Goal: Task Accomplishment & Management: Use online tool/utility

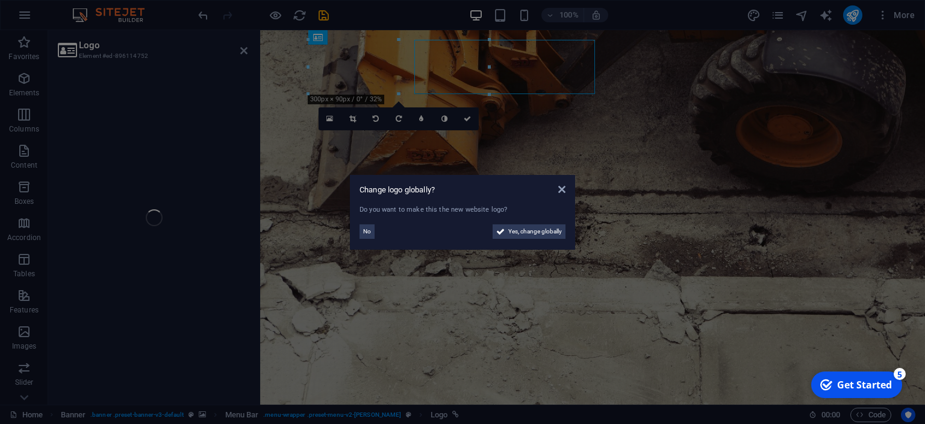
select select "px"
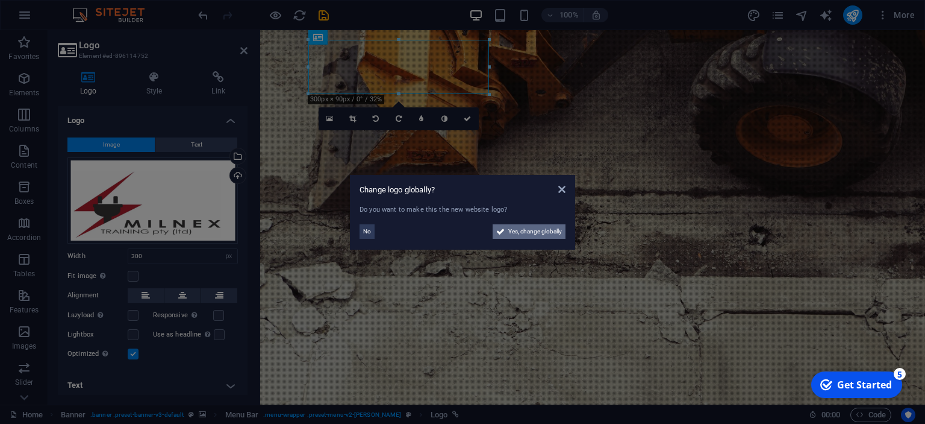
click at [514, 234] on span "Yes, change globally" at bounding box center [535, 231] width 54 height 14
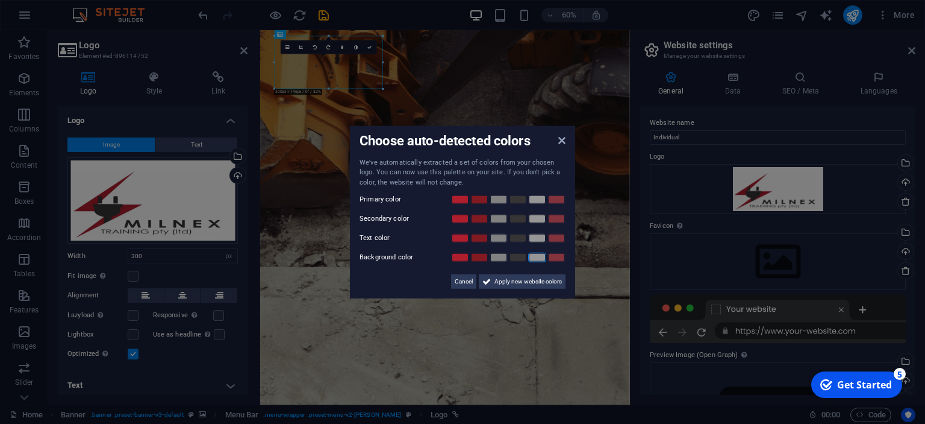
click at [538, 257] on link at bounding box center [537, 257] width 18 height 10
click at [457, 199] on link at bounding box center [460, 200] width 18 height 10
click at [483, 200] on link at bounding box center [480, 200] width 18 height 10
click at [516, 216] on link at bounding box center [518, 219] width 18 height 10
click at [516, 237] on link at bounding box center [518, 238] width 18 height 10
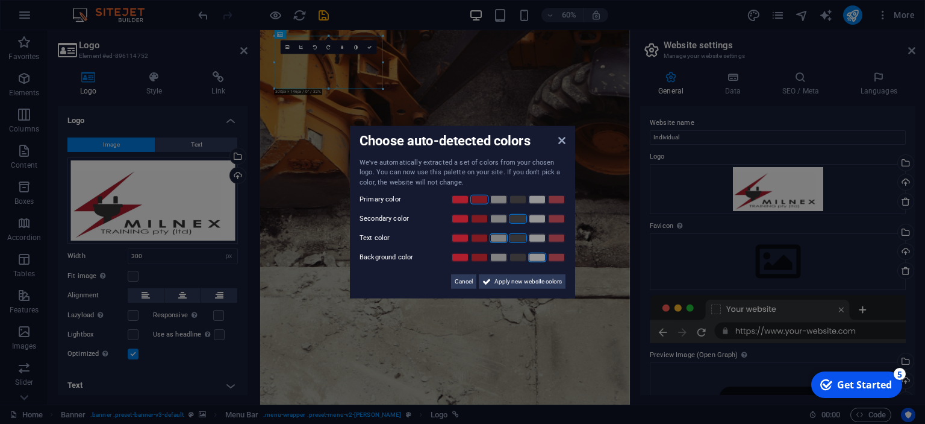
click at [502, 238] on link at bounding box center [499, 238] width 18 height 10
click at [522, 286] on span "Apply new website colors" at bounding box center [528, 281] width 67 height 14
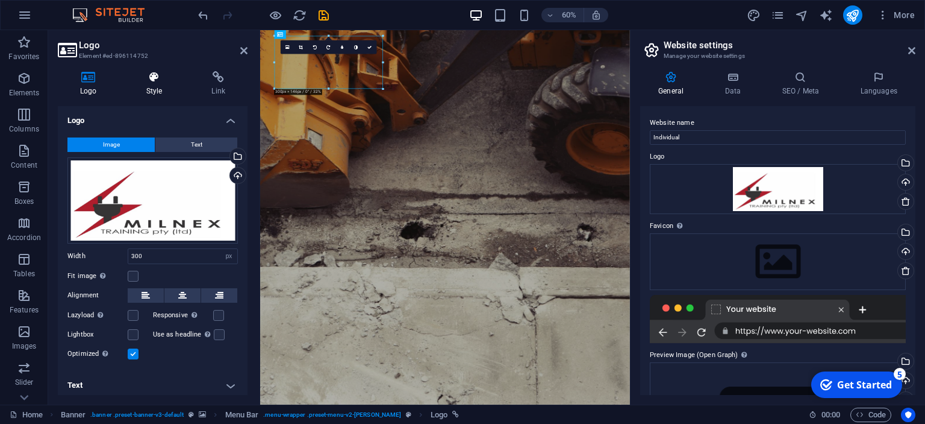
click at [147, 81] on icon at bounding box center [154, 77] width 61 height 12
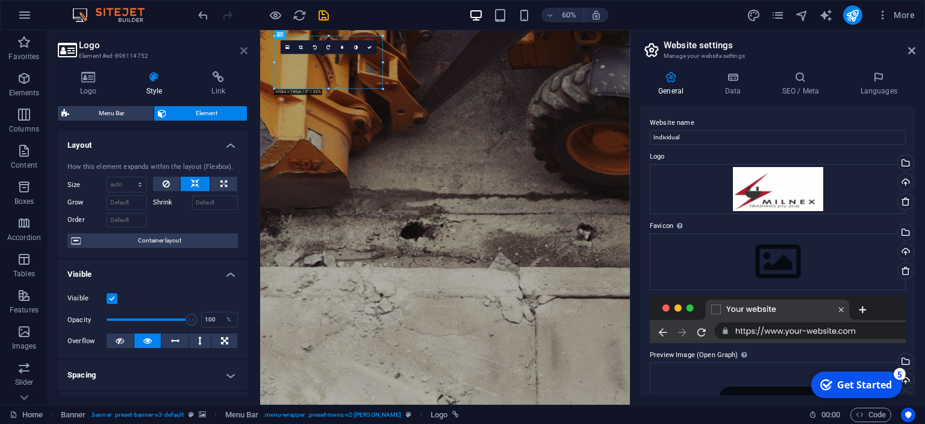
click at [242, 49] on icon at bounding box center [243, 51] width 7 height 10
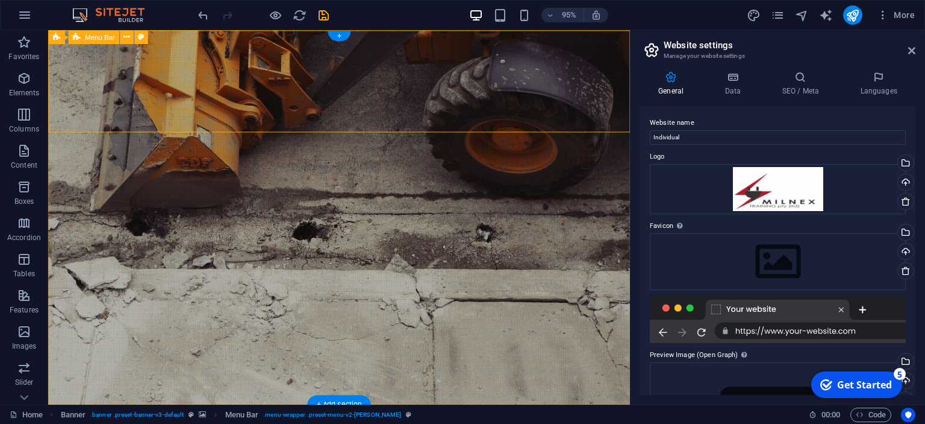
click at [112, 39] on icon at bounding box center [113, 37] width 6 height 12
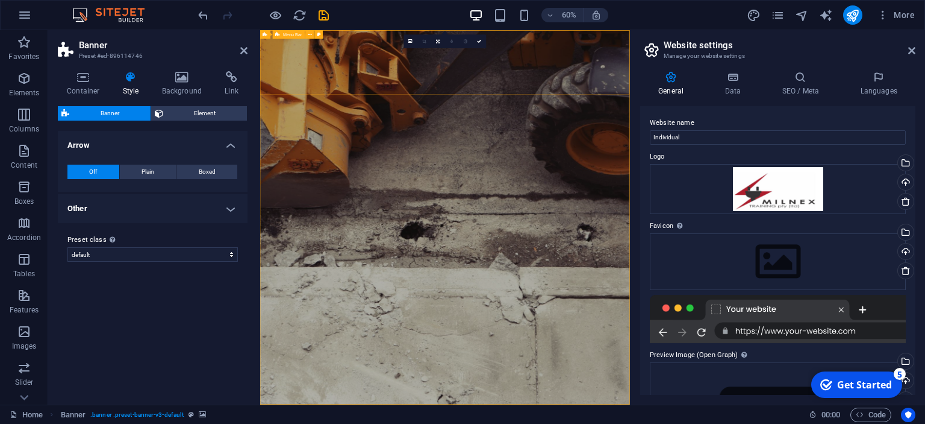
click at [127, 82] on icon at bounding box center [131, 77] width 34 height 12
click at [187, 86] on h4 "Background" at bounding box center [184, 83] width 63 height 25
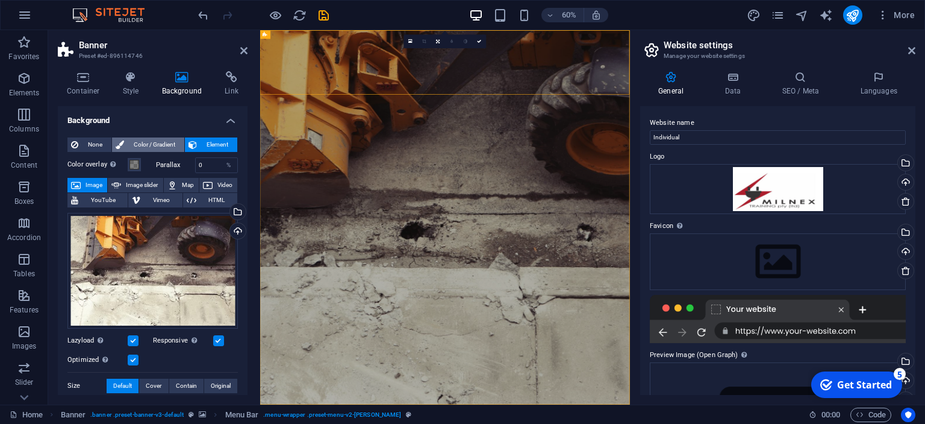
click at [161, 145] on span "Color / Gradient" at bounding box center [154, 144] width 53 height 14
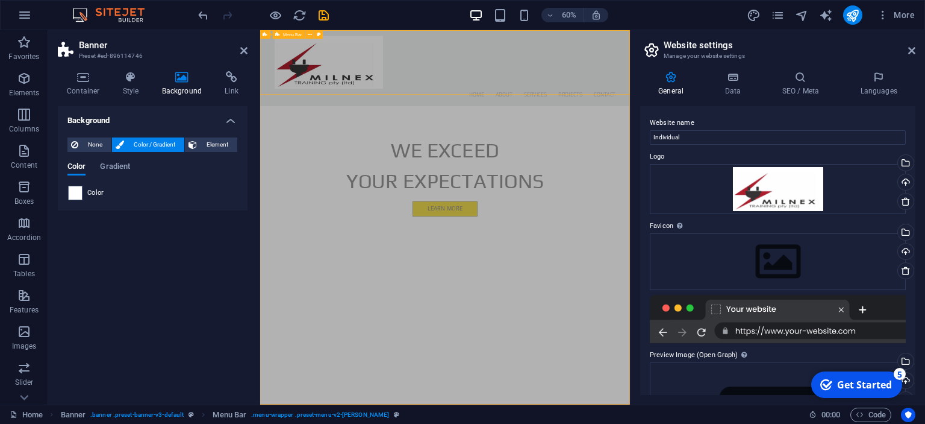
click at [498, 108] on div "Home About Services Projects Contact" at bounding box center [568, 93] width 616 height 127
click at [203, 14] on icon "undo" at bounding box center [203, 15] width 14 height 14
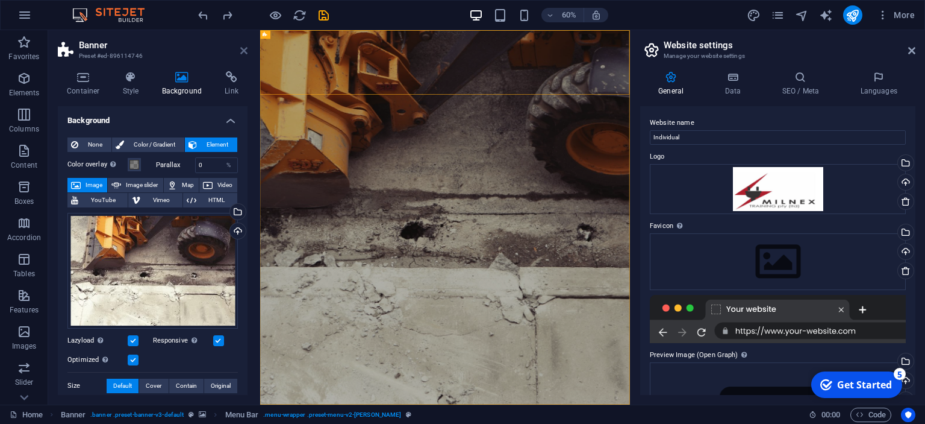
click at [246, 52] on icon at bounding box center [243, 51] width 7 height 10
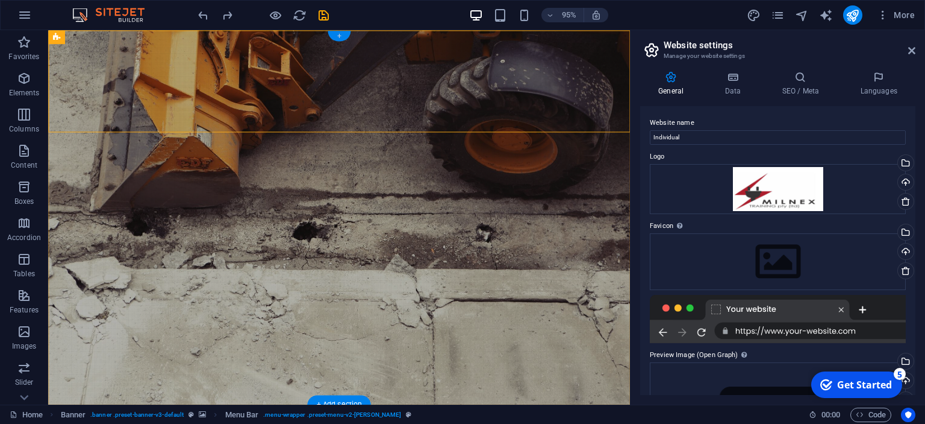
click at [341, 35] on div "+" at bounding box center [339, 36] width 22 height 10
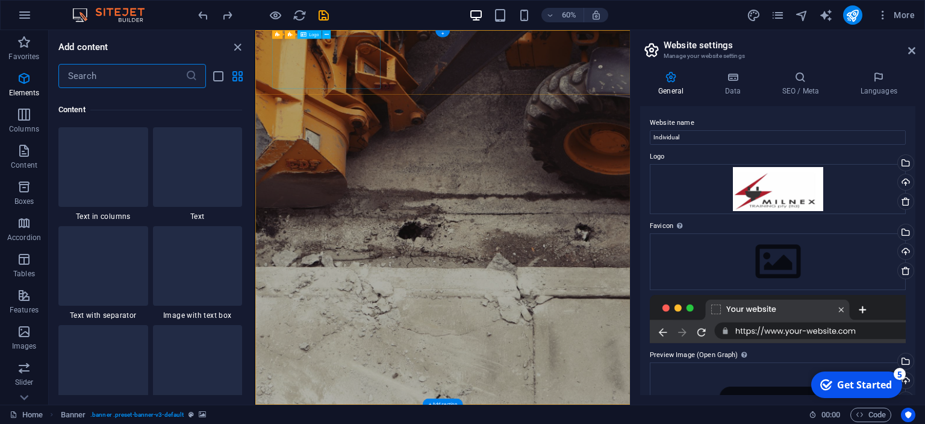
scroll to position [2108, 0]
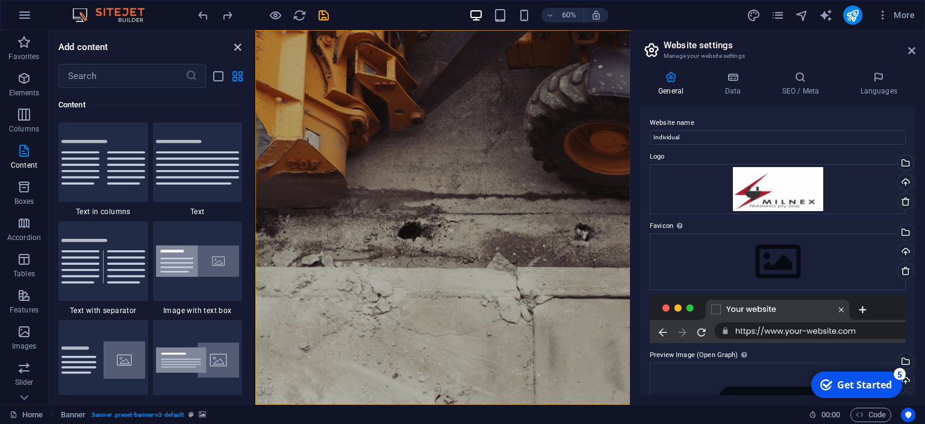
click at [235, 43] on icon "close panel" at bounding box center [238, 47] width 14 height 14
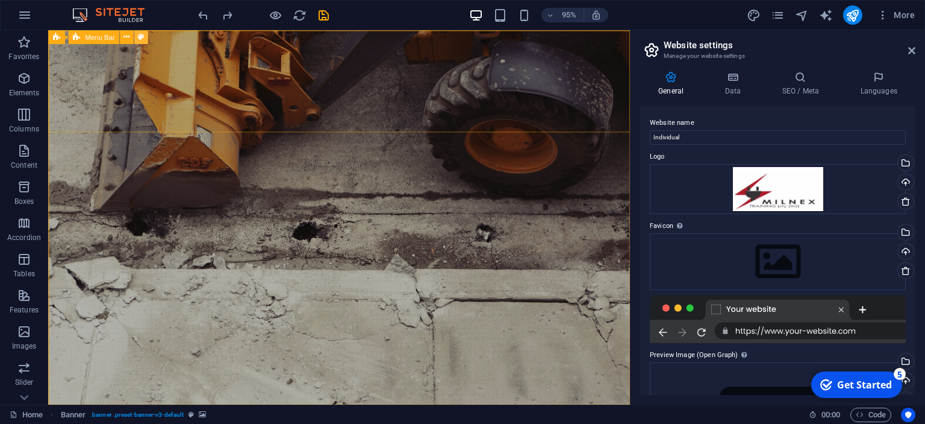
click at [145, 33] on button at bounding box center [141, 37] width 14 height 14
select select "rem"
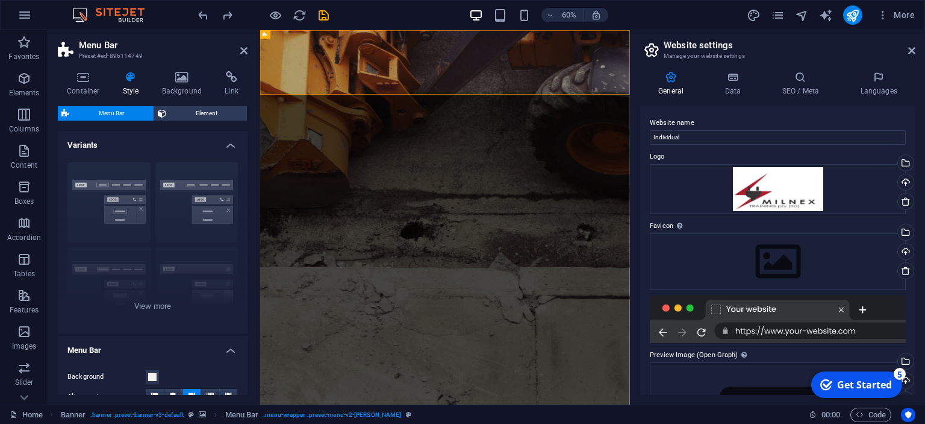
click at [122, 112] on span "Menu Bar" at bounding box center [111, 113] width 77 height 14
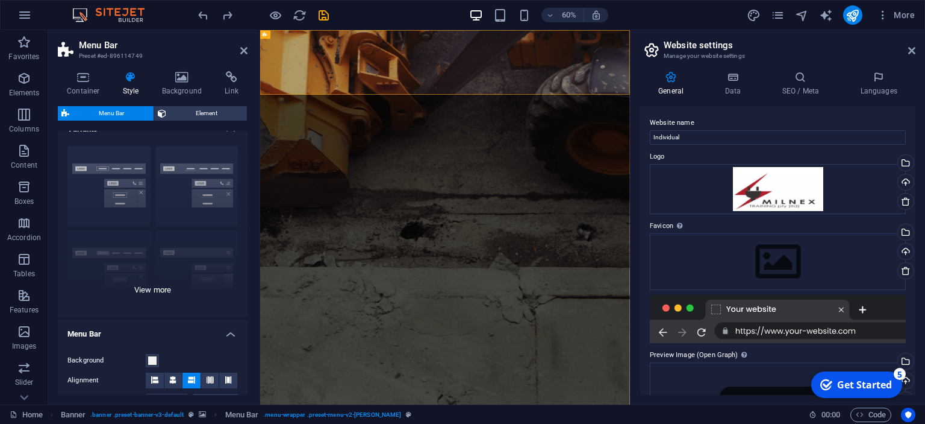
scroll to position [0, 0]
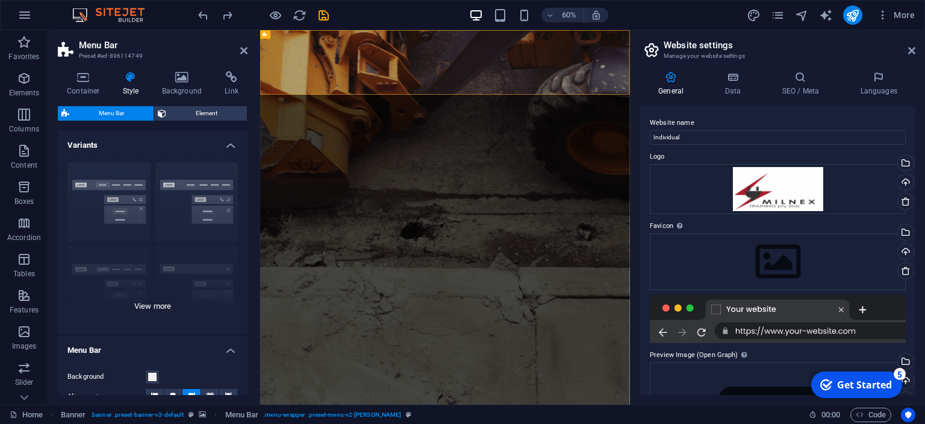
click at [125, 194] on div "Border Centered Default Fixed Loki Trigger Wide XXL" at bounding box center [153, 242] width 190 height 181
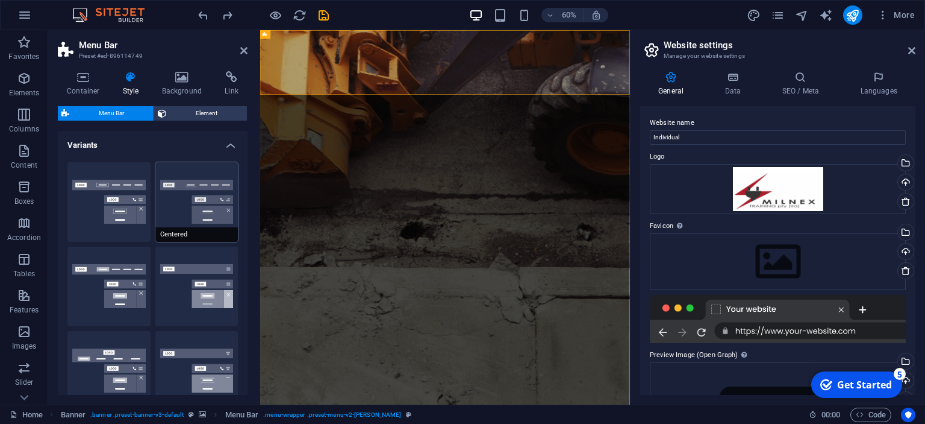
click at [184, 205] on button "Centered" at bounding box center [196, 202] width 83 height 80
click at [130, 221] on button "Border" at bounding box center [108, 202] width 83 height 80
click at [174, 208] on button "Centered" at bounding box center [196, 202] width 83 height 80
click at [96, 193] on button "Border" at bounding box center [108, 202] width 83 height 80
click at [186, 89] on h4 "Background" at bounding box center [184, 83] width 63 height 25
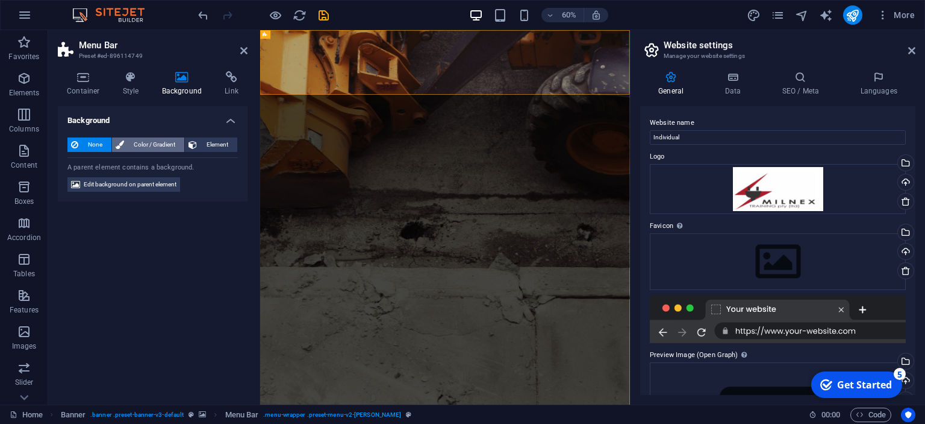
click at [148, 144] on span "Color / Gradient" at bounding box center [154, 144] width 53 height 14
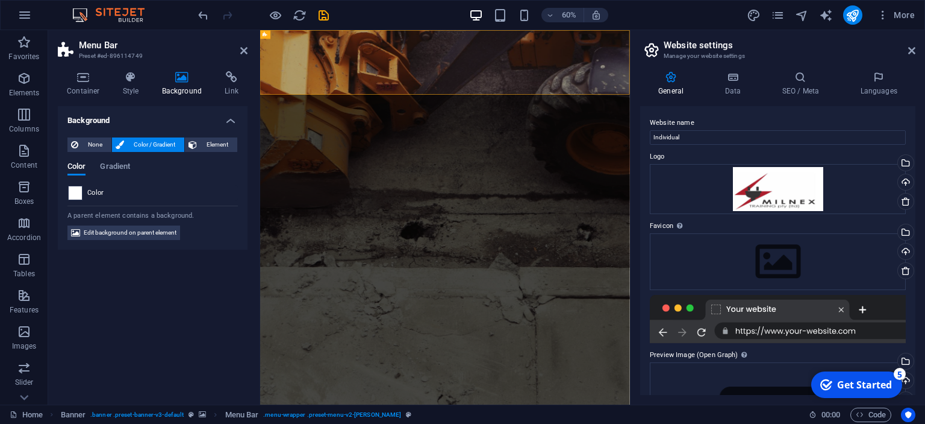
click at [73, 194] on span at bounding box center [75, 192] width 13 height 13
type input "#ffffff"
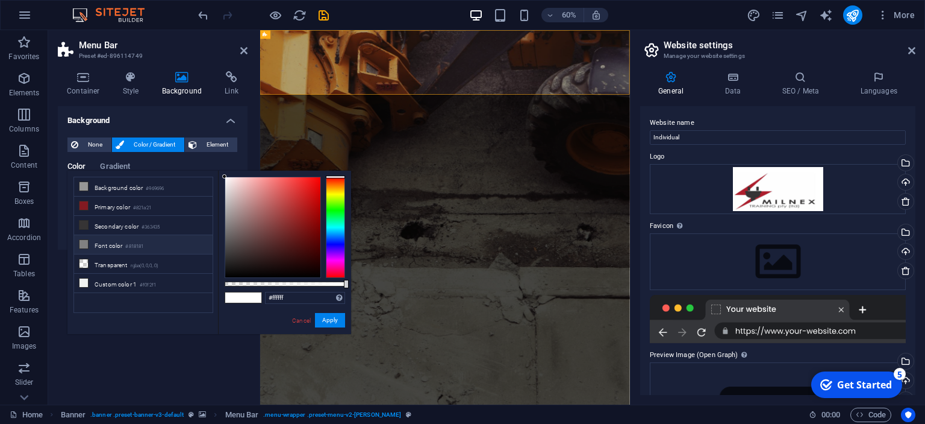
click at [244, 298] on span at bounding box center [252, 297] width 18 height 10
click at [327, 322] on button "Apply" at bounding box center [330, 320] width 30 height 14
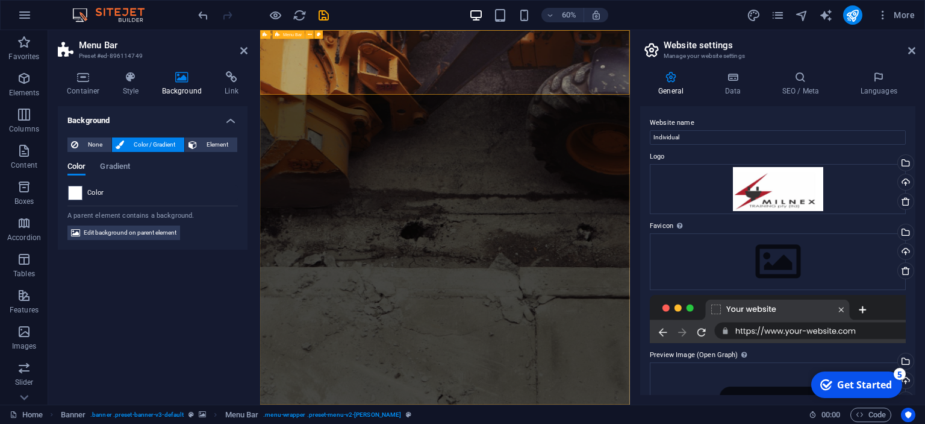
click at [242, 49] on icon at bounding box center [243, 51] width 7 height 10
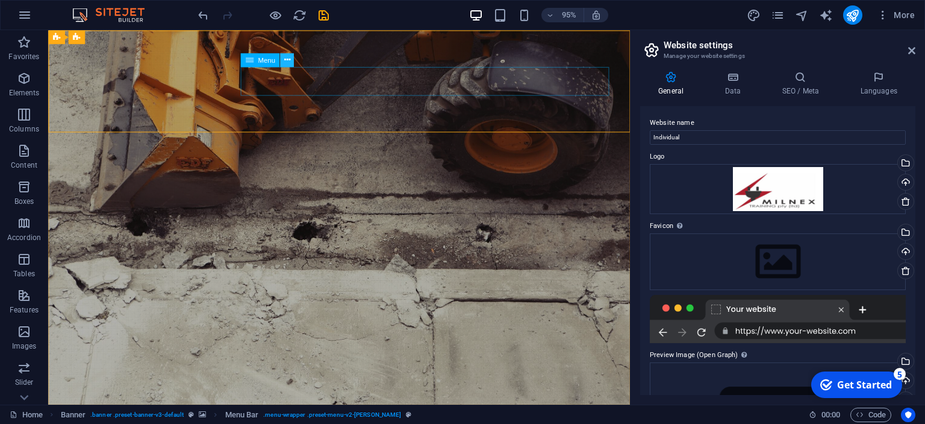
click at [288, 60] on icon at bounding box center [287, 60] width 6 height 12
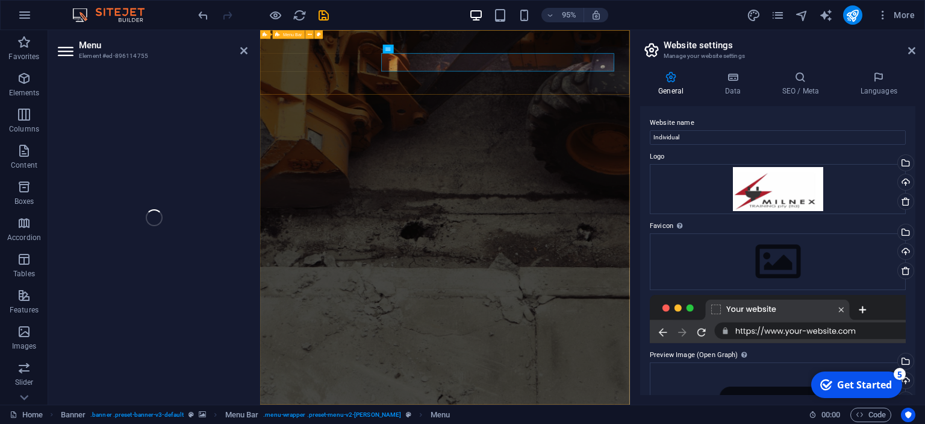
select select
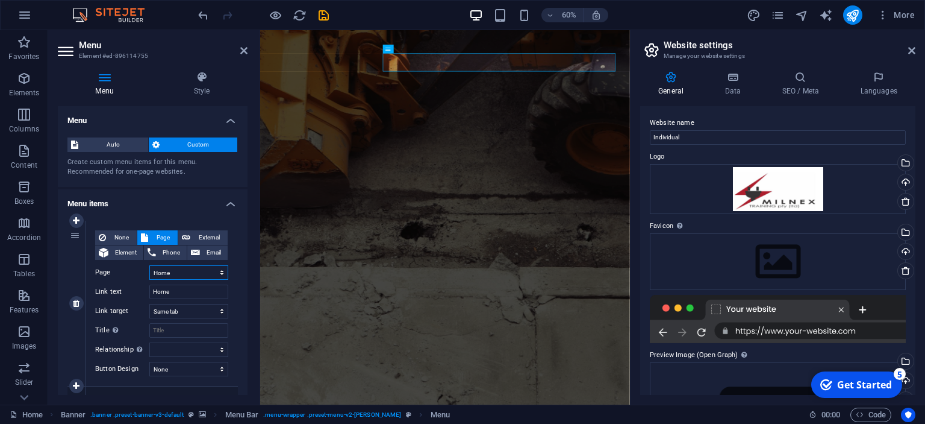
click option "Home" at bounding box center [0, 0] width 0 height 0
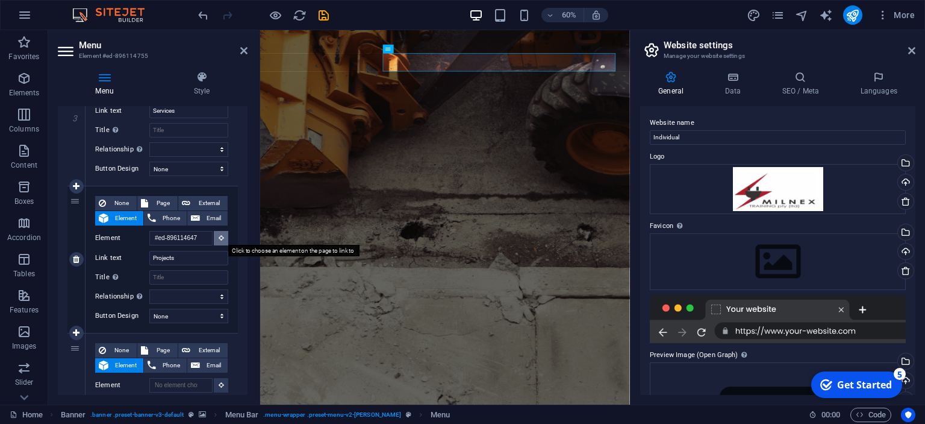
click at [216, 240] on button at bounding box center [221, 238] width 14 height 14
click at [125, 201] on span "None" at bounding box center [121, 203] width 23 height 14
select select
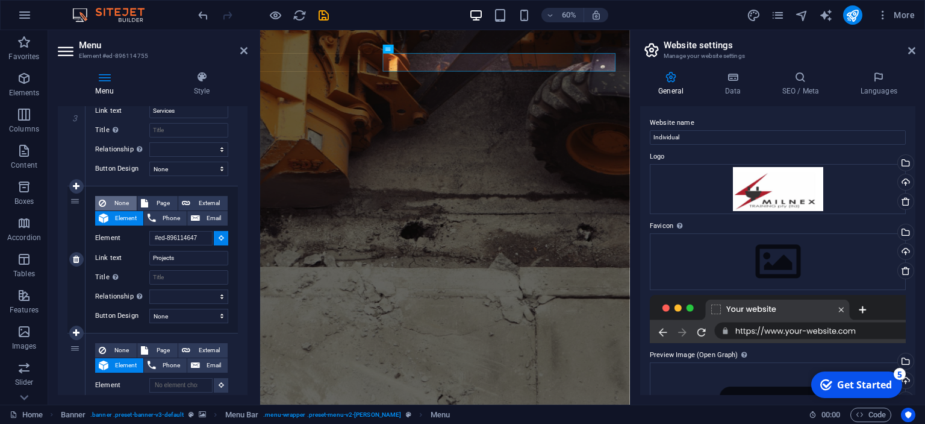
select select
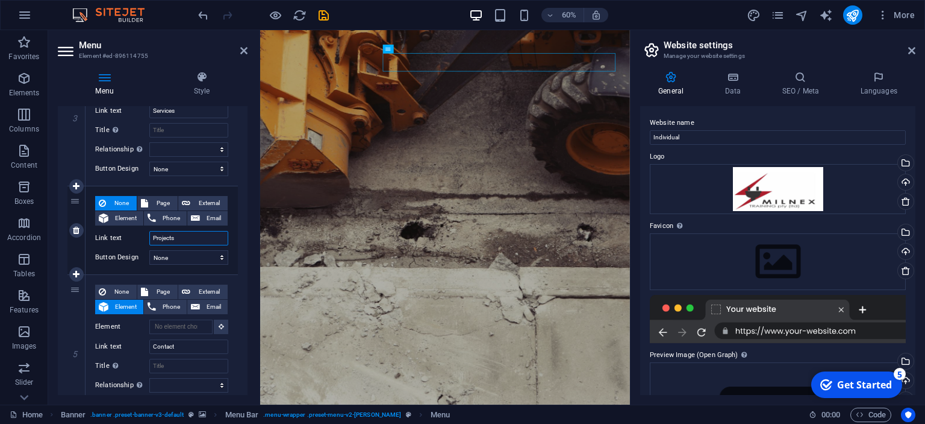
click at [184, 239] on input "Projects" at bounding box center [188, 238] width 79 height 14
type input "P"
select select
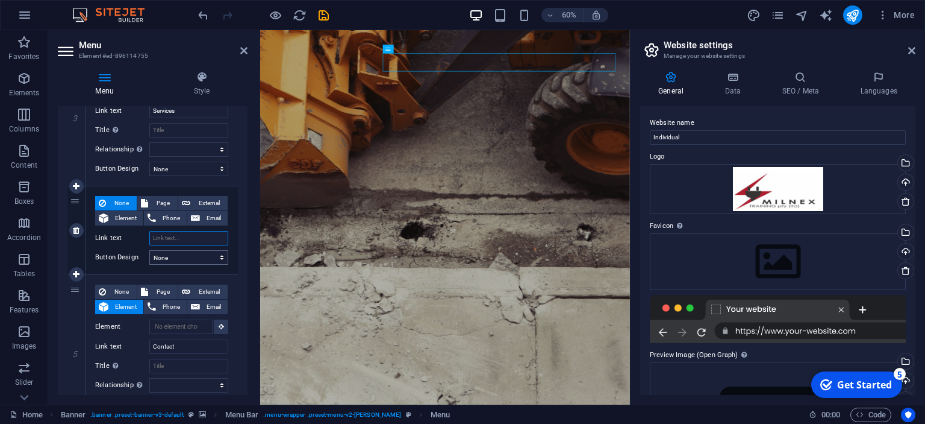
select select
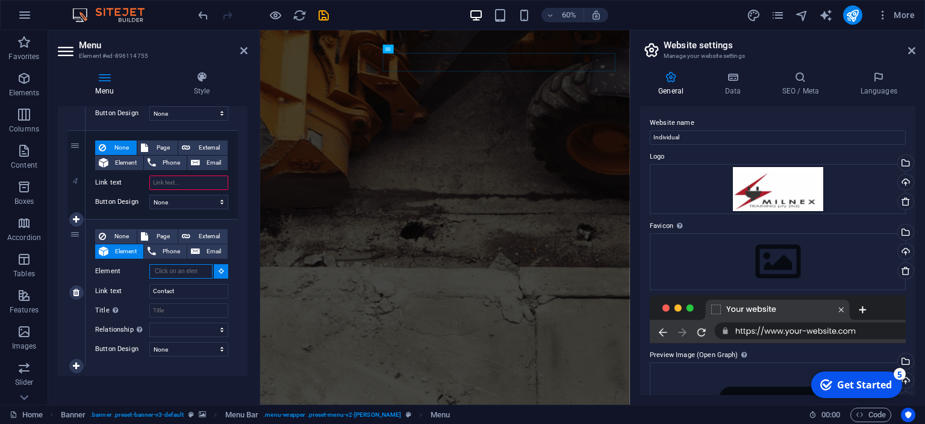
click at [177, 271] on input "Element" at bounding box center [180, 271] width 63 height 14
click at [174, 252] on span "Phone" at bounding box center [171, 251] width 23 height 14
select select
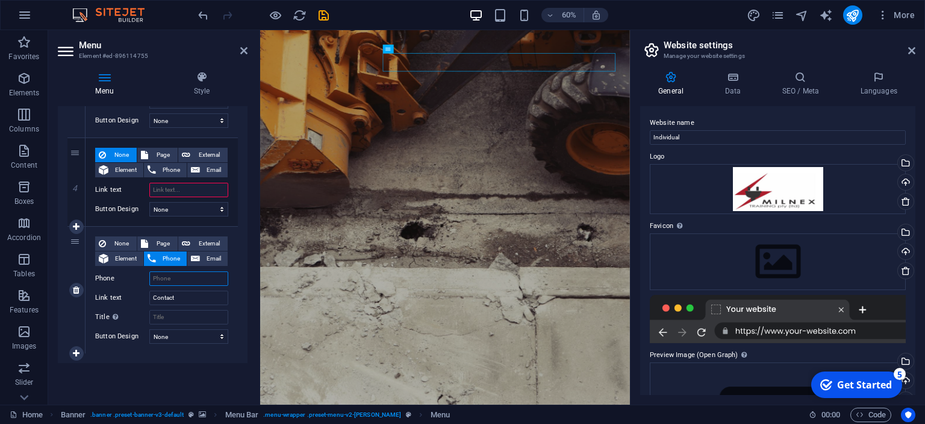
click at [175, 275] on input "Phone" at bounding box center [188, 278] width 79 height 14
type input "C"
select select
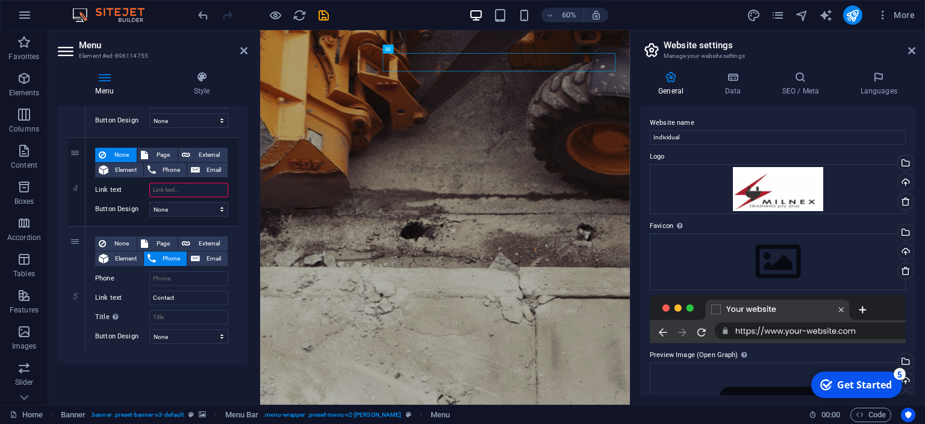
click at [188, 373] on div "Menu Auto Custom Create custom menu items for this menu. Recommended for one-pa…" at bounding box center [153, 250] width 190 height 289
click at [242, 53] on icon at bounding box center [243, 51] width 7 height 10
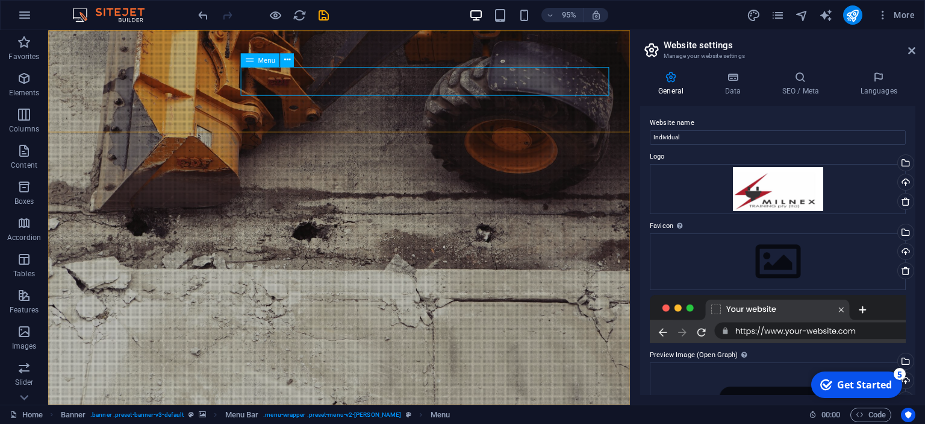
click at [288, 63] on icon at bounding box center [287, 60] width 6 height 12
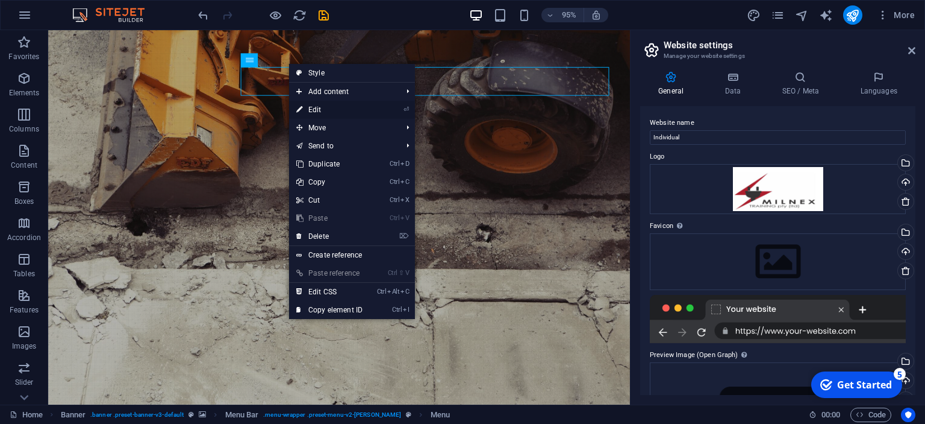
click at [333, 111] on link "⏎ Edit" at bounding box center [329, 110] width 81 height 18
select select
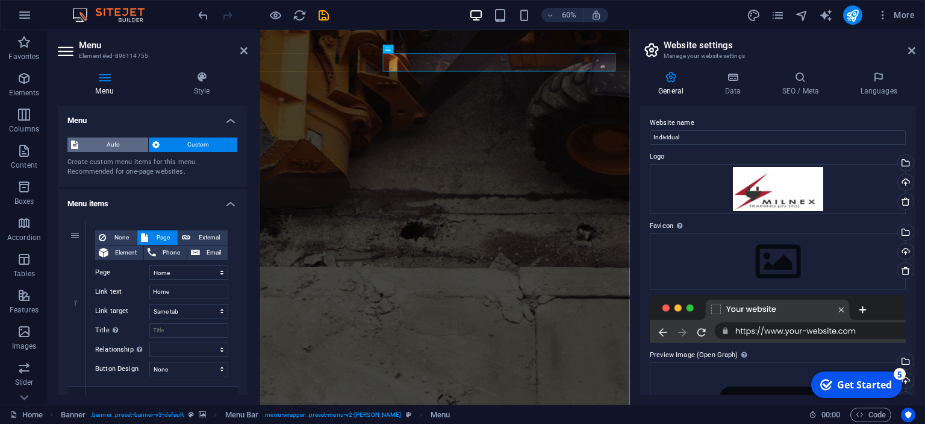
click at [114, 149] on span "Auto" at bounding box center [113, 144] width 63 height 14
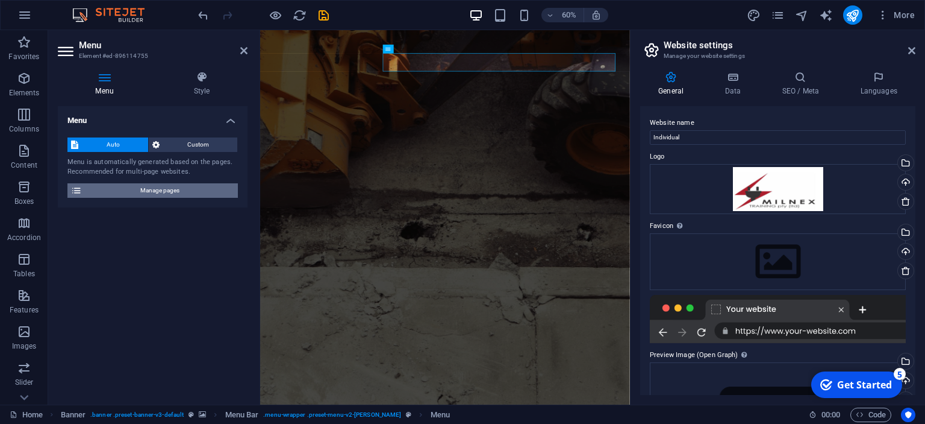
click at [112, 187] on span "Manage pages" at bounding box center [160, 190] width 149 height 14
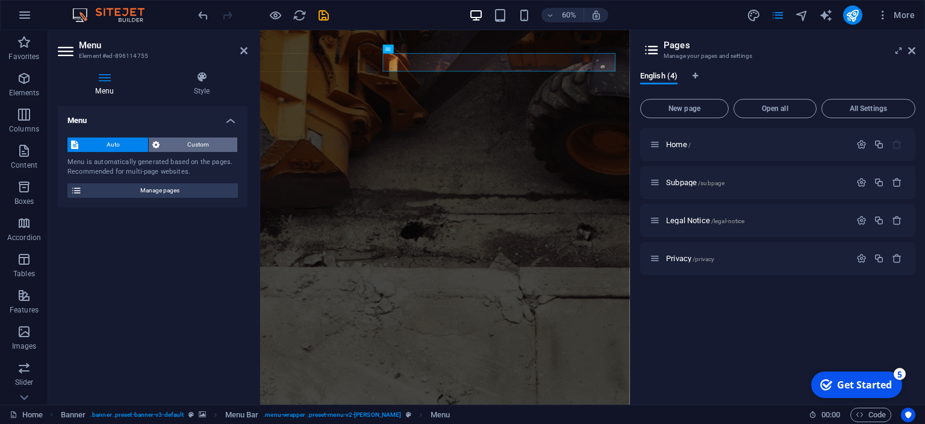
click at [190, 138] on span "Custom" at bounding box center [198, 144] width 71 height 14
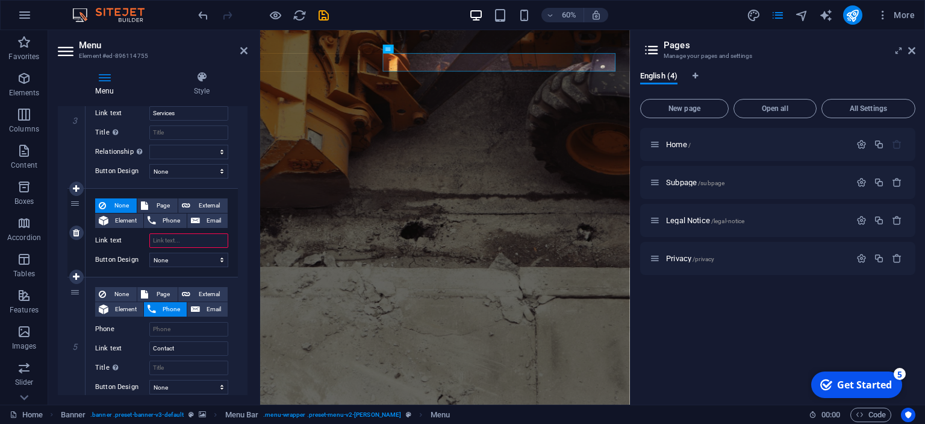
scroll to position [494, 0]
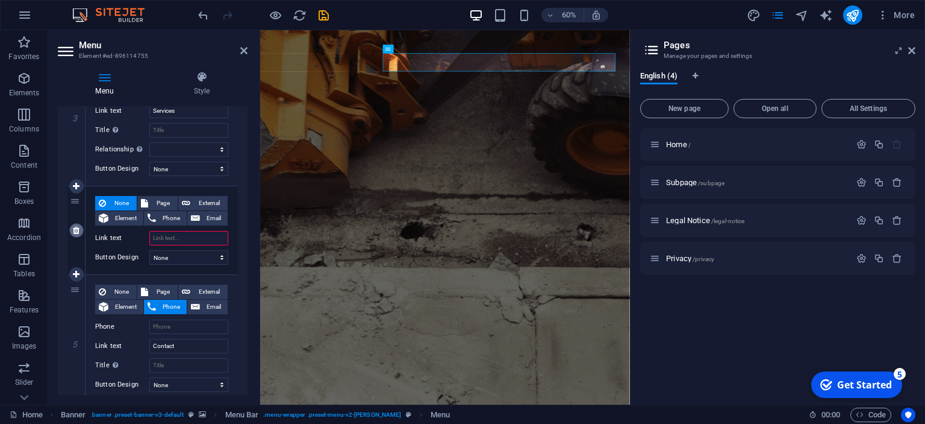
click at [78, 232] on icon at bounding box center [76, 230] width 7 height 8
select select
type input "Contact"
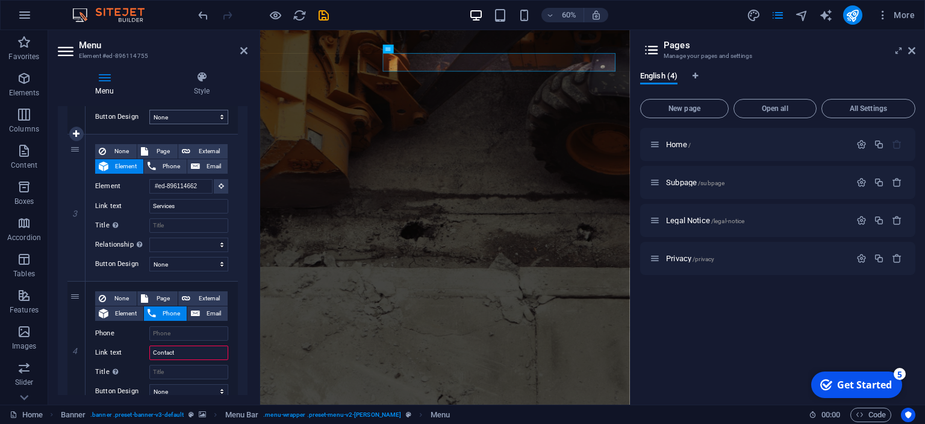
scroll to position [454, 0]
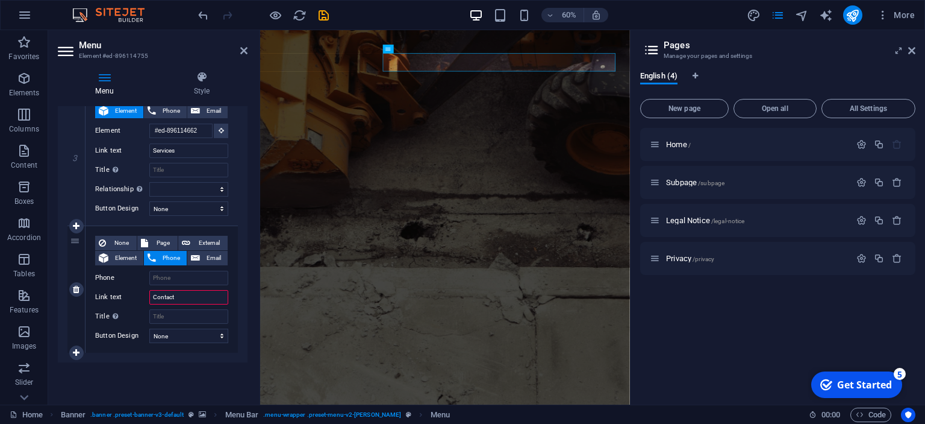
click at [174, 298] on input "Contact" at bounding box center [188, 297] width 79 height 14
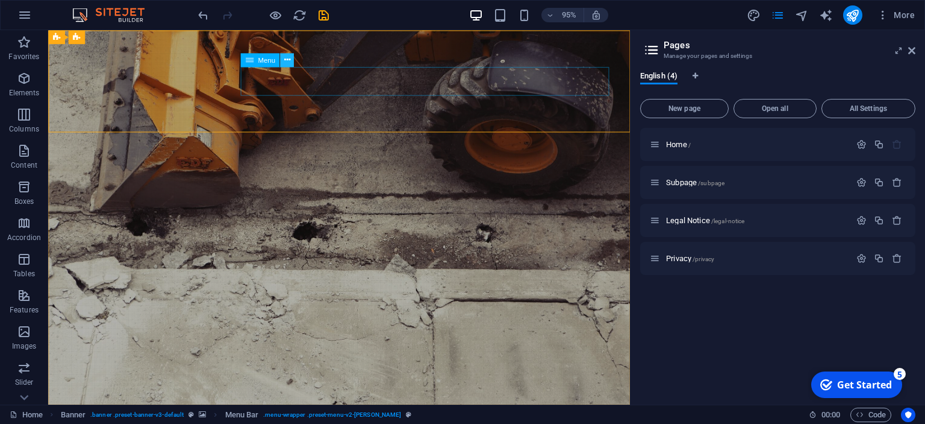
click at [289, 61] on icon at bounding box center [287, 60] width 6 height 12
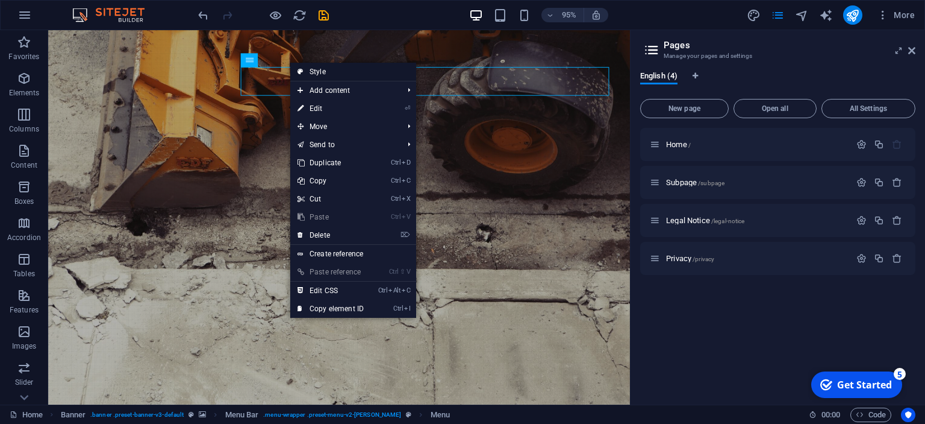
click at [347, 75] on link "Style" at bounding box center [353, 72] width 126 height 18
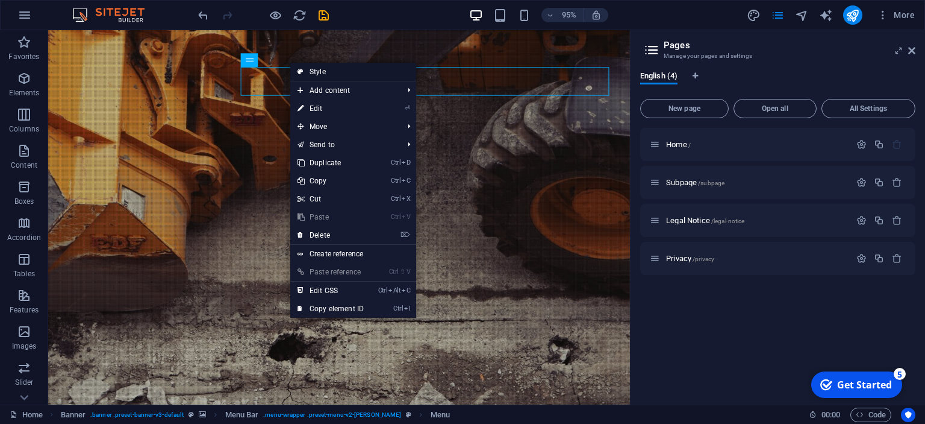
select select "rem"
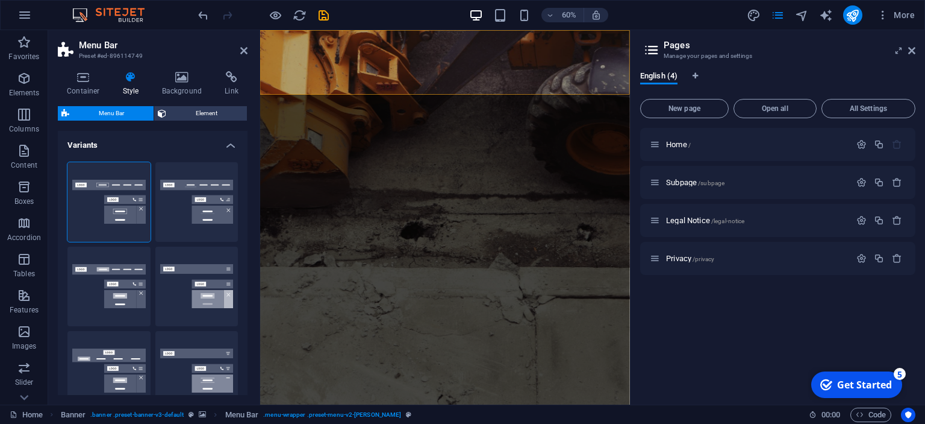
click at [131, 77] on icon at bounding box center [131, 77] width 34 height 12
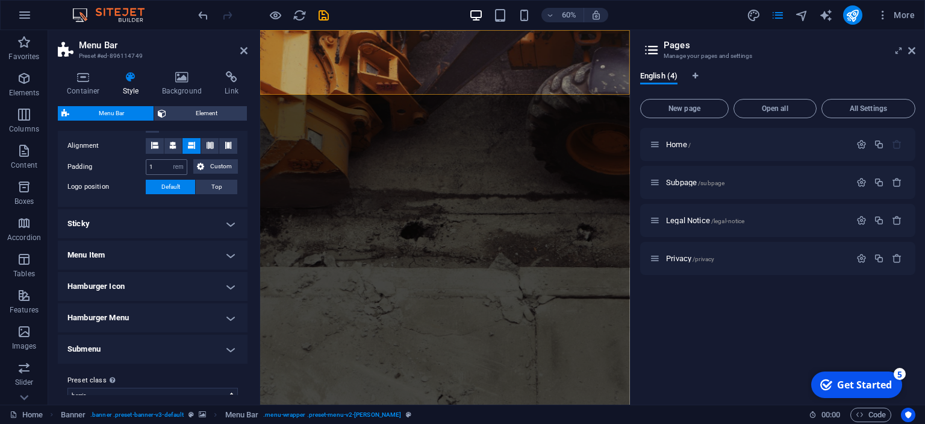
scroll to position [437, 0]
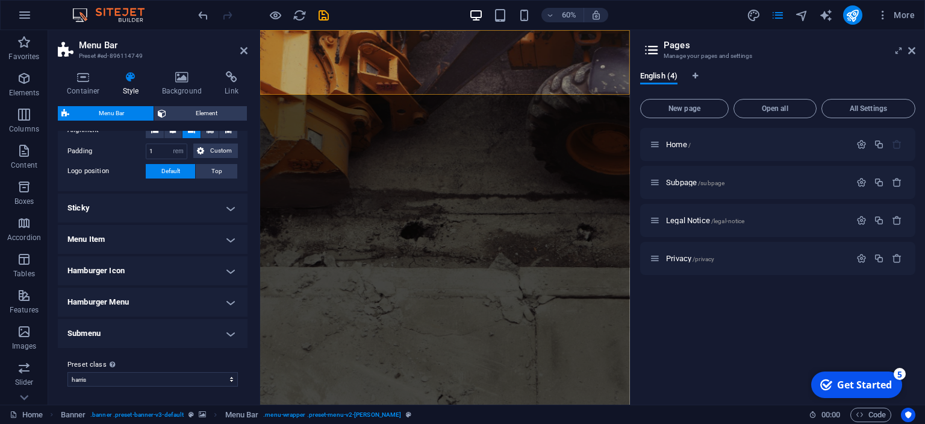
click at [230, 207] on h4 "Sticky" at bounding box center [153, 207] width 190 height 29
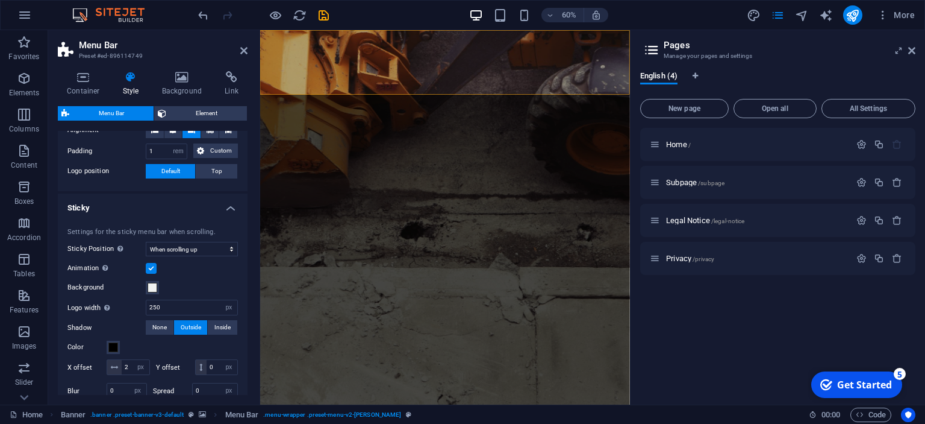
scroll to position [492, 0]
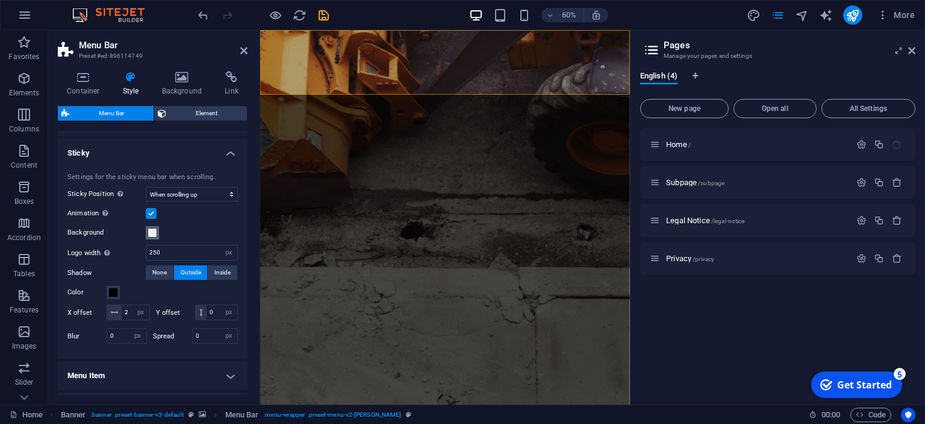
click at [153, 230] on span at bounding box center [153, 233] width 10 height 10
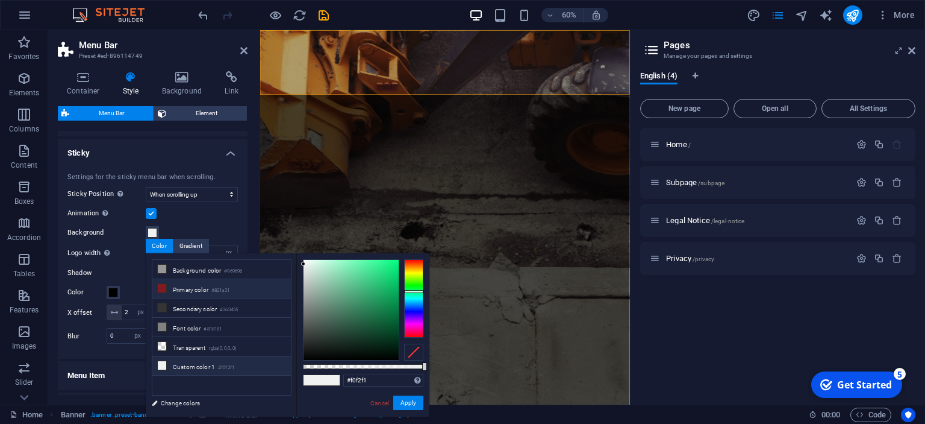
click at [162, 290] on icon at bounding box center [162, 288] width 8 height 8
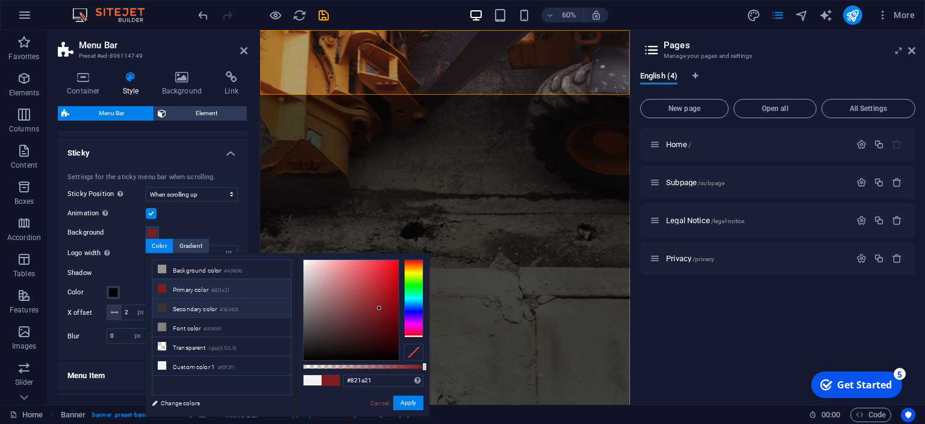
click at [163, 304] on icon at bounding box center [162, 307] width 8 height 8
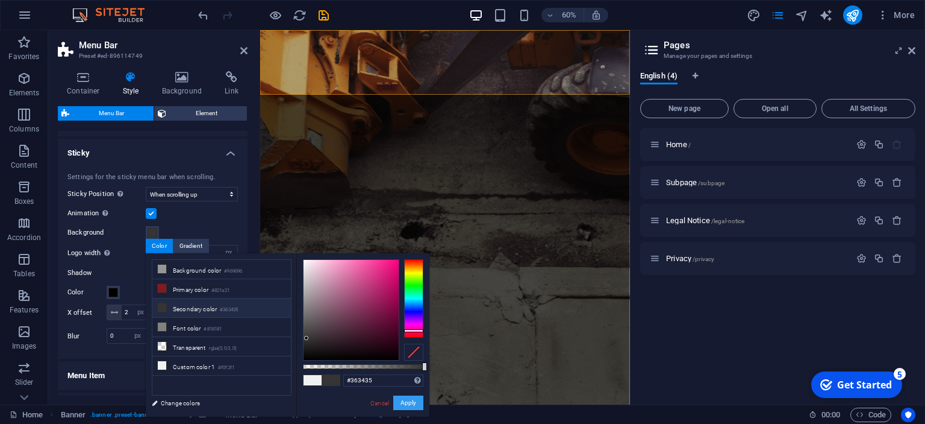
click at [405, 404] on button "Apply" at bounding box center [408, 402] width 30 height 14
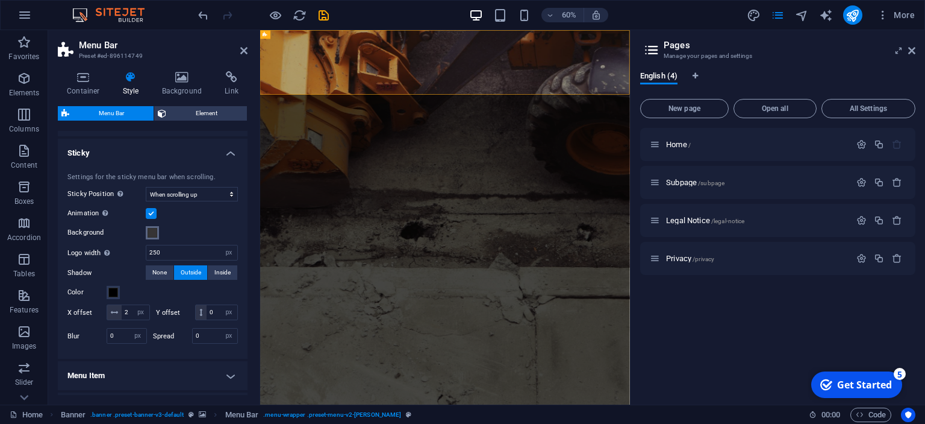
click at [147, 233] on button "Background" at bounding box center [152, 232] width 13 height 13
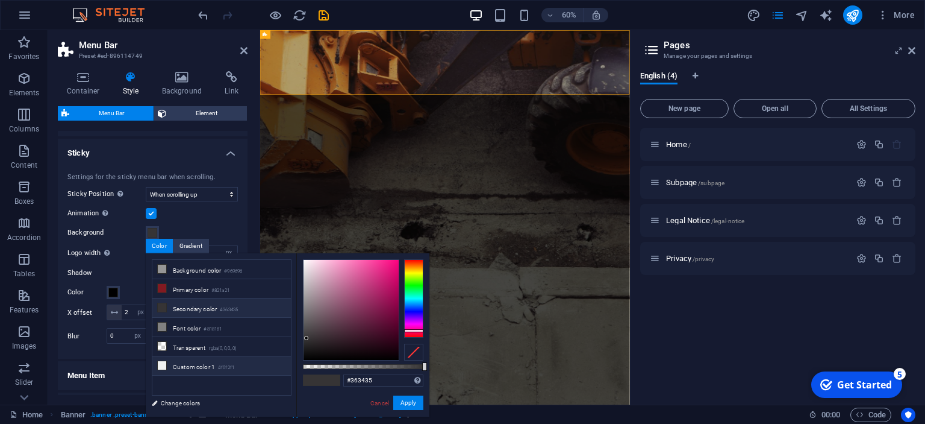
click at [163, 362] on icon at bounding box center [162, 365] width 8 height 8
type input "#f0f2f1"
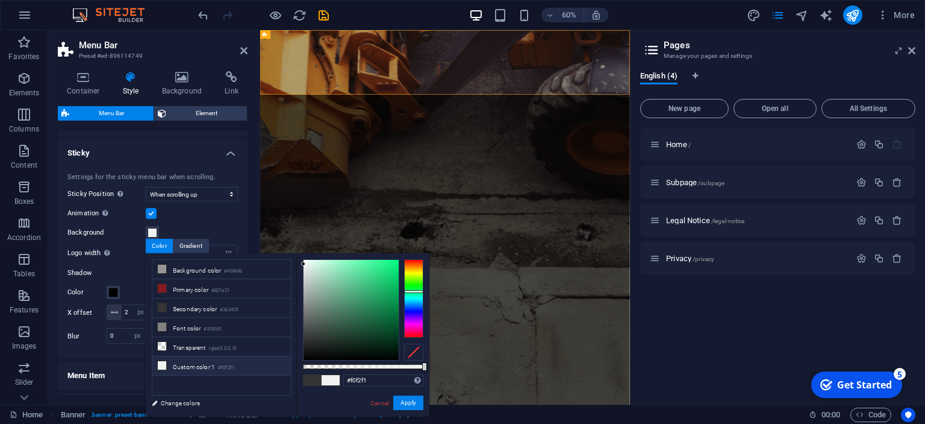
click at [133, 251] on label "Logo width Overwrites the width set in the logo for sticky mode" at bounding box center [106, 252] width 78 height 7
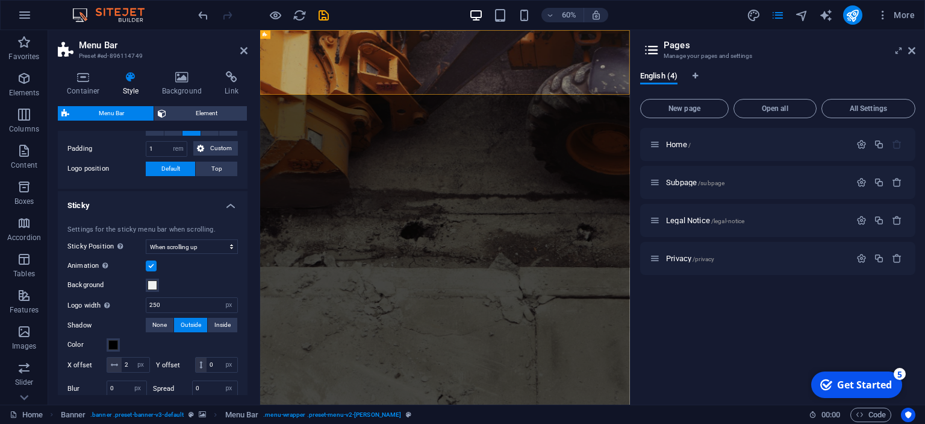
scroll to position [437, 0]
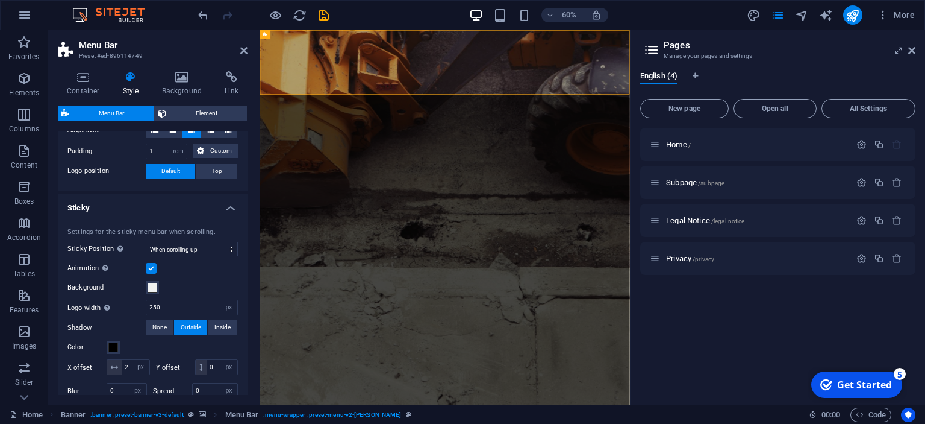
click at [231, 204] on h4 "Sticky" at bounding box center [153, 204] width 190 height 22
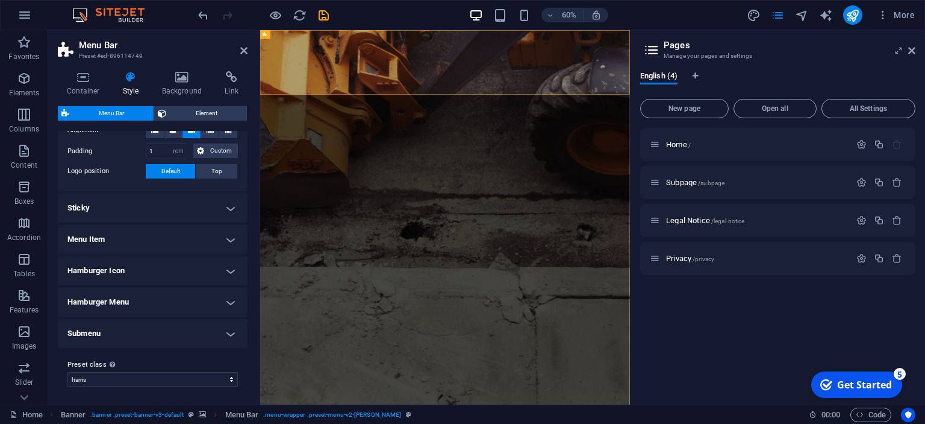
click at [230, 238] on h4 "Menu Item" at bounding box center [153, 239] width 190 height 29
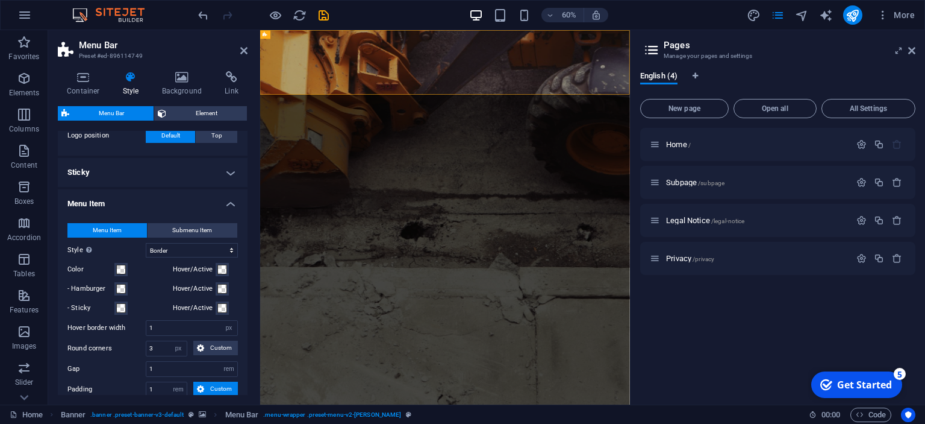
scroll to position [492, 0]
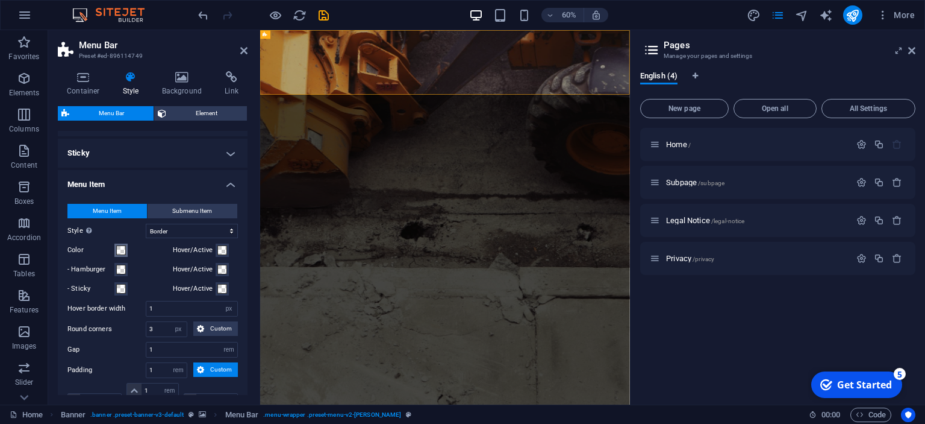
click at [122, 248] on span at bounding box center [121, 250] width 10 height 10
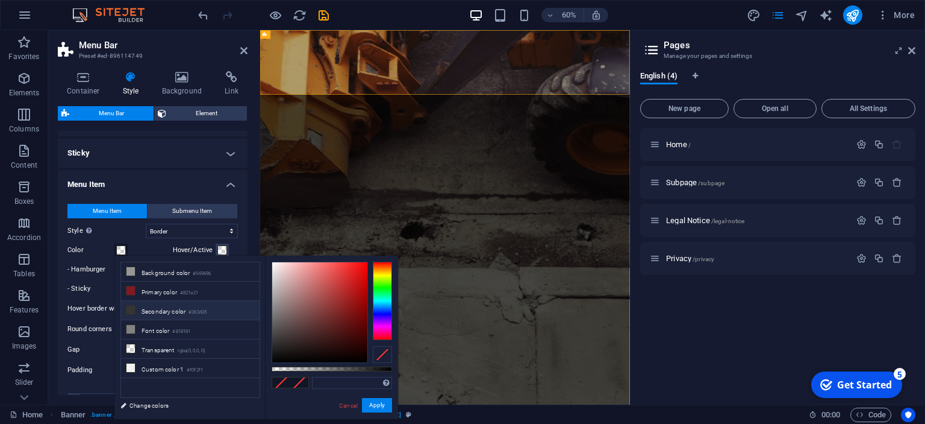
click at [132, 309] on icon at bounding box center [131, 309] width 8 height 8
type input "#363435"
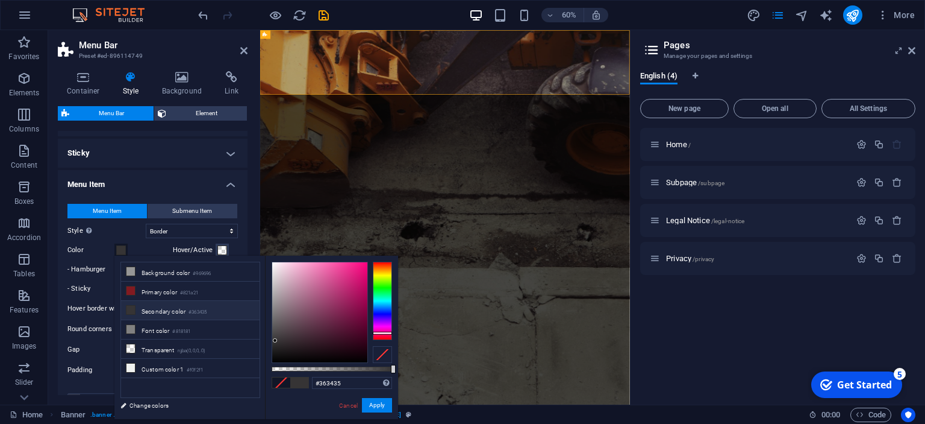
click at [90, 274] on label "- Hamburger" at bounding box center [90, 269] width 47 height 14
click at [114, 274] on button "- Hamburger" at bounding box center [120, 269] width 13 height 13
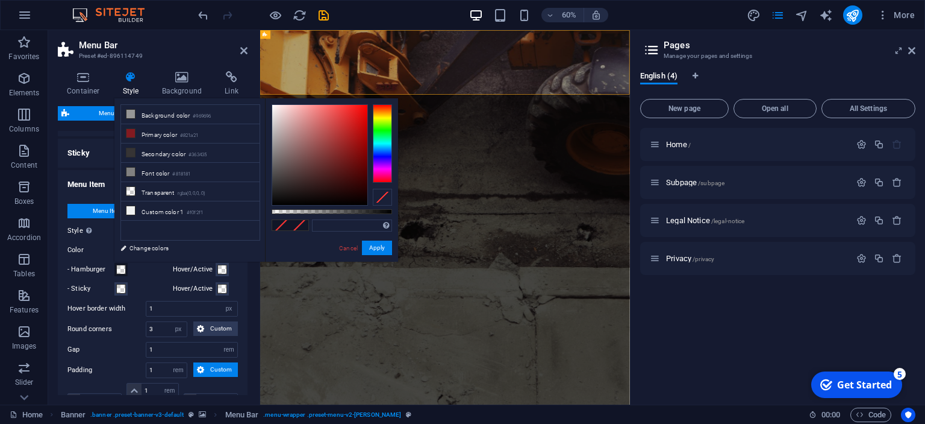
click at [146, 269] on div "- Hamburger" at bounding box center [117, 269] width 101 height 14
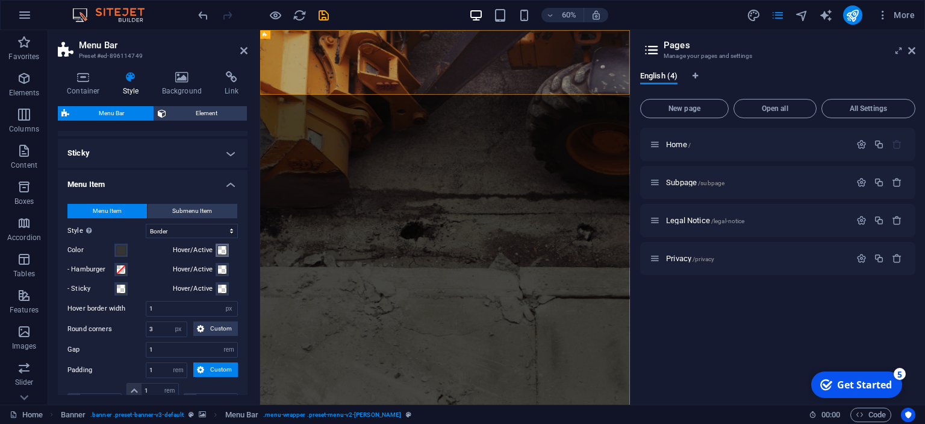
click at [221, 252] on span at bounding box center [222, 250] width 10 height 10
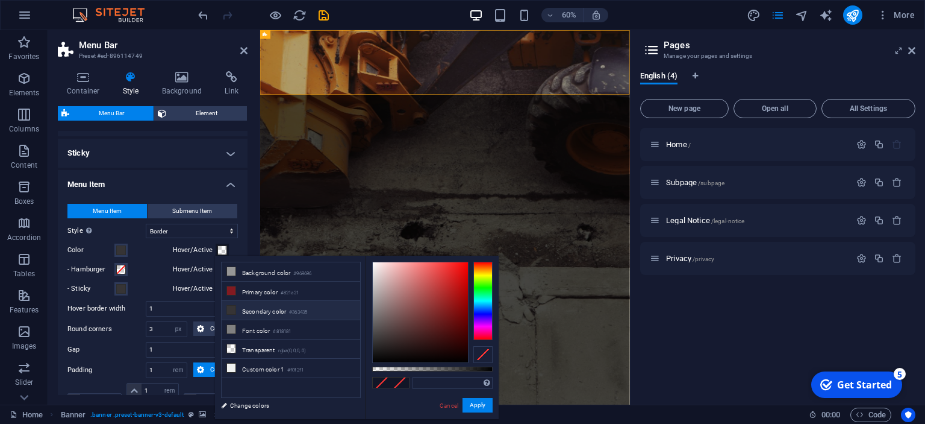
click at [233, 307] on icon at bounding box center [231, 309] width 8 height 8
type input "#363435"
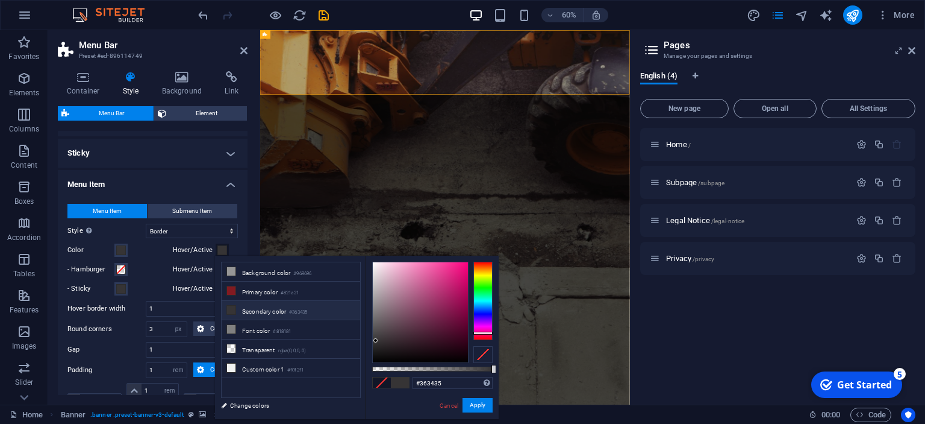
click at [145, 287] on div "- Sticky" at bounding box center [117, 288] width 101 height 14
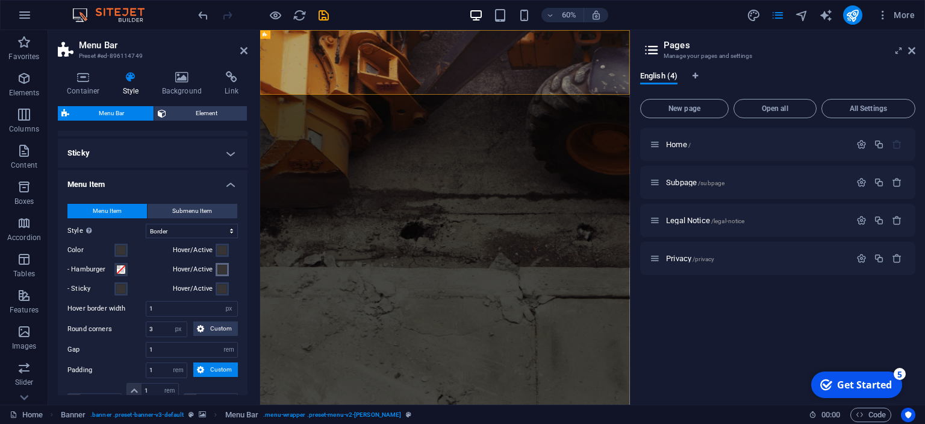
click at [217, 266] on span at bounding box center [222, 269] width 10 height 10
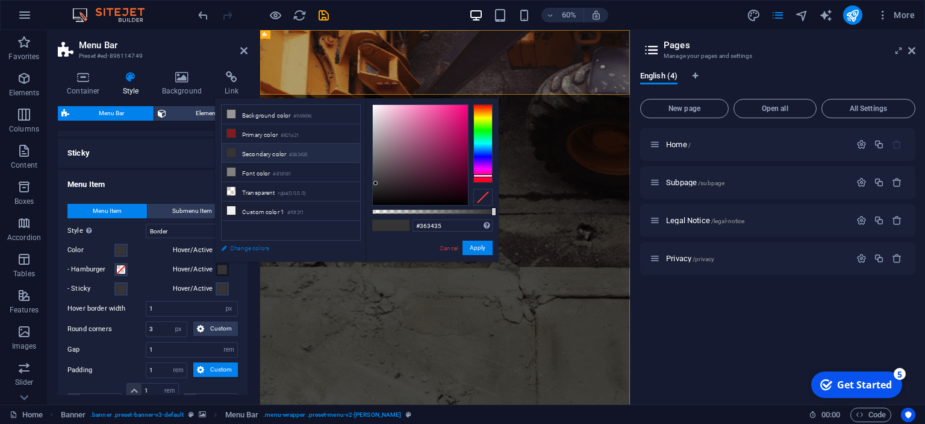
click at [237, 252] on link "Change colors" at bounding box center [285, 247] width 140 height 15
select select "px"
select select "300"
select select "px"
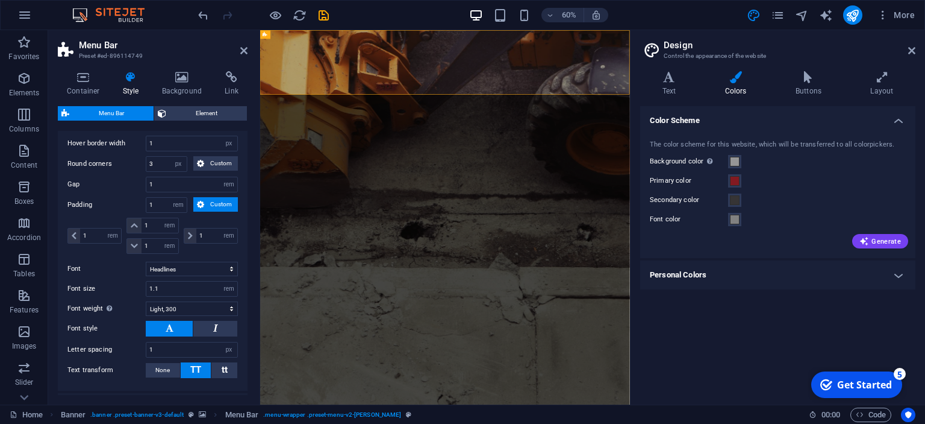
scroll to position [792, 0]
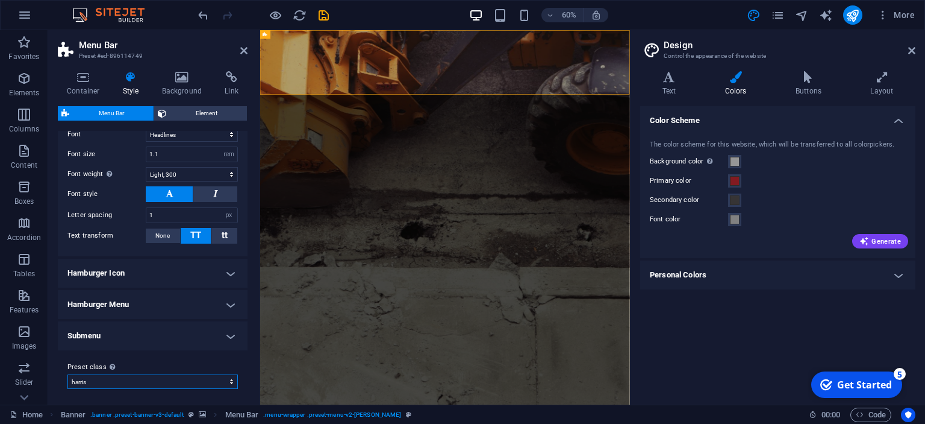
click at [67, 374] on select "[PERSON_NAME] trigger Add preset class" at bounding box center [152, 381] width 170 height 14
click at [218, 379] on select "[PERSON_NAME] trigger Add preset class" at bounding box center [152, 381] width 170 height 14
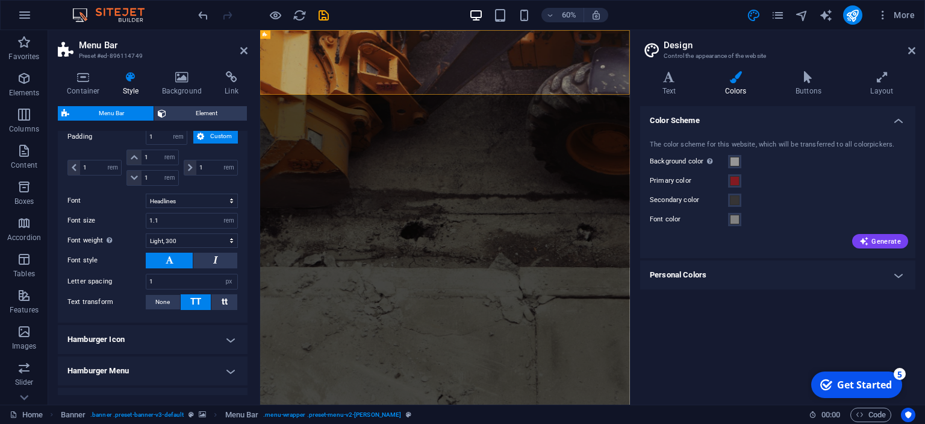
scroll to position [682, 0]
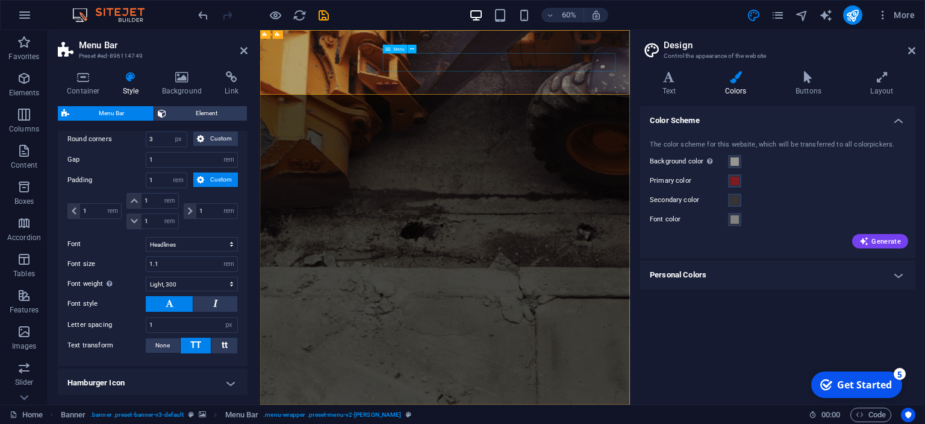
click at [244, 54] on icon at bounding box center [243, 51] width 7 height 10
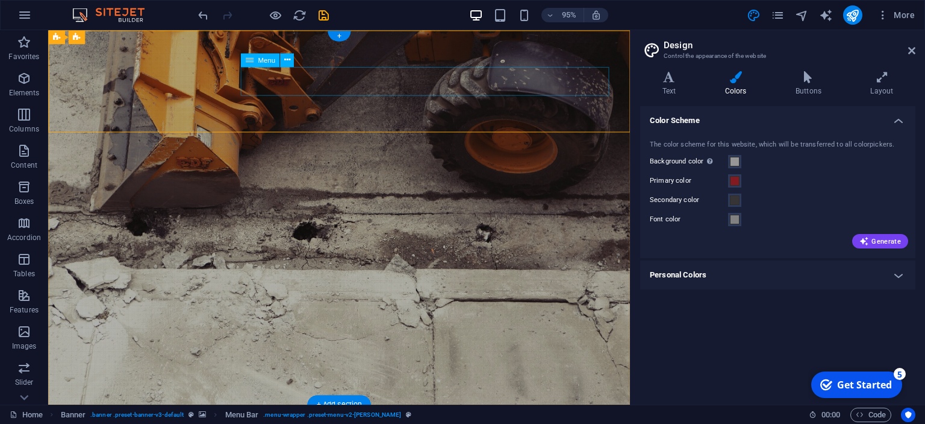
select select
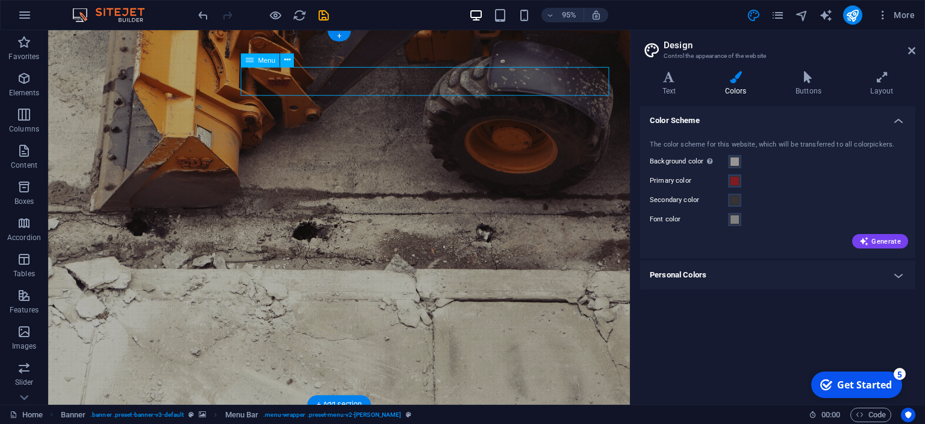
select select
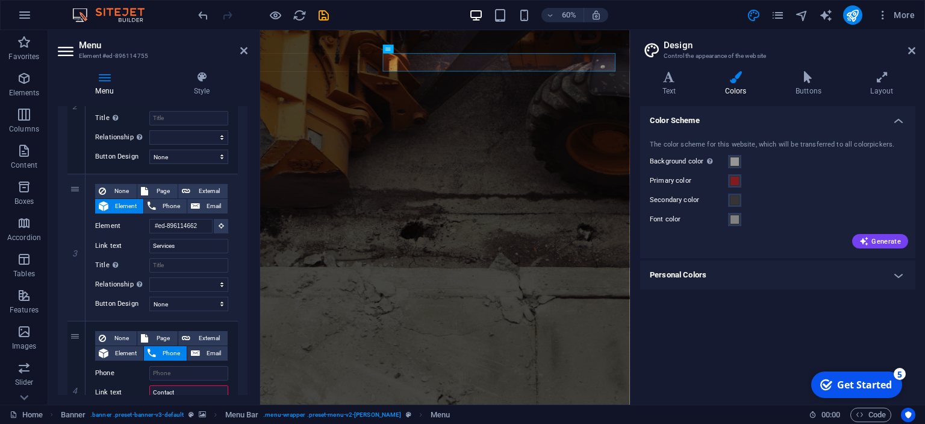
scroll to position [289, 0]
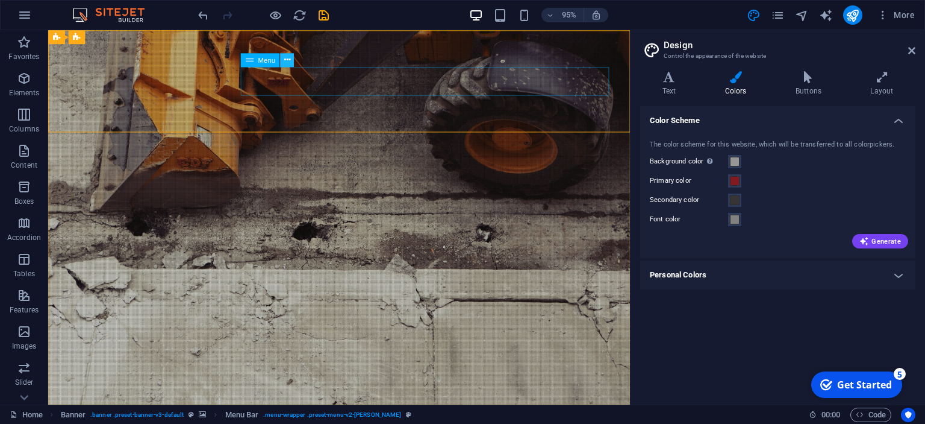
click at [285, 59] on icon at bounding box center [287, 60] width 6 height 12
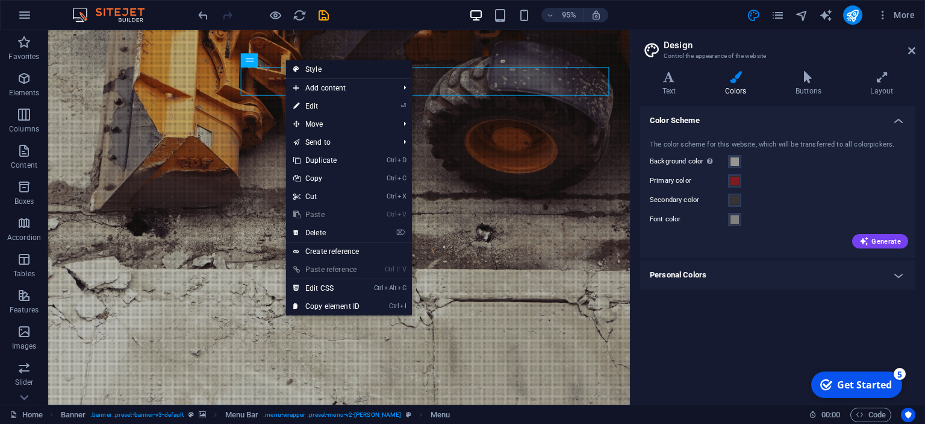
click at [322, 71] on link "Style" at bounding box center [349, 69] width 126 height 18
select select "rem"
select select "hover_border"
select select "px"
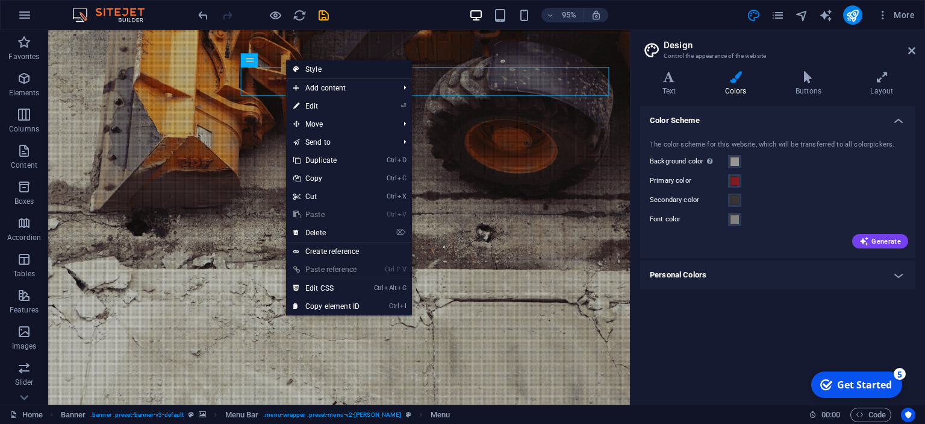
select select "rem"
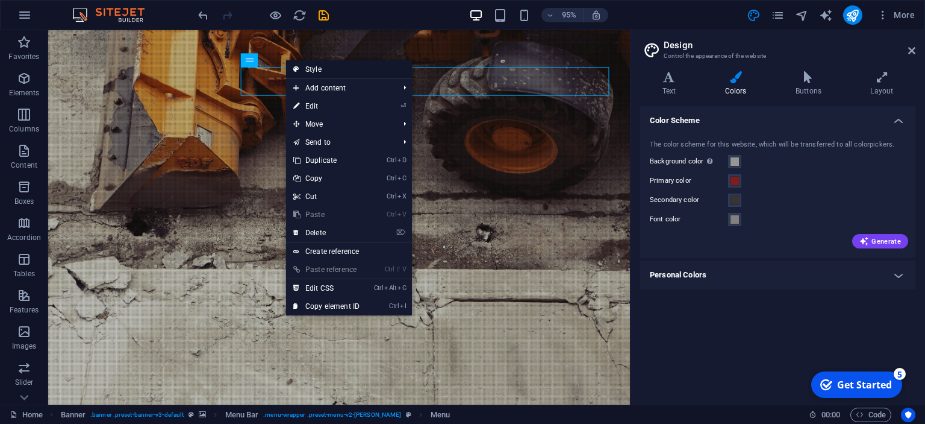
select select "rem"
select select "link-special-font"
select select "rem"
select select "300"
select select "px"
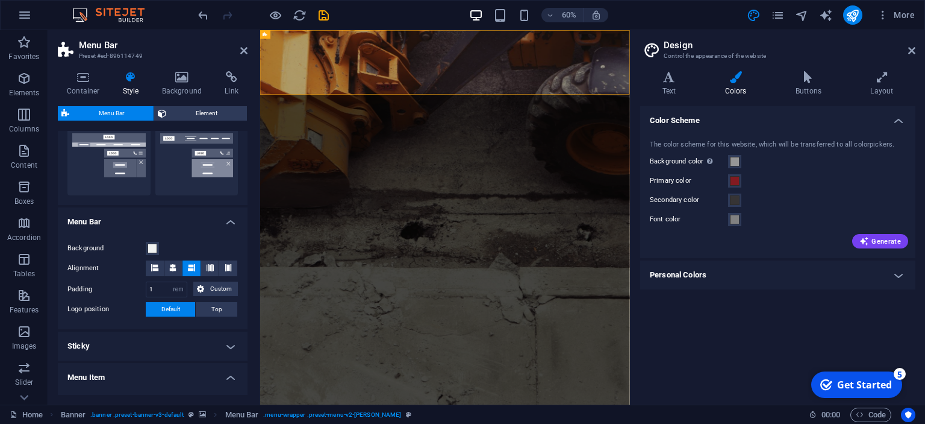
scroll to position [187, 0]
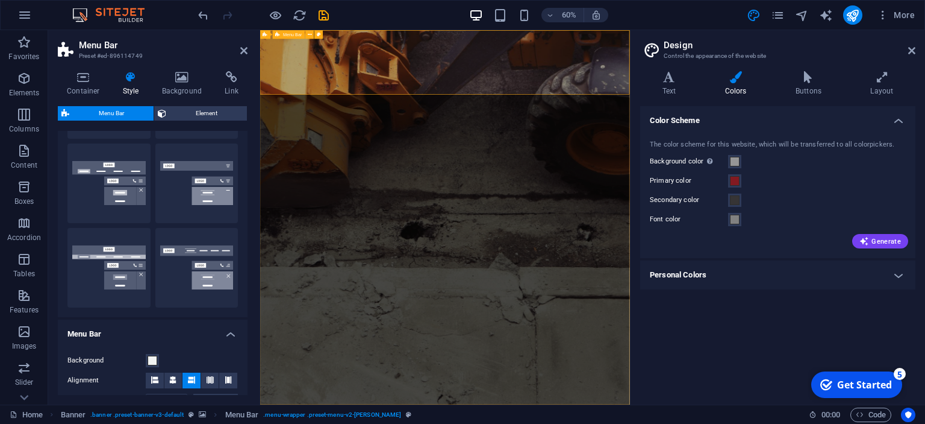
click at [242, 49] on icon at bounding box center [243, 51] width 7 height 10
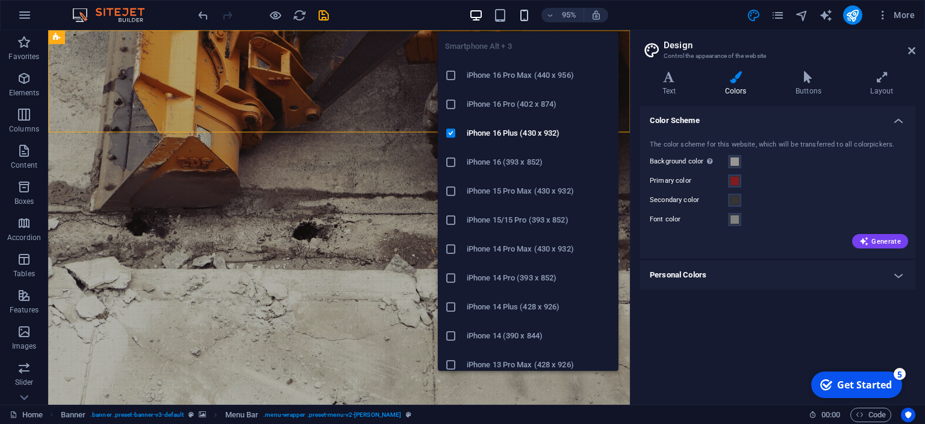
click at [0, 0] on icon "button" at bounding box center [0, 0] width 0 height 0
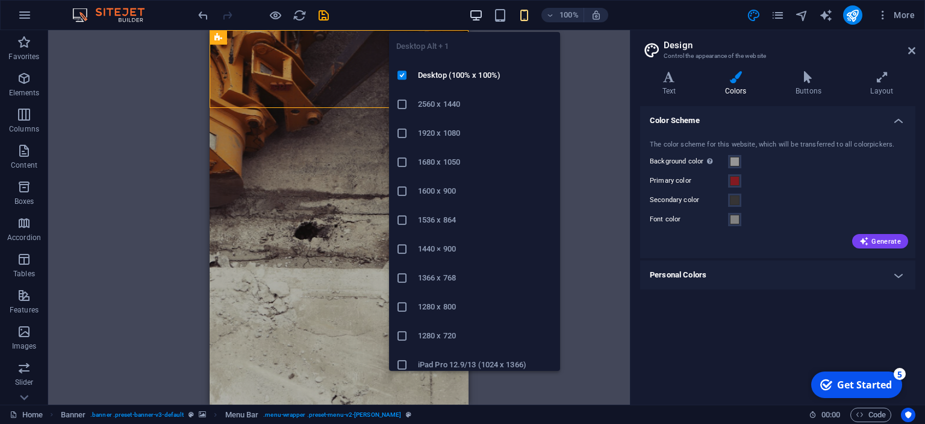
click at [0, 0] on icon "button" at bounding box center [0, 0] width 0 height 0
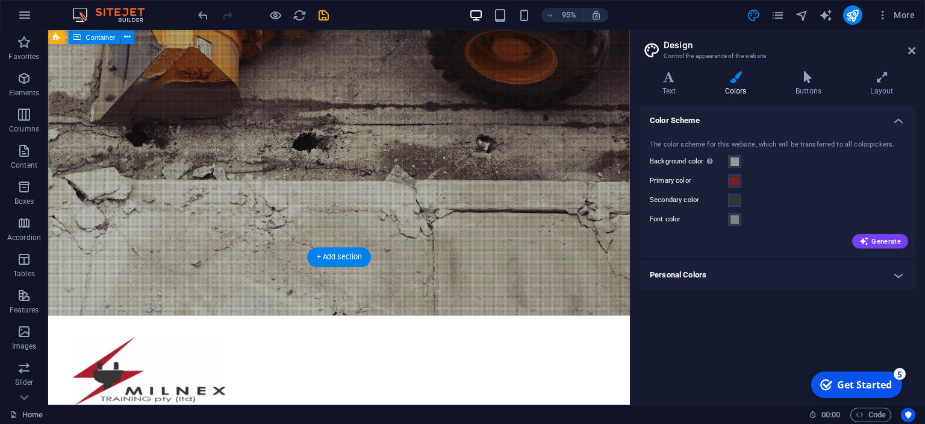
scroll to position [63, 0]
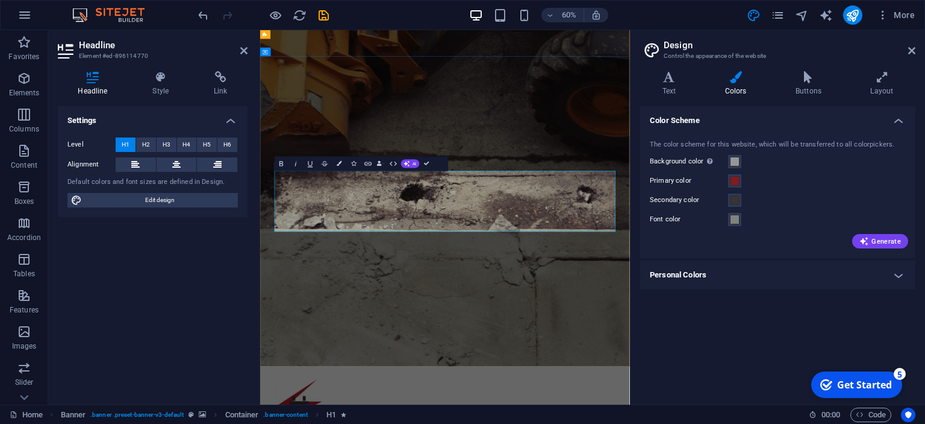
drag, startPoint x: 726, startPoint y: 337, endPoint x: 381, endPoint y: 278, distance: 350.2
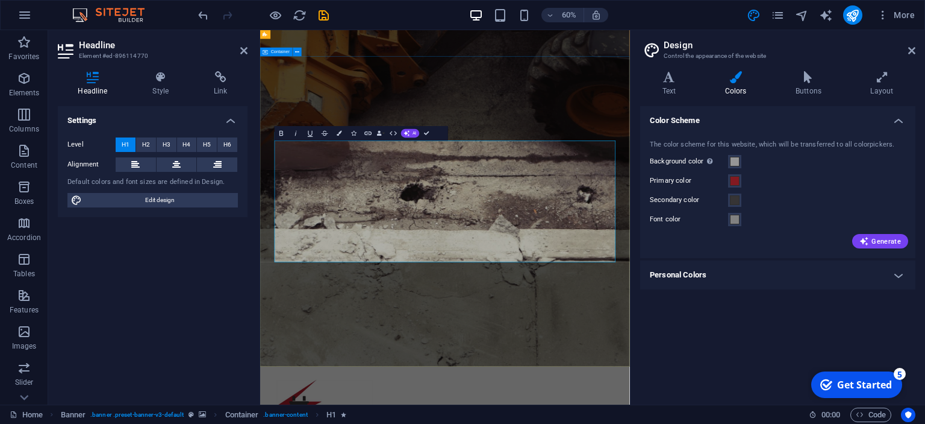
drag, startPoint x: 652, startPoint y: 513, endPoint x: 730, endPoint y: 336, distance: 194.0
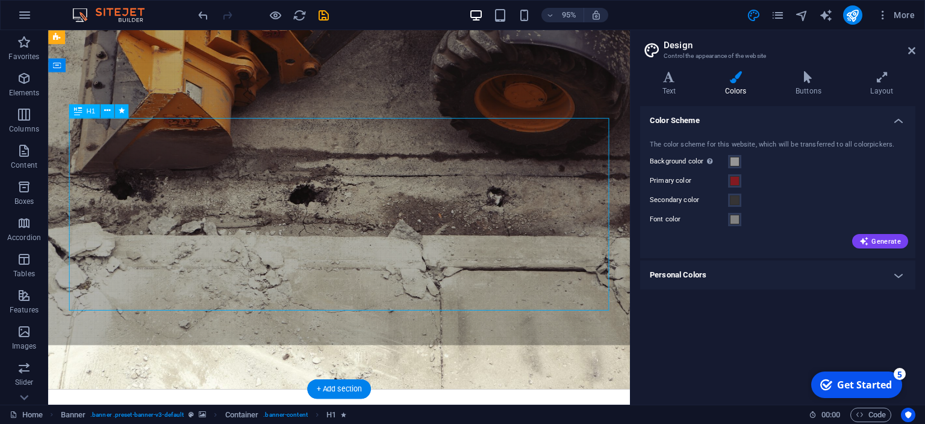
drag, startPoint x: 380, startPoint y: 266, endPoint x: 381, endPoint y: 246, distance: 19.9
drag, startPoint x: 370, startPoint y: 224, endPoint x: 366, endPoint y: 174, distance: 50.2
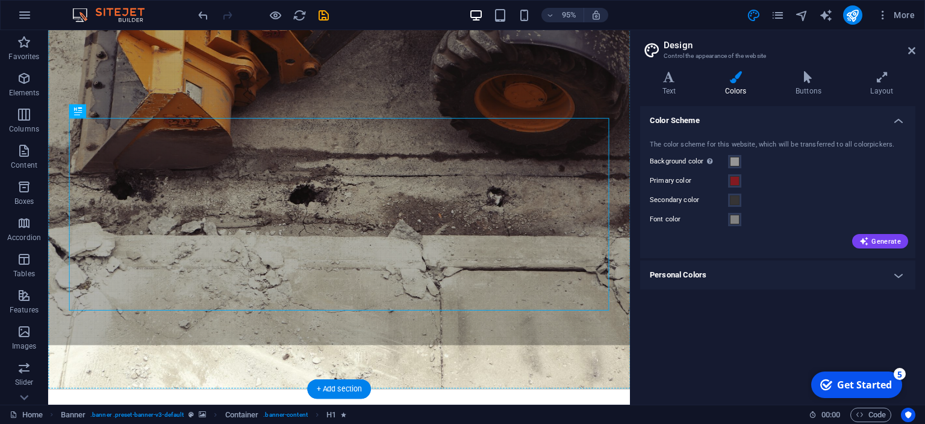
drag, startPoint x: 137, startPoint y: 140, endPoint x: 92, endPoint y: 101, distance: 59.8
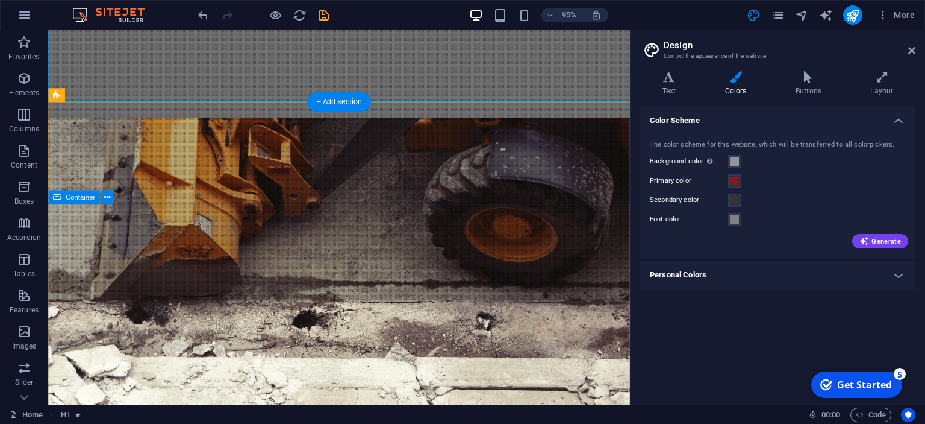
scroll to position [0, 0]
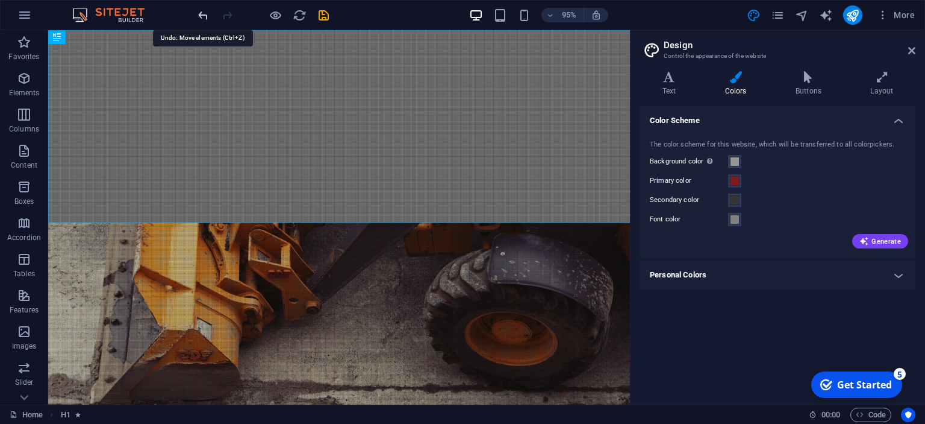
click at [206, 16] on icon "undo" at bounding box center [203, 15] width 14 height 14
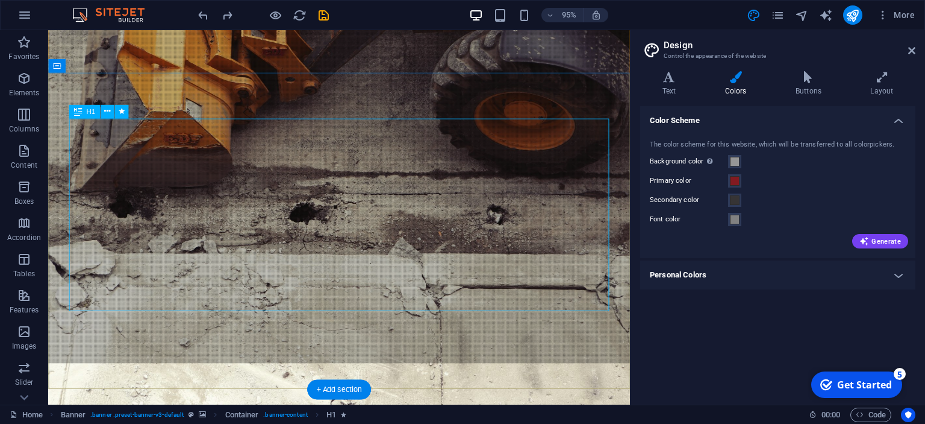
scroll to position [63, 0]
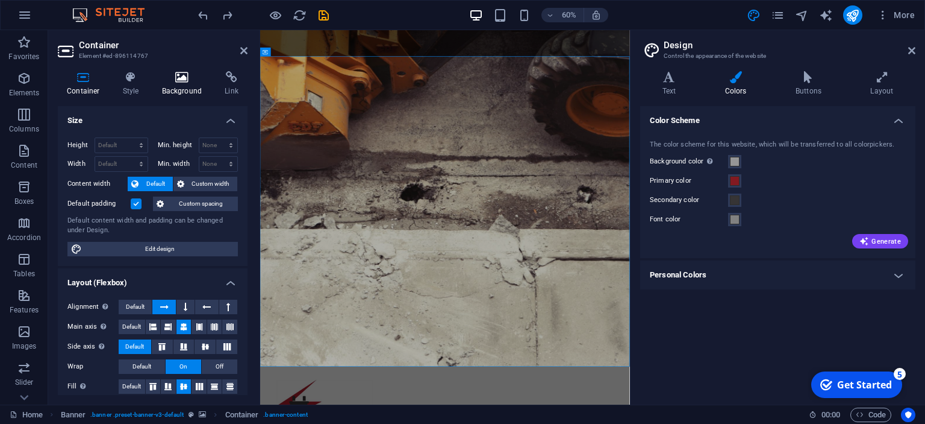
click at [172, 83] on h4 "Background" at bounding box center [184, 83] width 63 height 25
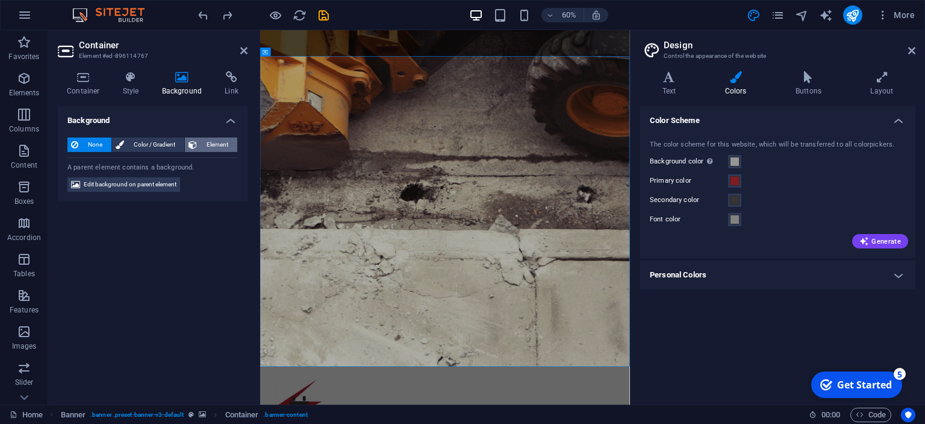
click at [223, 140] on span "Element" at bounding box center [217, 144] width 33 height 14
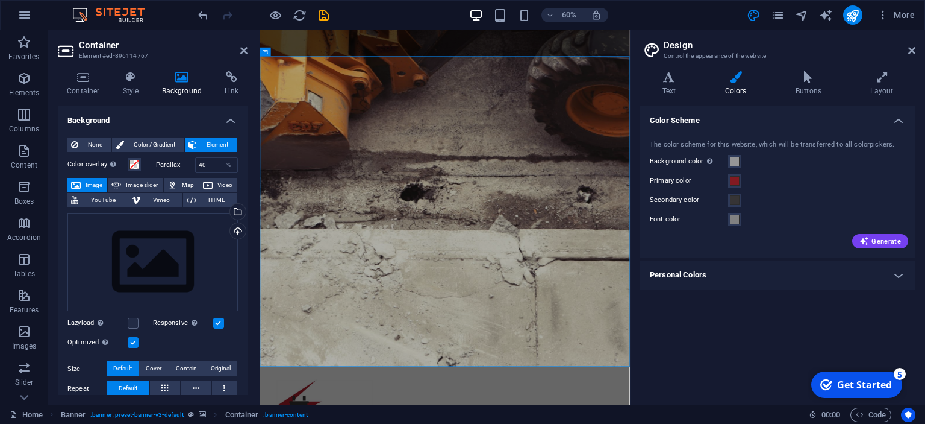
click at [86, 186] on span "Image" at bounding box center [93, 185] width 19 height 14
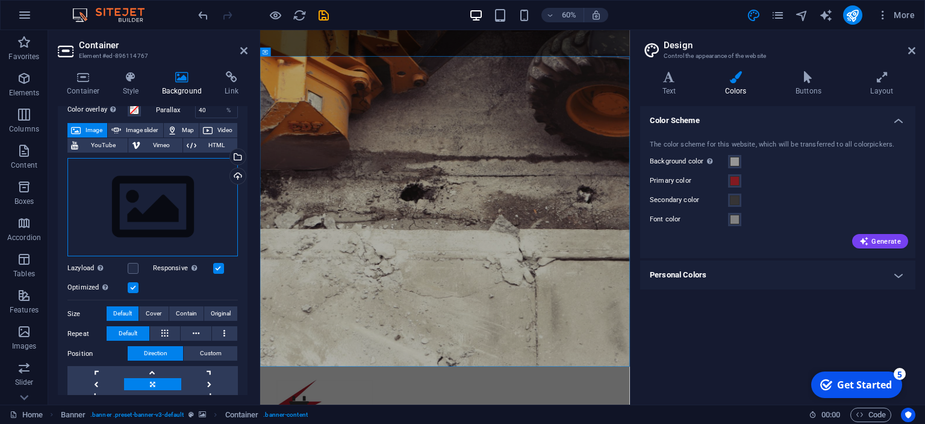
click at [131, 214] on div "Drag files here, click to choose files or select files from Files or our free s…" at bounding box center [152, 207] width 170 height 99
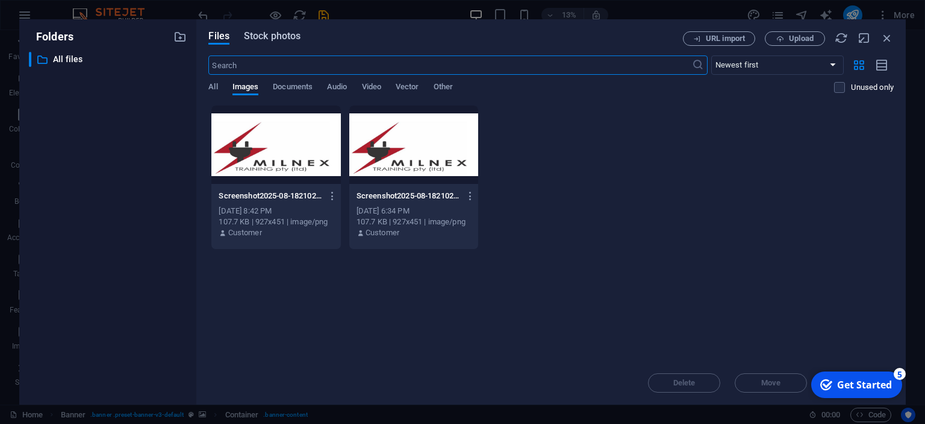
click at [261, 35] on span "Stock photos" at bounding box center [272, 36] width 57 height 14
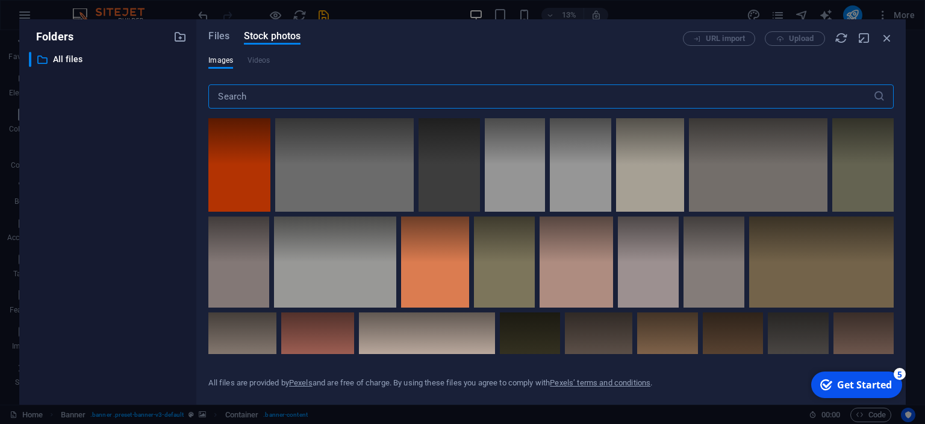
click at [266, 98] on input "text" at bounding box center [540, 96] width 664 height 24
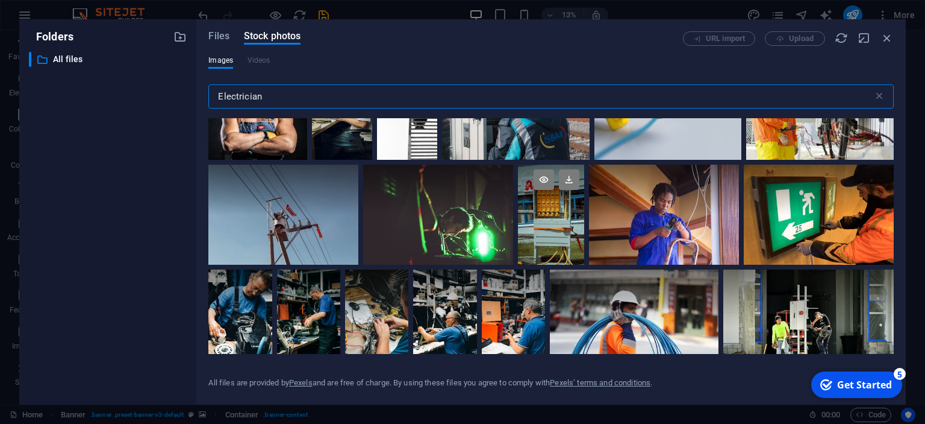
scroll to position [3297, 0]
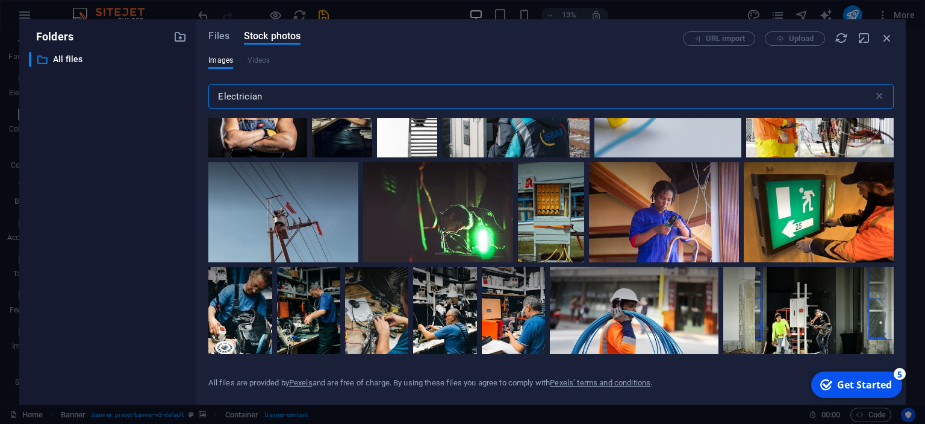
click at [288, 95] on input "Electrician" at bounding box center [540, 96] width 664 height 24
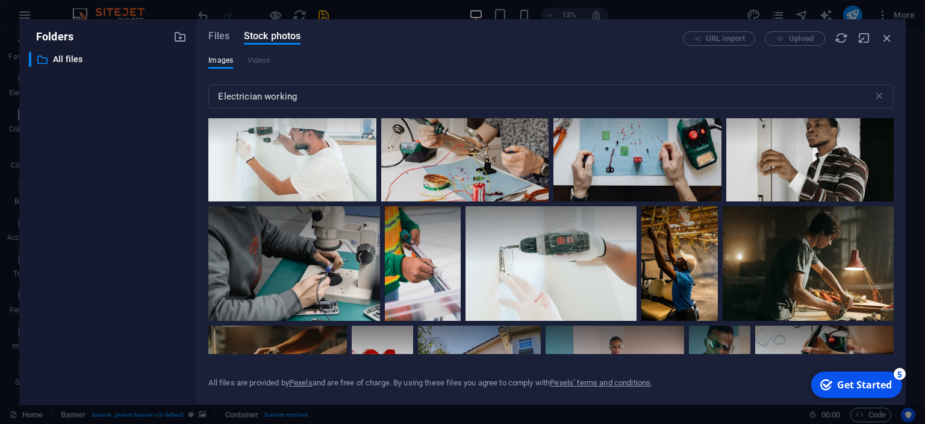
scroll to position [2637, 0]
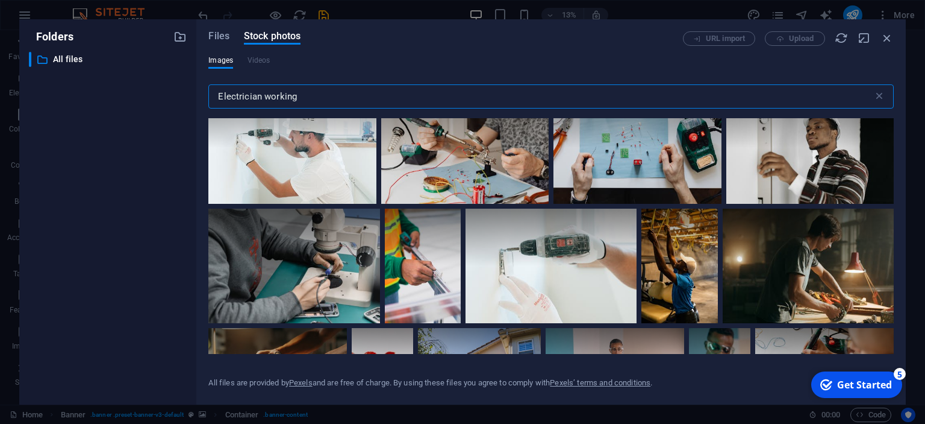
click at [344, 95] on input "Electrician working" at bounding box center [540, 96] width 664 height 24
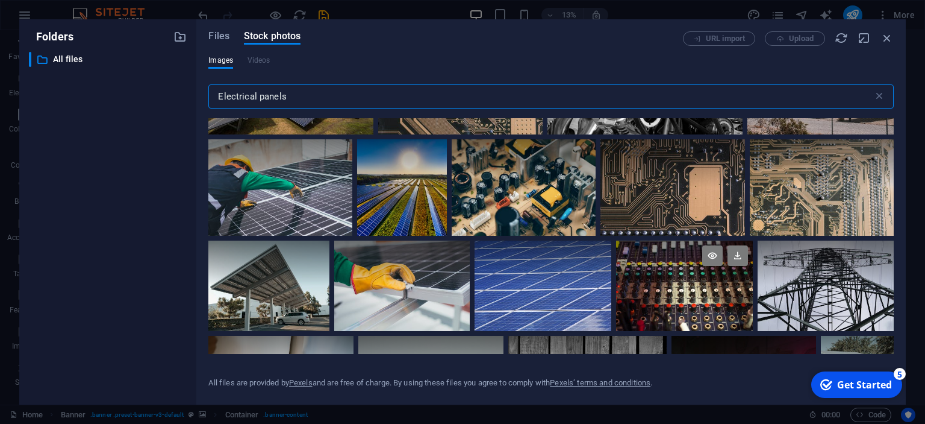
scroll to position [2747, 0]
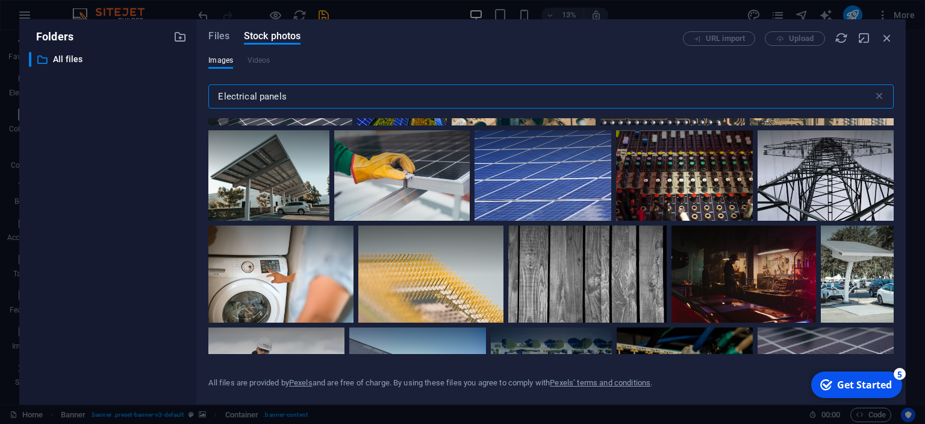
click at [307, 96] on input "Electrical panels" at bounding box center [540, 96] width 664 height 24
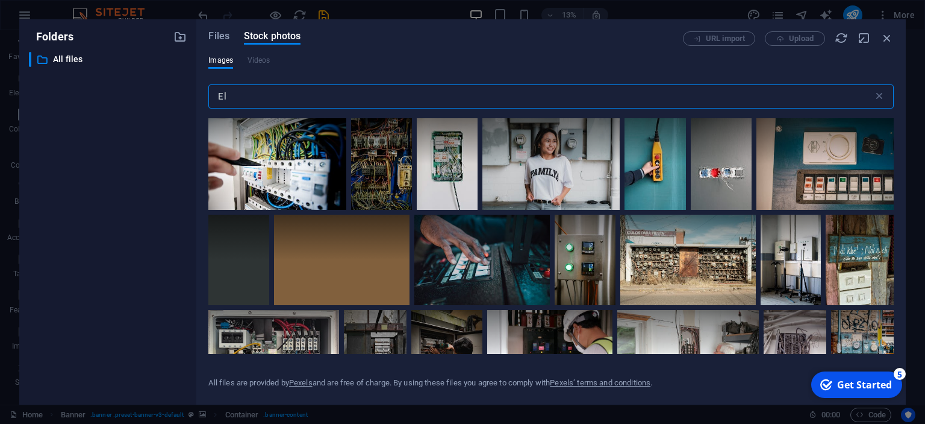
type input "E"
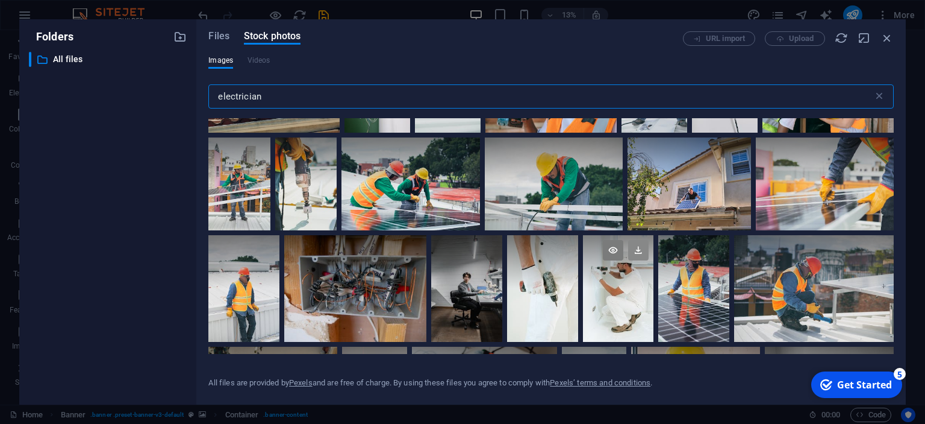
scroll to position [501, 0]
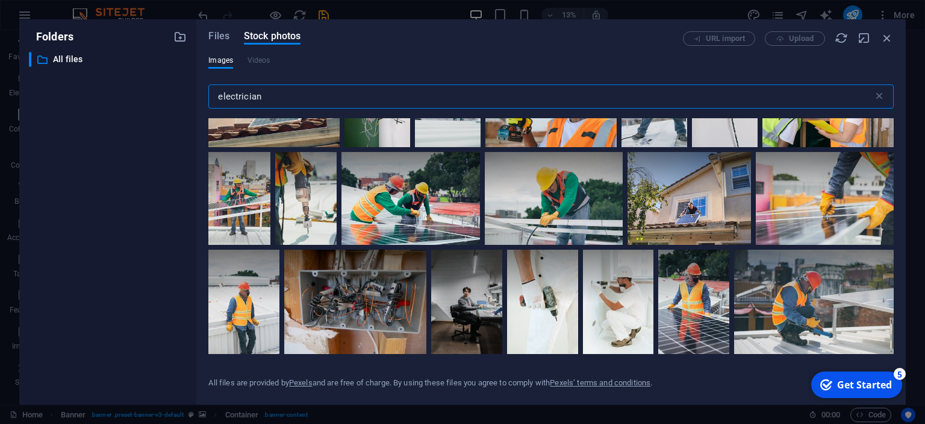
click at [437, 98] on input "electrician" at bounding box center [540, 96] width 664 height 24
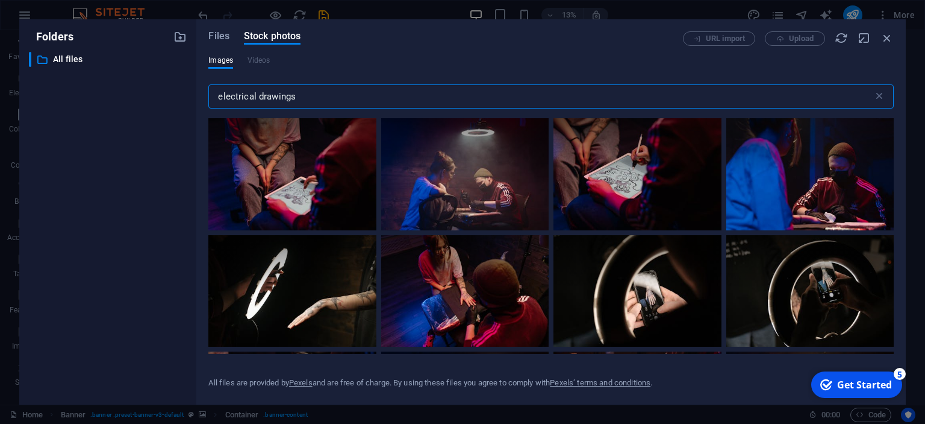
type input "electrical drawings"
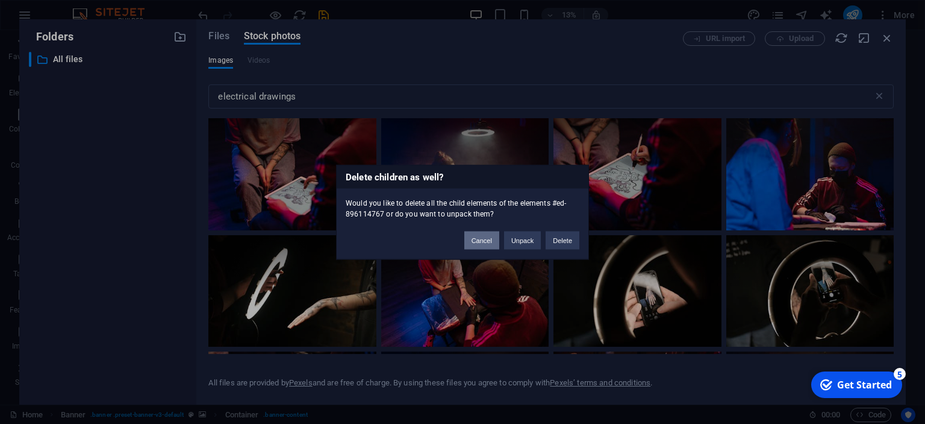
click at [481, 245] on button "Cancel" at bounding box center [481, 240] width 35 height 18
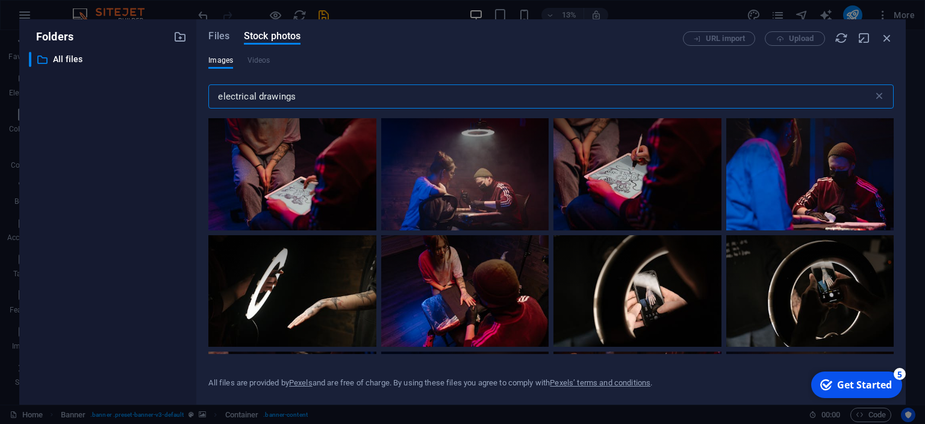
click at [366, 95] on input "electrical drawings" at bounding box center [540, 96] width 664 height 24
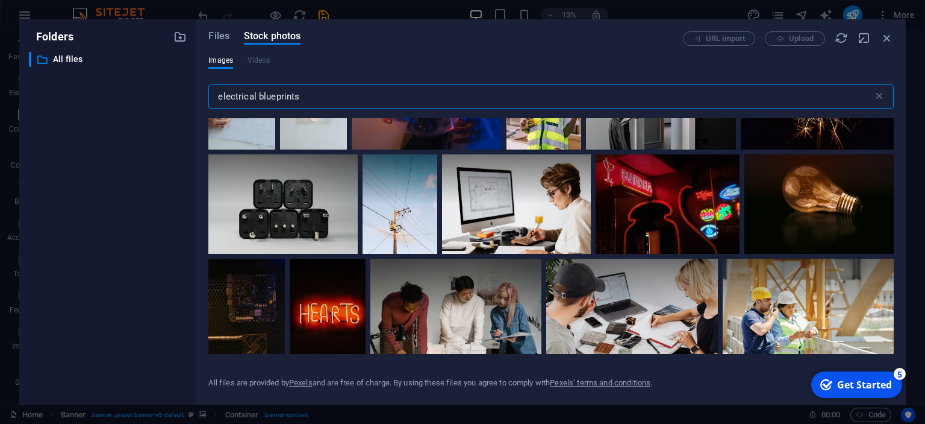
scroll to position [1593, 0]
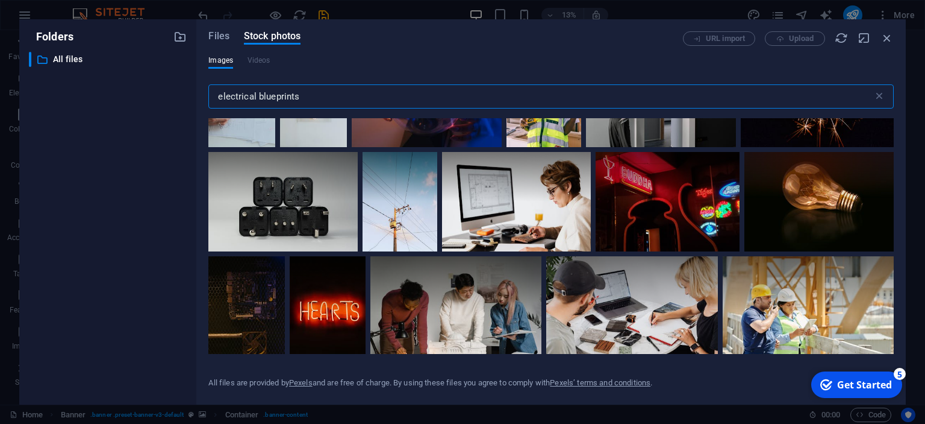
click at [340, 90] on input "electrical blueprints" at bounding box center [540, 96] width 664 height 24
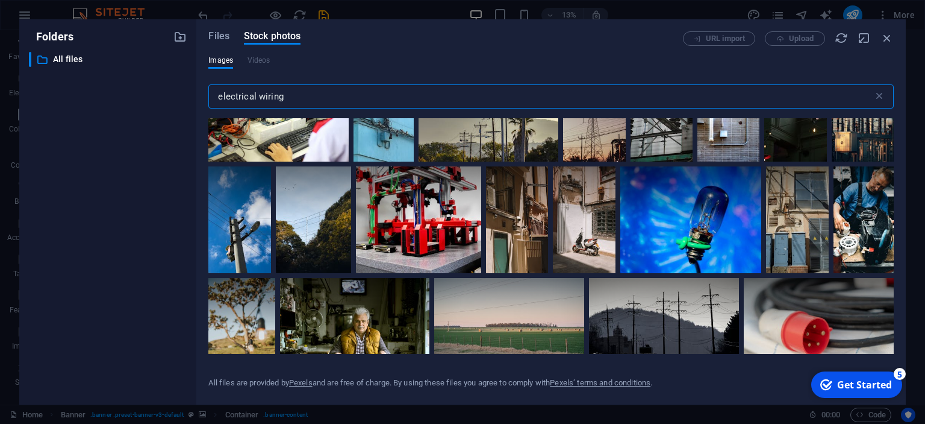
scroll to position [6868, 0]
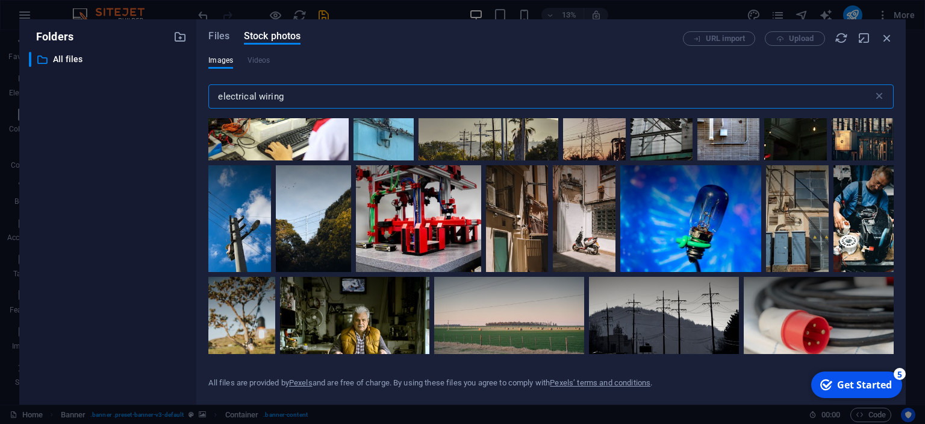
type input "electrical wiring"
click at [887, 43] on icon "button" at bounding box center [887, 37] width 13 height 13
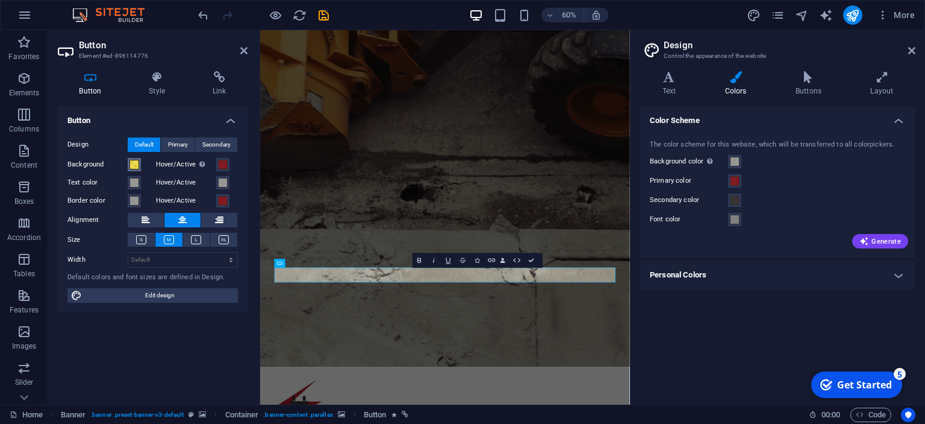
click at [134, 163] on span at bounding box center [135, 165] width 10 height 10
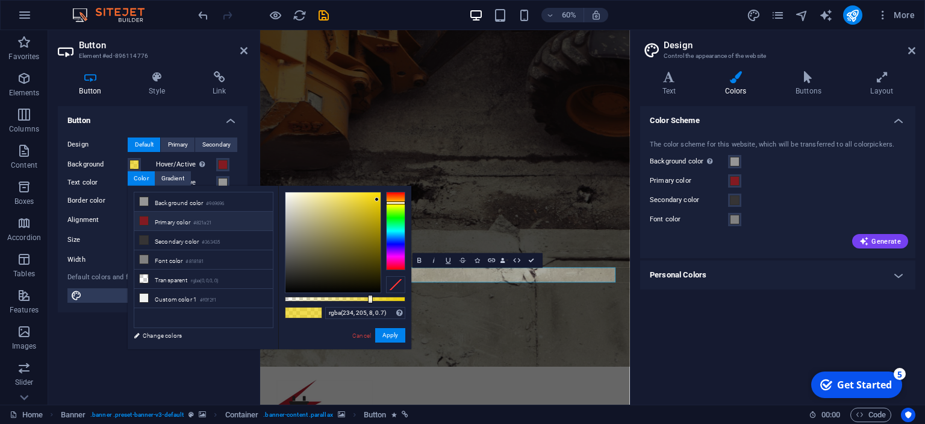
click at [146, 218] on icon at bounding box center [144, 220] width 8 height 8
type input "rgba(130, 26, 33, 0.7)"
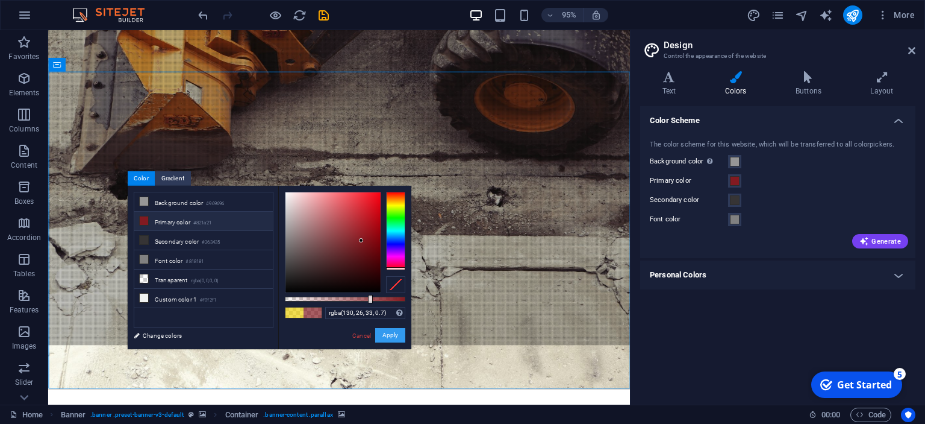
click at [389, 337] on button "Apply" at bounding box center [390, 335] width 30 height 14
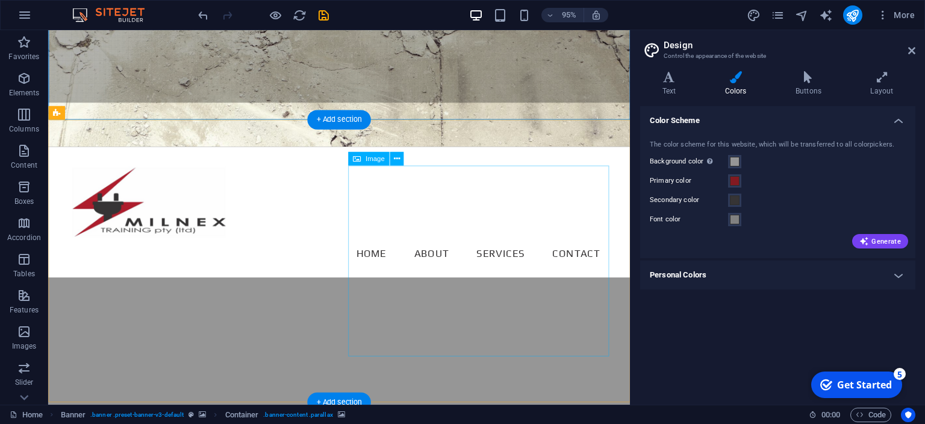
scroll to position [445, 0]
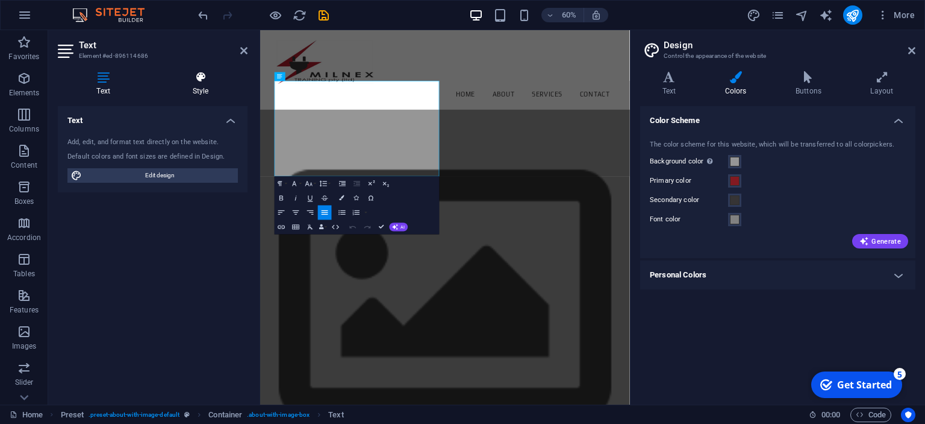
click at [192, 82] on icon at bounding box center [201, 77] width 94 height 12
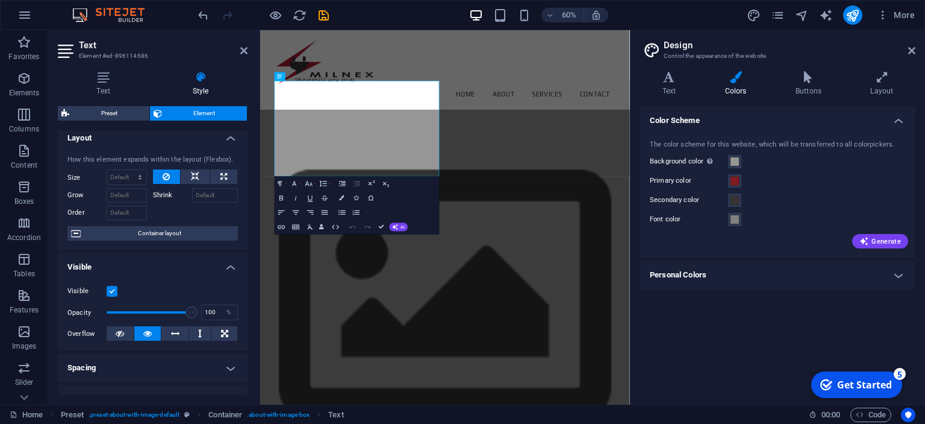
scroll to position [0, 0]
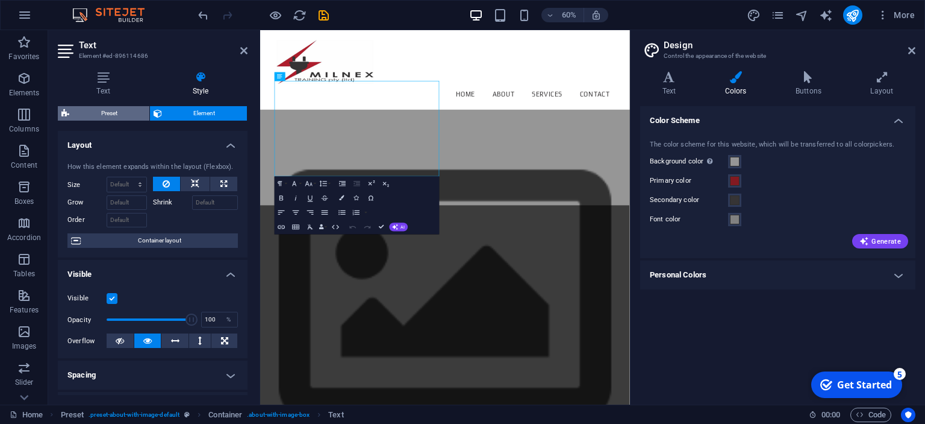
click at [122, 112] on span "Preset" at bounding box center [109, 113] width 73 height 14
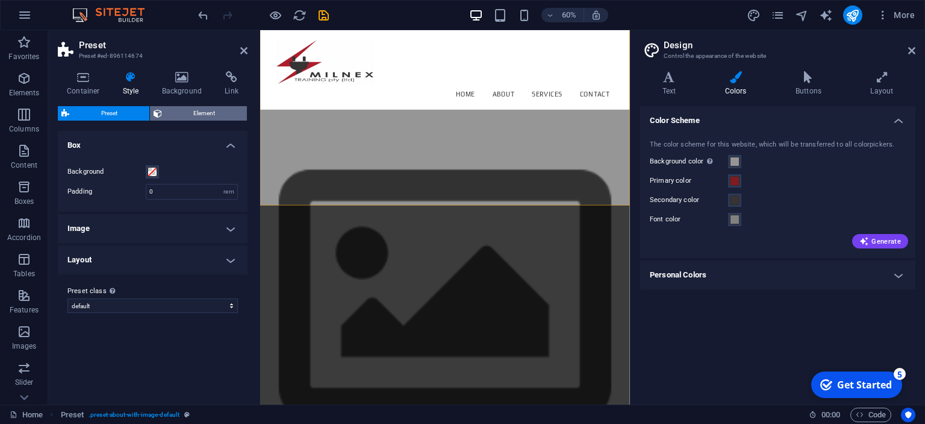
click at [210, 110] on span "Element" at bounding box center [205, 113] width 78 height 14
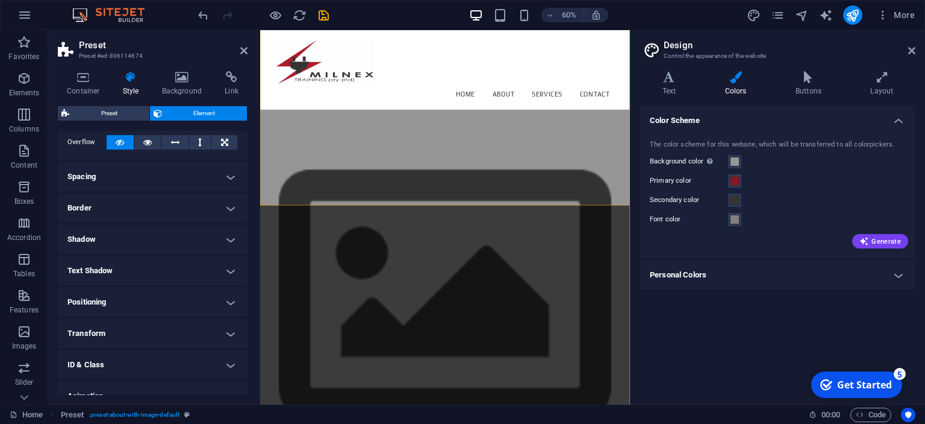
scroll to position [116, 0]
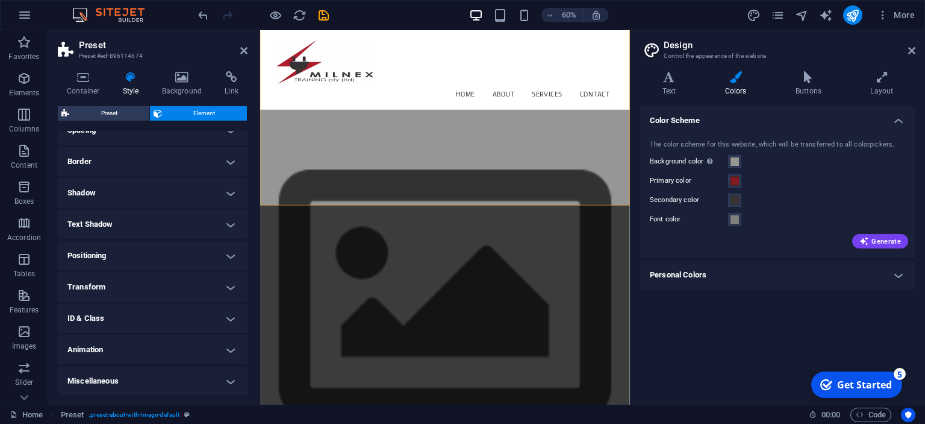
click at [233, 375] on h4 "Miscellaneous" at bounding box center [153, 380] width 190 height 29
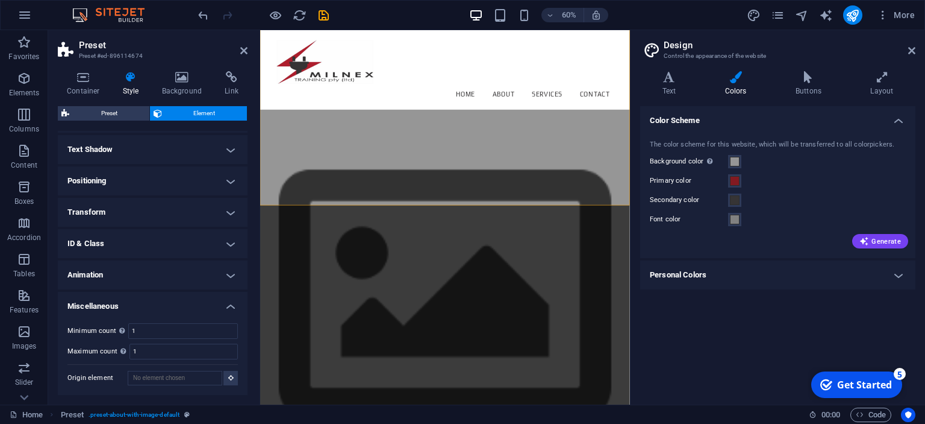
click at [231, 305] on h4 "Miscellaneous" at bounding box center [153, 303] width 190 height 22
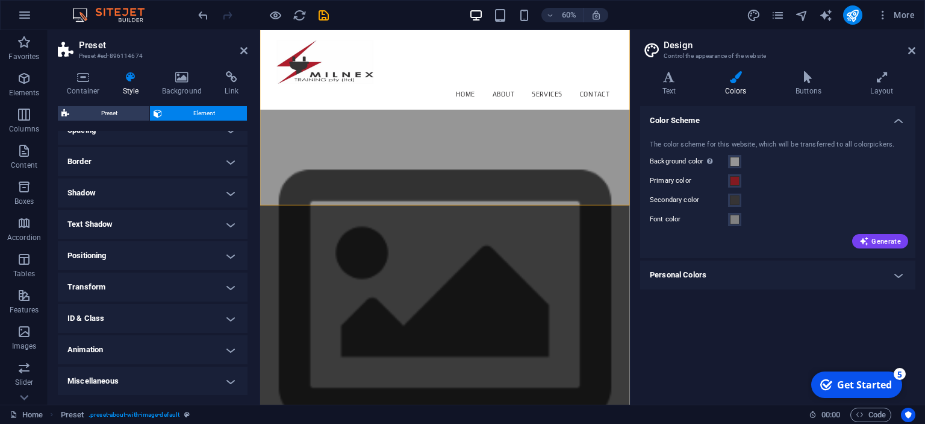
scroll to position [61, 0]
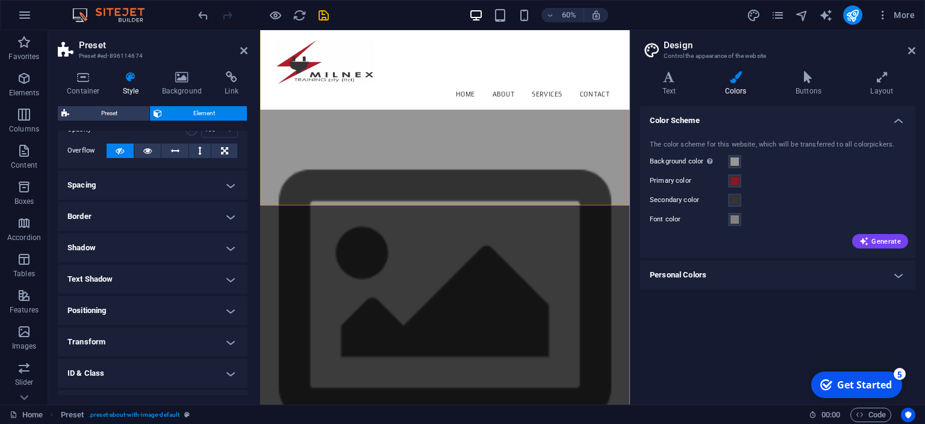
click at [230, 278] on h4 "Text Shadow" at bounding box center [153, 278] width 190 height 29
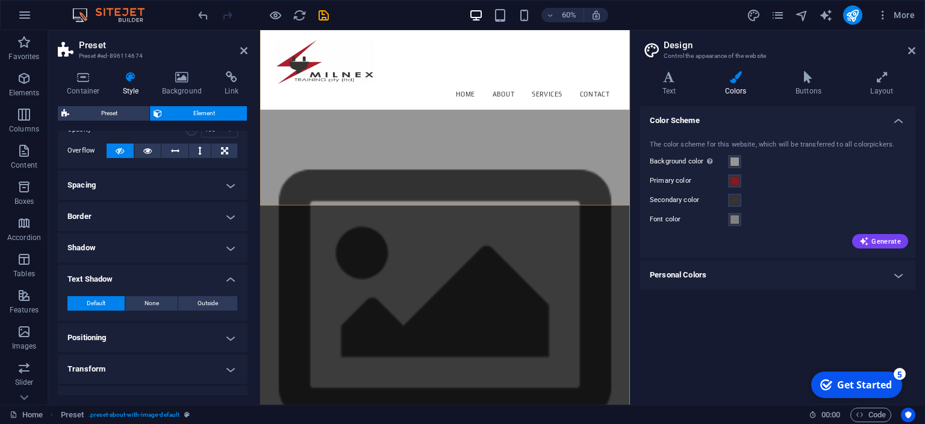
click at [230, 276] on h4 "Text Shadow" at bounding box center [153, 275] width 190 height 22
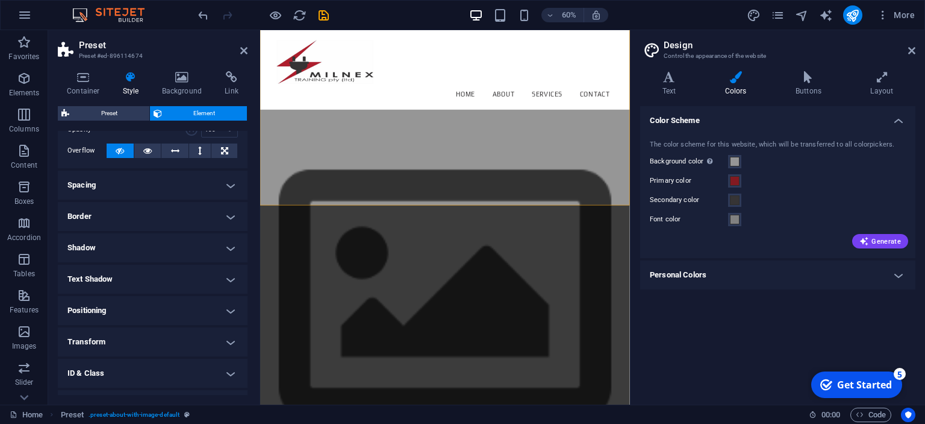
click at [233, 216] on h4 "Border" at bounding box center [153, 216] width 190 height 29
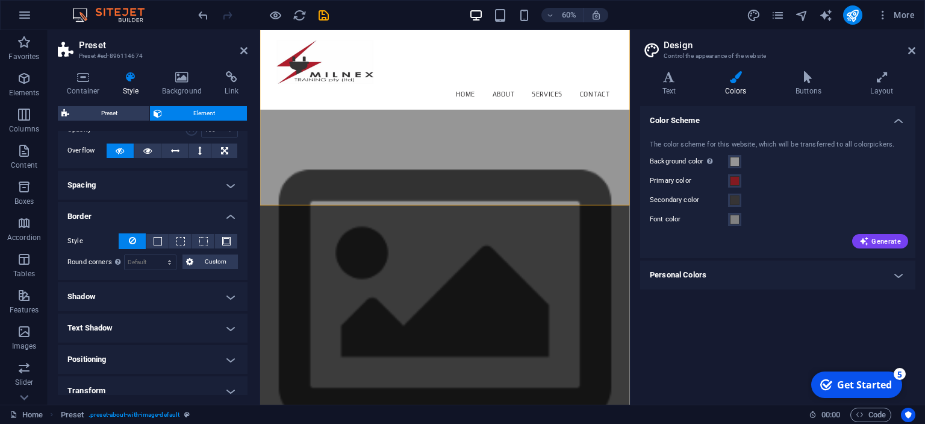
click at [222, 211] on h4 "Border" at bounding box center [153, 213] width 190 height 22
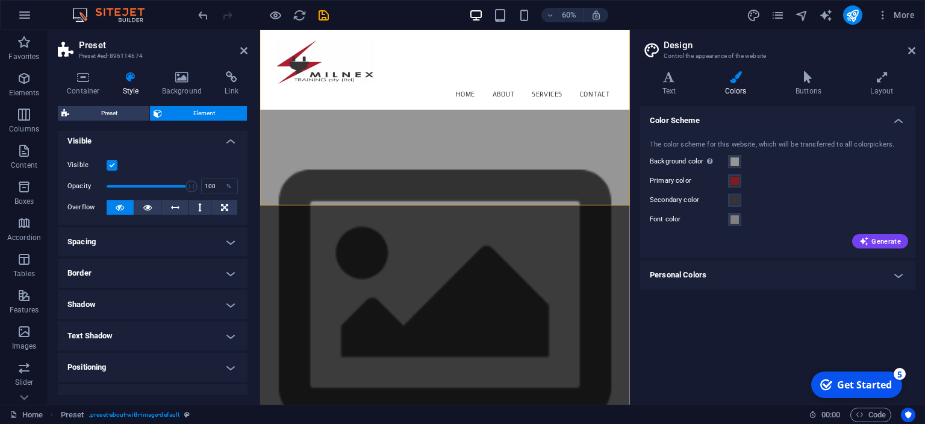
scroll to position [0, 0]
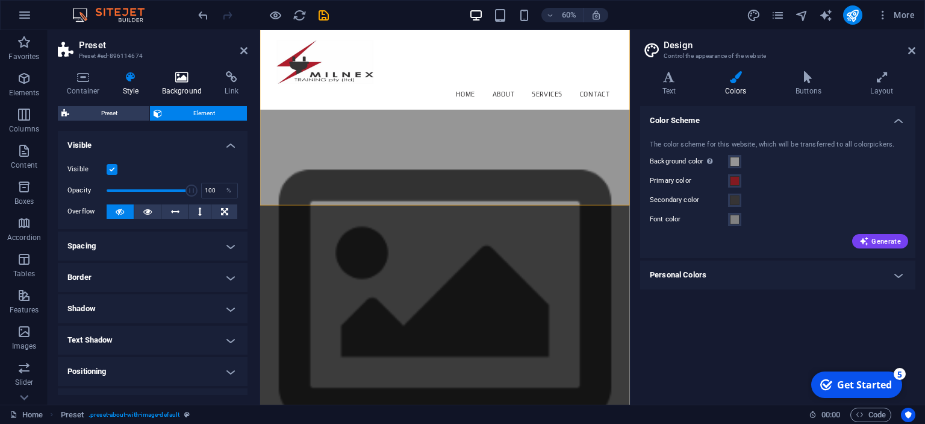
click at [177, 83] on h4 "Background" at bounding box center [184, 83] width 63 height 25
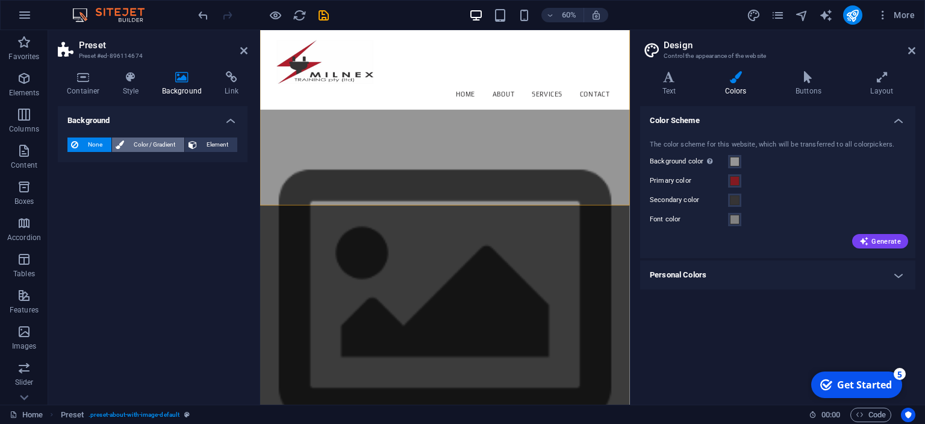
click at [146, 145] on span "Color / Gradient" at bounding box center [154, 144] width 53 height 14
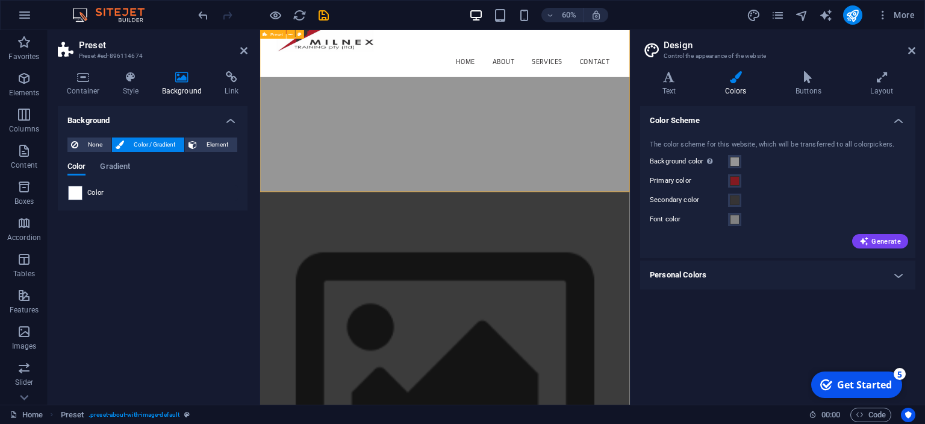
scroll to position [699, 0]
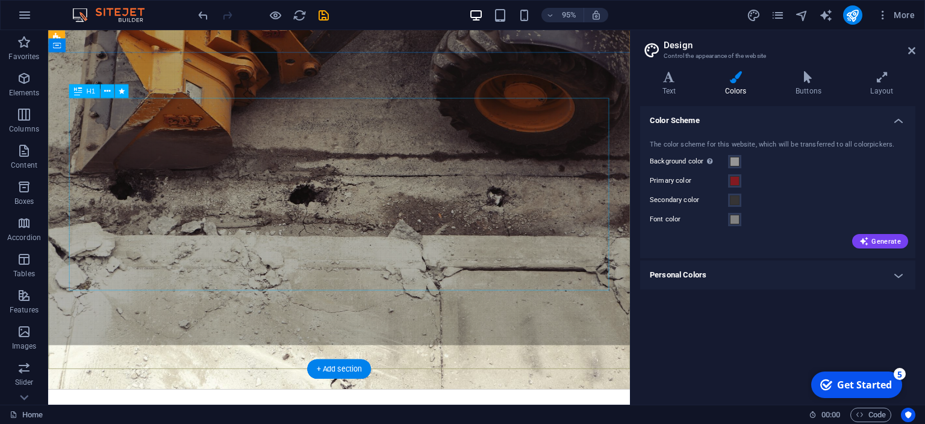
scroll to position [127, 0]
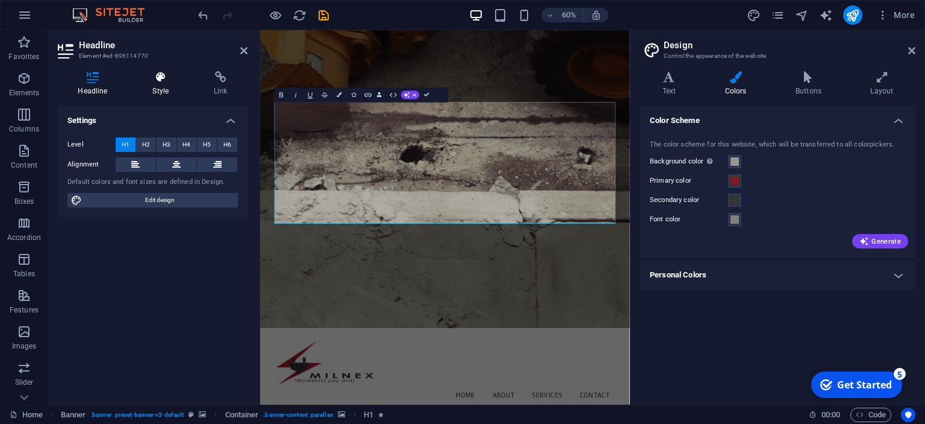
click at [160, 87] on h4 "Style" at bounding box center [163, 83] width 61 height 25
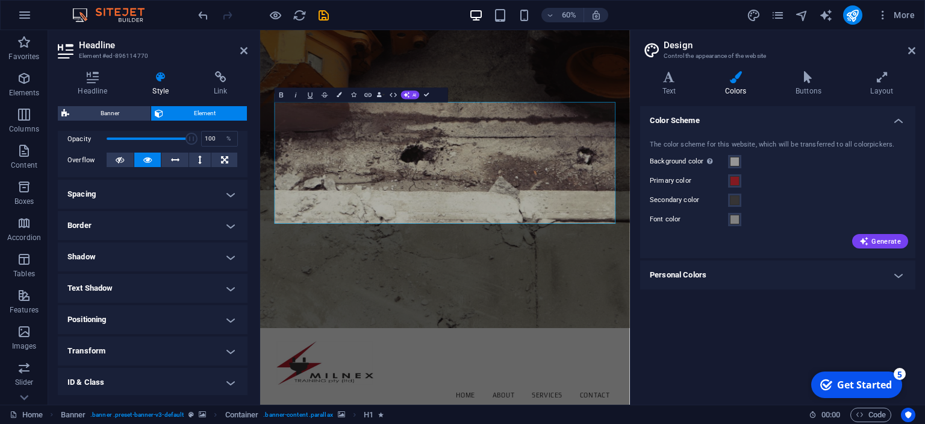
scroll to position [0, 0]
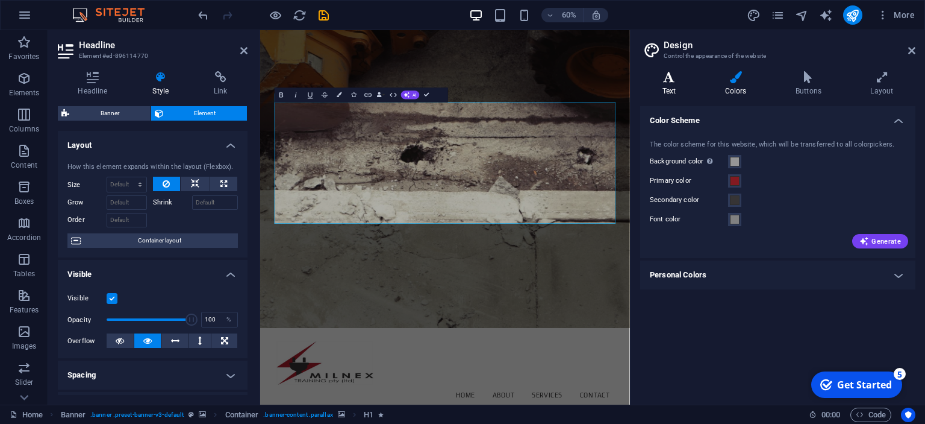
click at [671, 78] on icon at bounding box center [669, 77] width 58 height 12
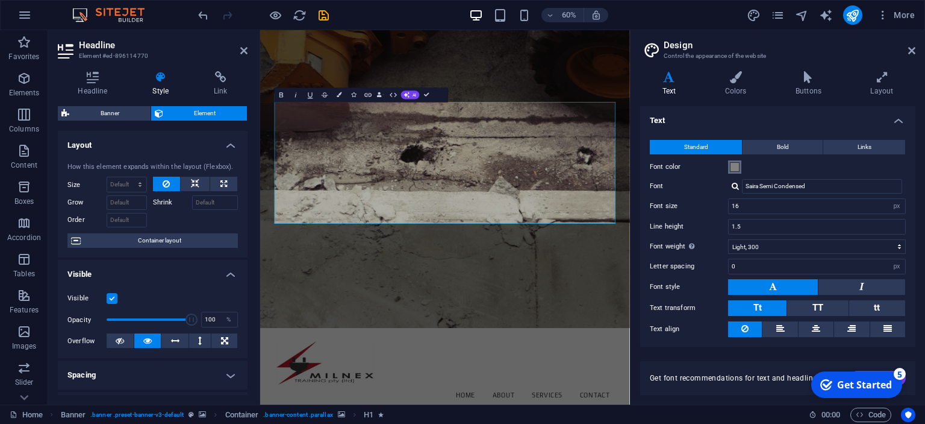
click at [734, 169] on span at bounding box center [735, 167] width 10 height 10
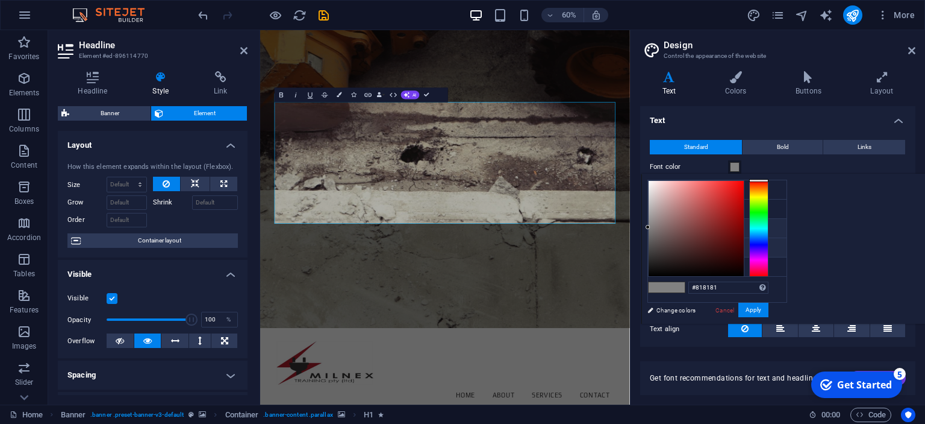
click at [657, 224] on icon at bounding box center [658, 228] width 8 height 8
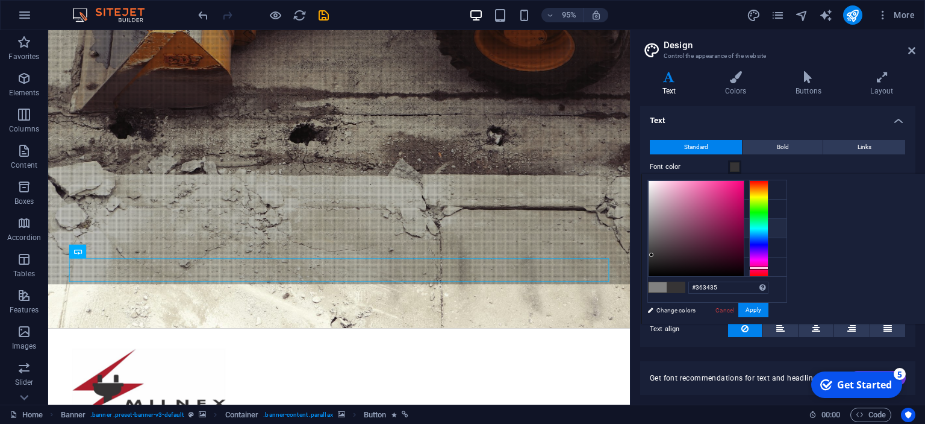
click at [658, 224] on icon at bounding box center [658, 228] width 8 height 8
click at [769, 310] on button "Apply" at bounding box center [754, 309] width 30 height 14
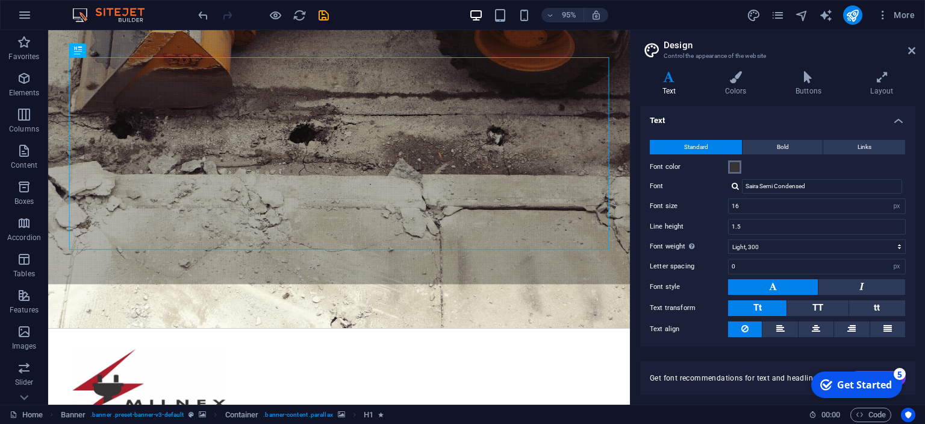
click at [734, 163] on span at bounding box center [735, 167] width 10 height 10
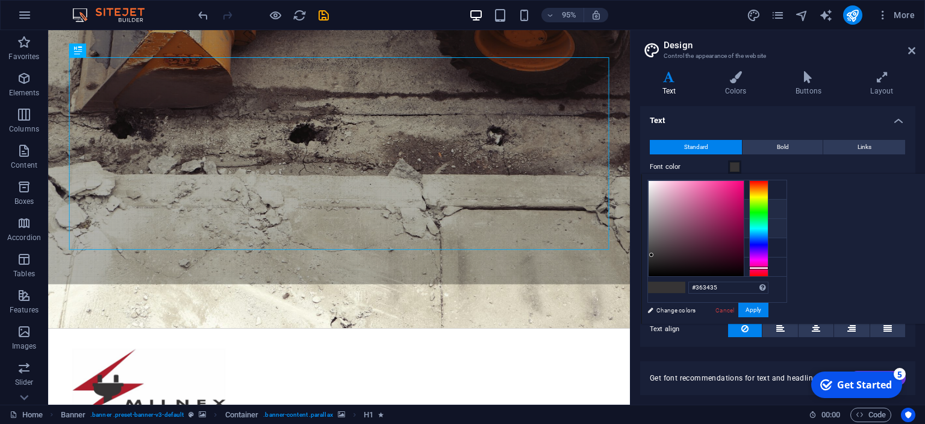
click at [657, 205] on icon at bounding box center [658, 208] width 8 height 8
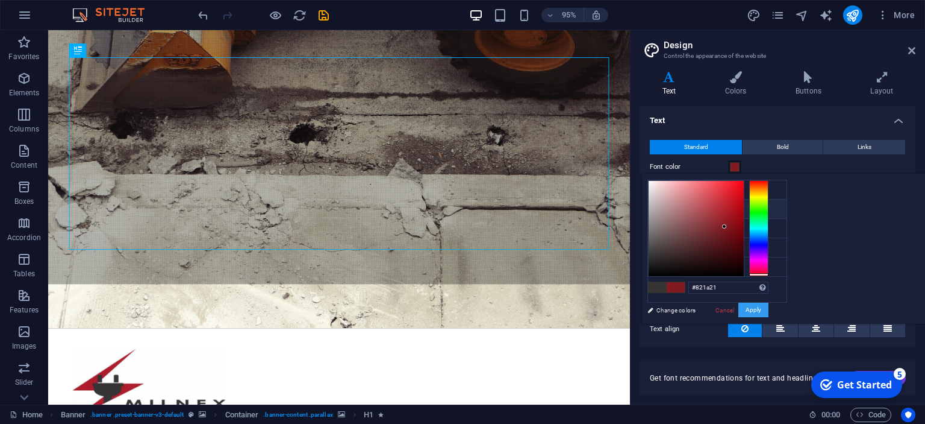
click at [769, 310] on button "Apply" at bounding box center [754, 309] width 30 height 14
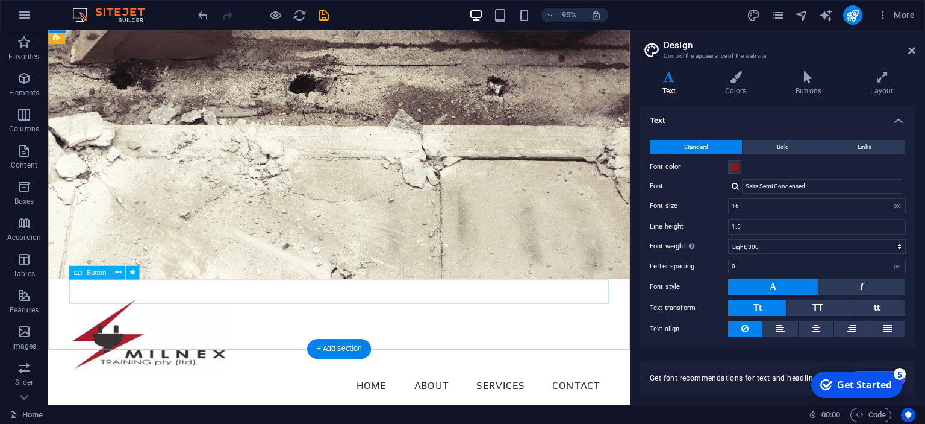
scroll to position [77, 0]
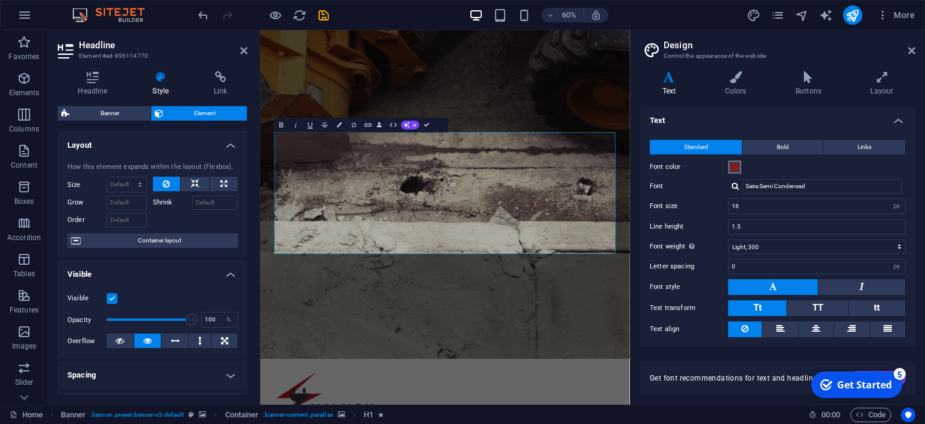
click at [734, 168] on span at bounding box center [735, 167] width 10 height 10
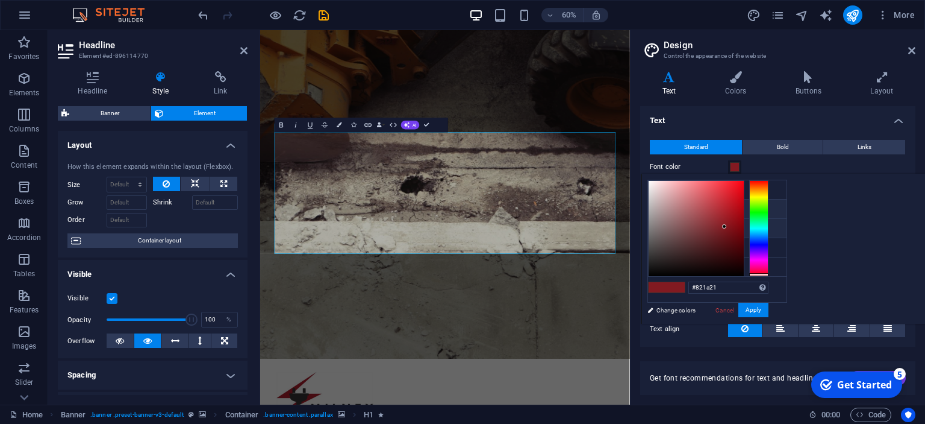
click at [664, 227] on li "Secondary color #363435" at bounding box center [717, 228] width 139 height 19
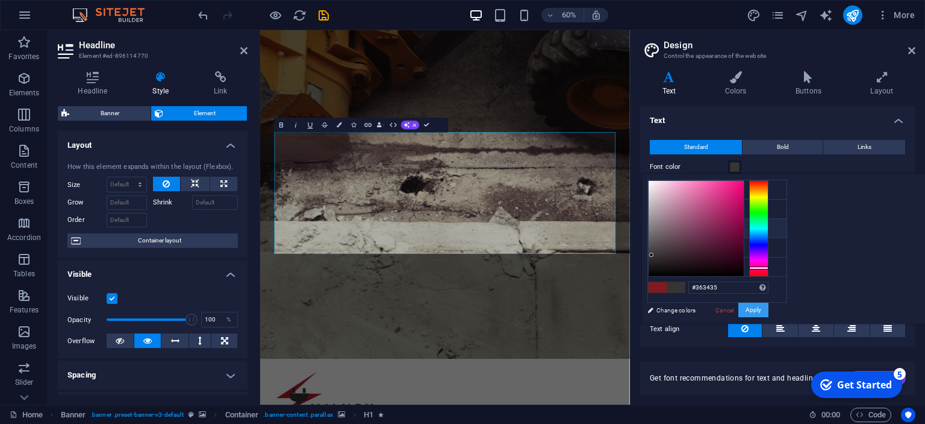
click at [769, 307] on button "Apply" at bounding box center [754, 309] width 30 height 14
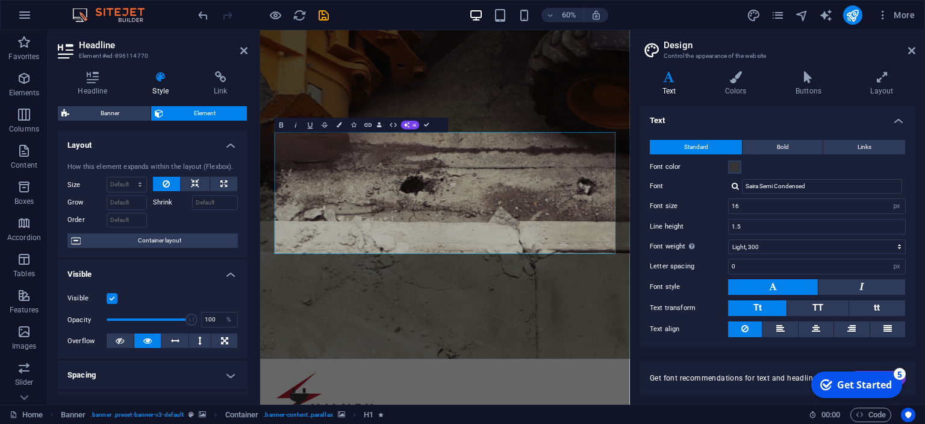
scroll to position [32, 0]
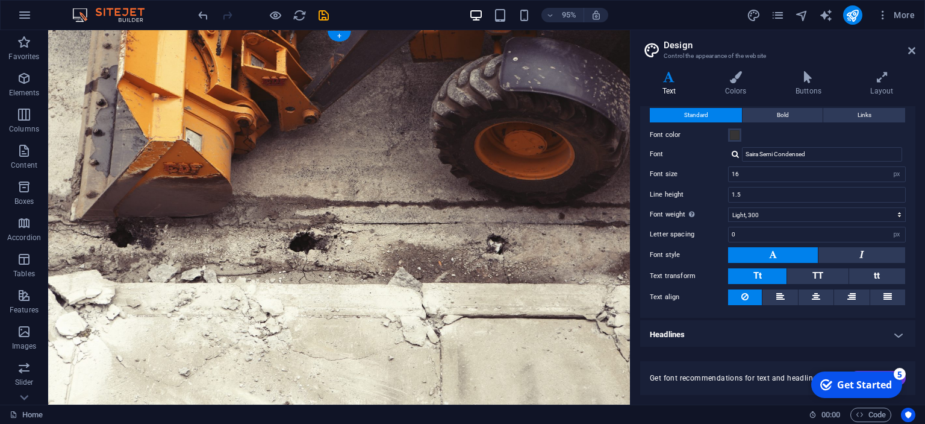
scroll to position [0, 0]
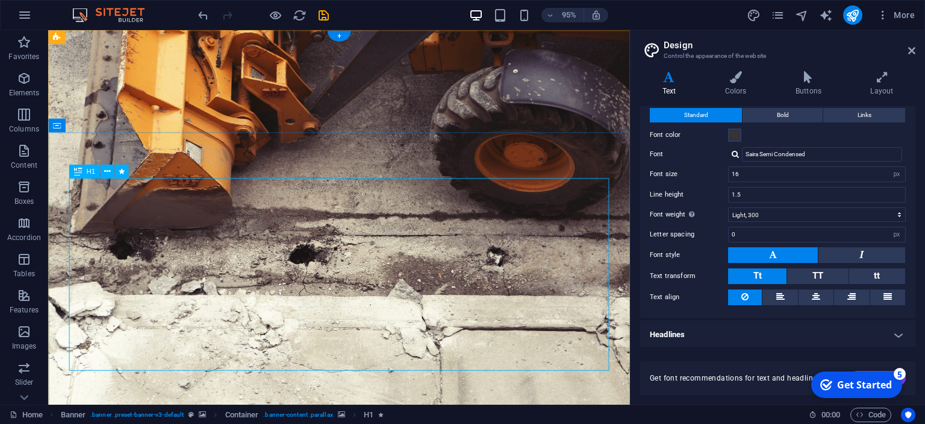
click at [734, 139] on span at bounding box center [735, 135] width 10 height 10
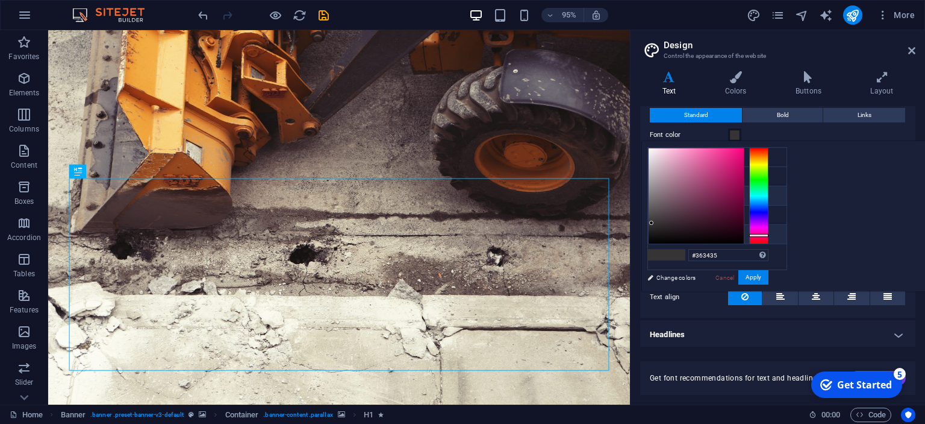
click at [657, 232] on icon at bounding box center [658, 234] width 8 height 8
type input "#f0f2f1"
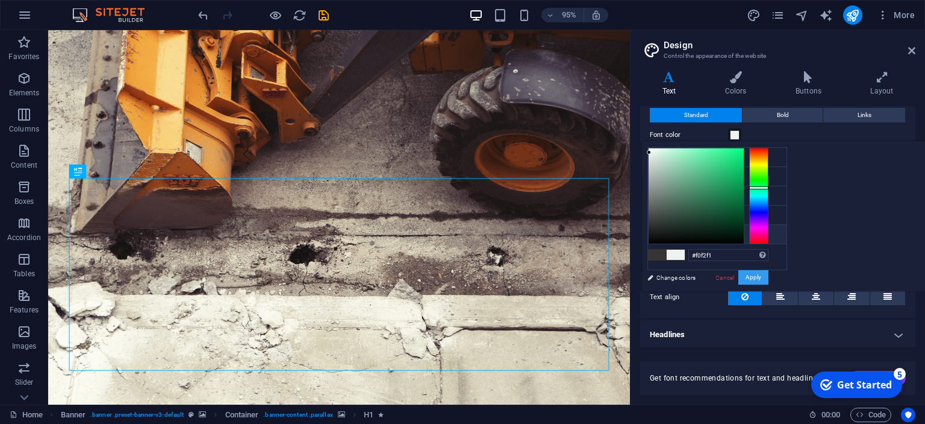
click at [769, 276] on button "Apply" at bounding box center [754, 277] width 30 height 14
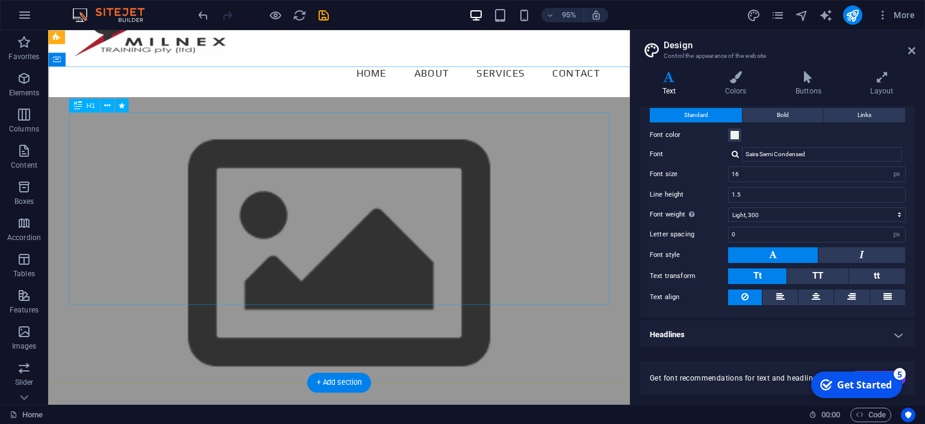
scroll to position [63, 0]
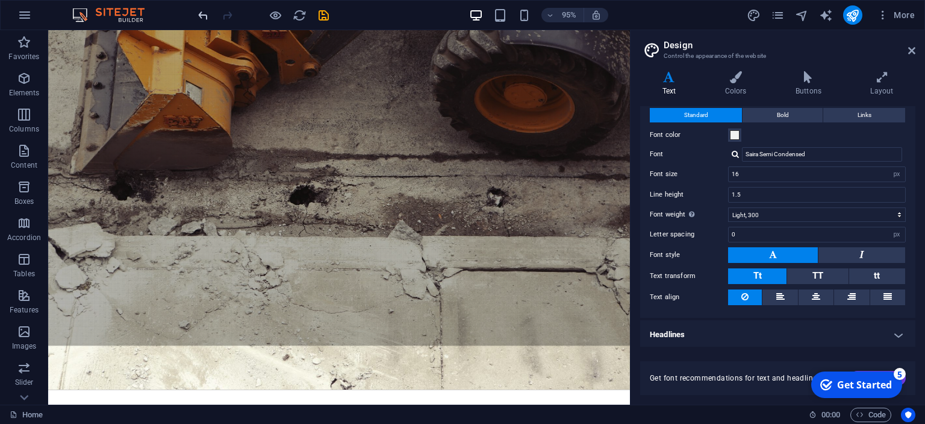
click at [201, 10] on icon "undo" at bounding box center [203, 15] width 14 height 14
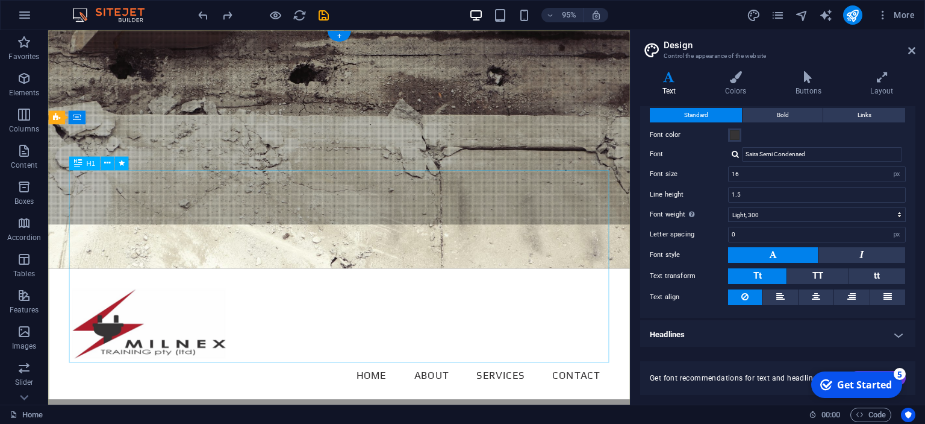
scroll to position [0, 0]
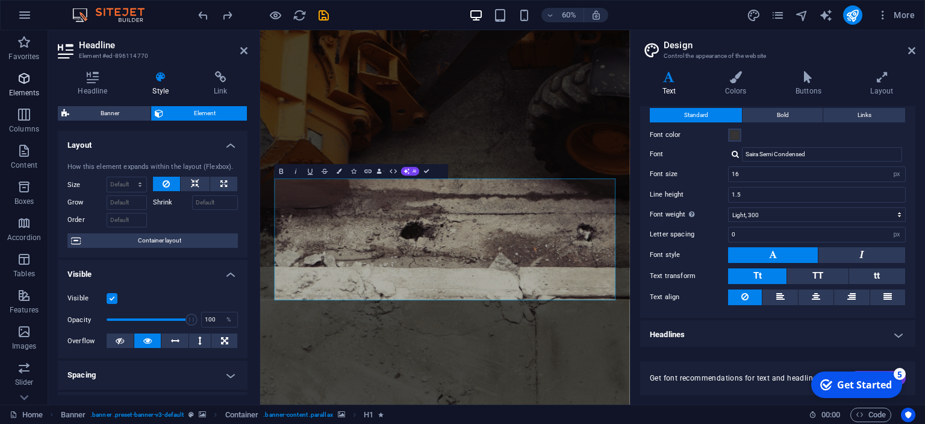
click at [25, 76] on icon "button" at bounding box center [24, 78] width 14 height 14
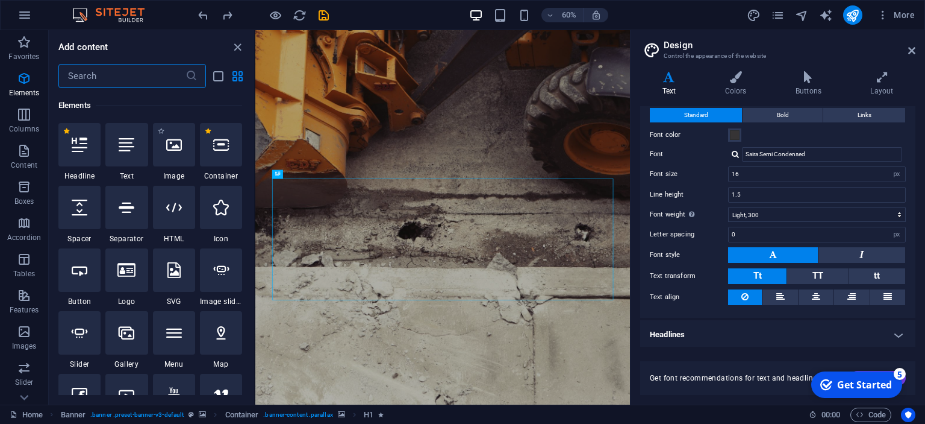
scroll to position [128, 0]
click at [26, 43] on icon "button" at bounding box center [24, 42] width 14 height 14
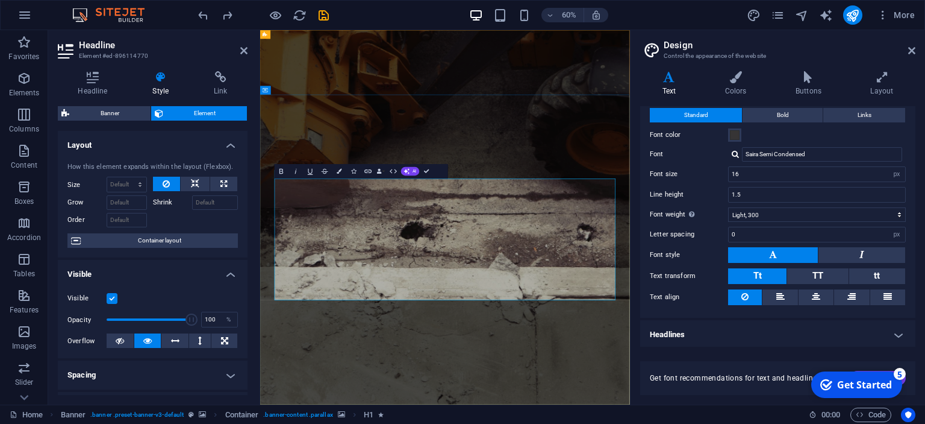
drag, startPoint x: 798, startPoint y: 460, endPoint x: 378, endPoint y: 323, distance: 441.8
click at [338, 175] on button "Colors" at bounding box center [340, 171] width 14 height 14
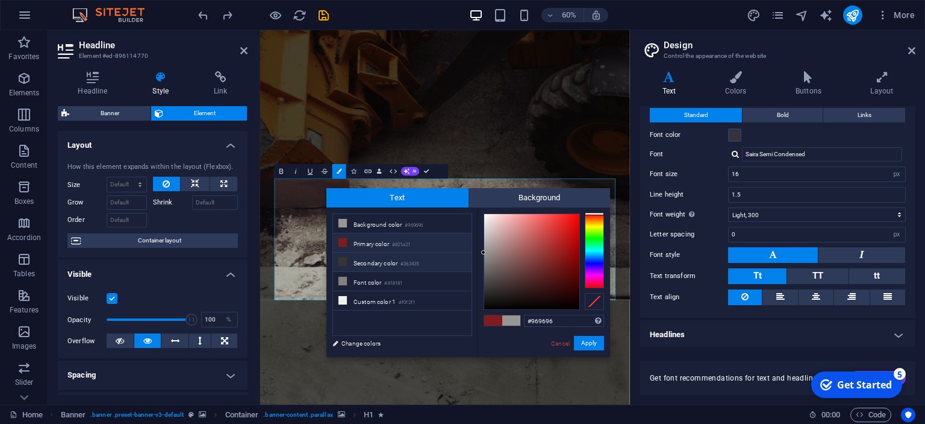
click at [343, 258] on icon at bounding box center [343, 261] width 8 height 8
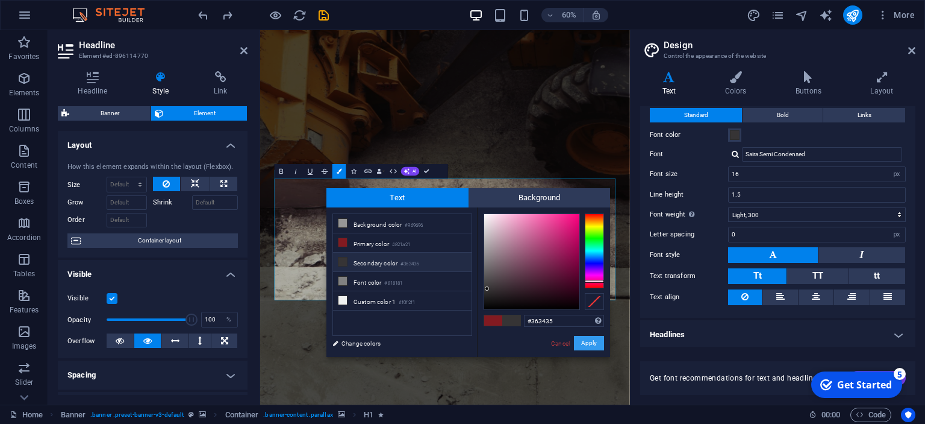
click at [595, 342] on button "Apply" at bounding box center [589, 343] width 30 height 14
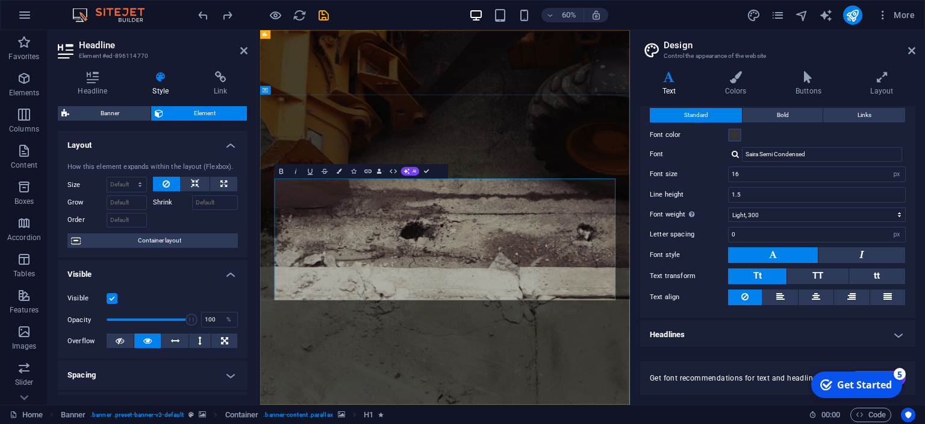
drag, startPoint x: 792, startPoint y: 460, endPoint x: 285, endPoint y: 349, distance: 519.1
click at [339, 175] on button "Colors" at bounding box center [340, 171] width 14 height 14
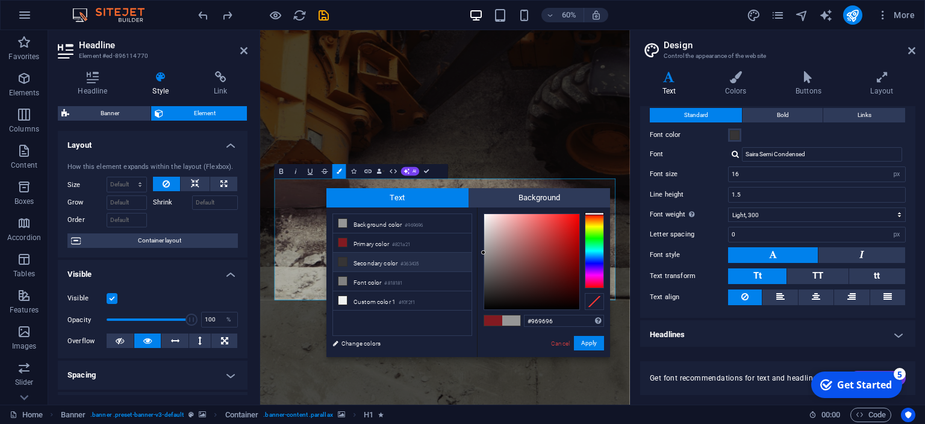
click at [342, 259] on icon at bounding box center [343, 261] width 8 height 8
type input "#363435"
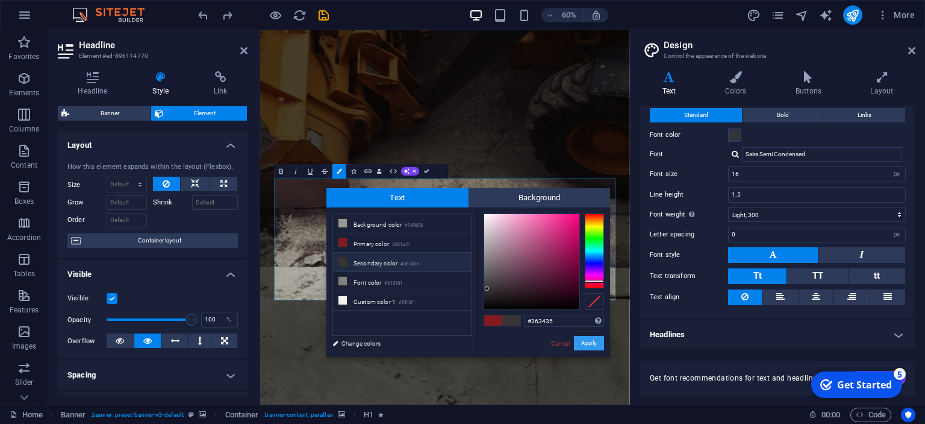
click at [594, 344] on button "Apply" at bounding box center [589, 343] width 30 height 14
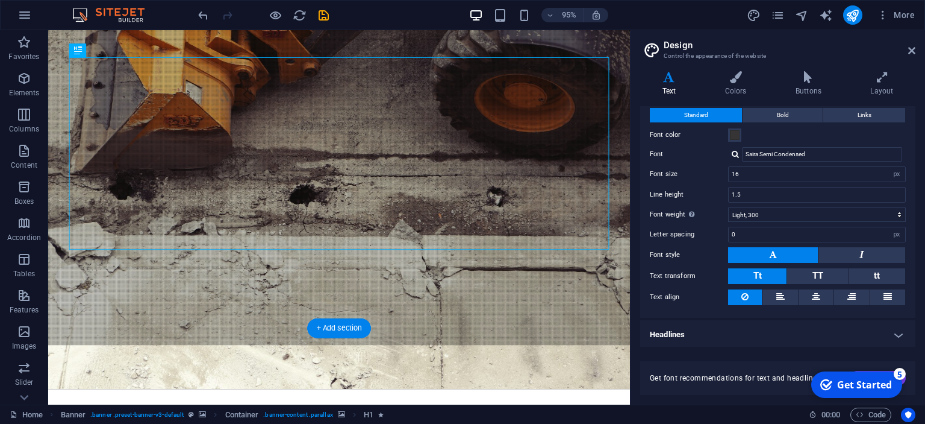
scroll to position [127, 0]
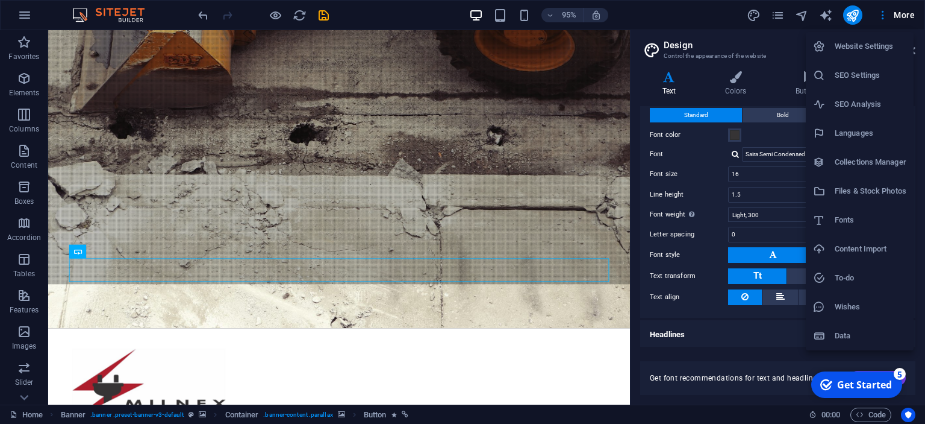
click at [563, 70] on div at bounding box center [462, 212] width 925 height 424
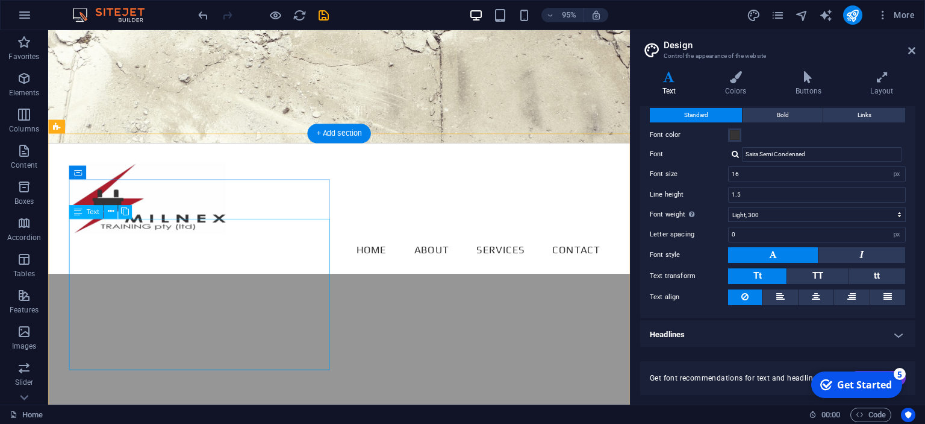
scroll to position [331, 0]
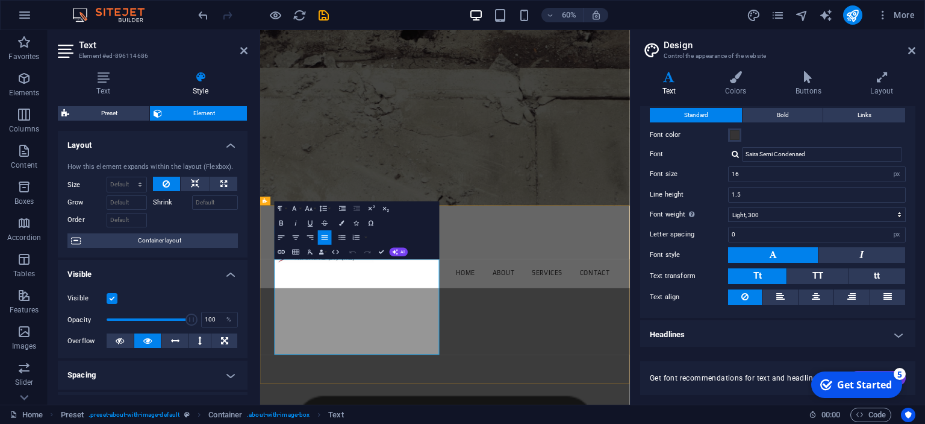
drag, startPoint x: 410, startPoint y: 563, endPoint x: 282, endPoint y: 419, distance: 192.5
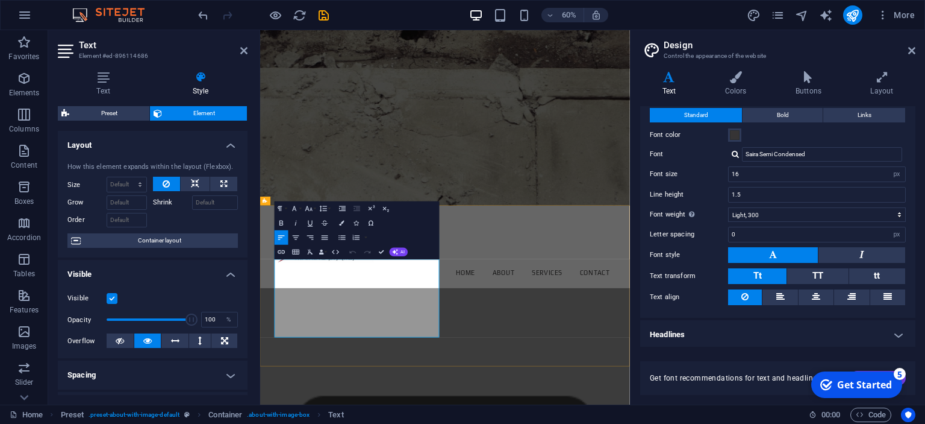
drag, startPoint x: 386, startPoint y: 448, endPoint x: 361, endPoint y: 448, distance: 24.1
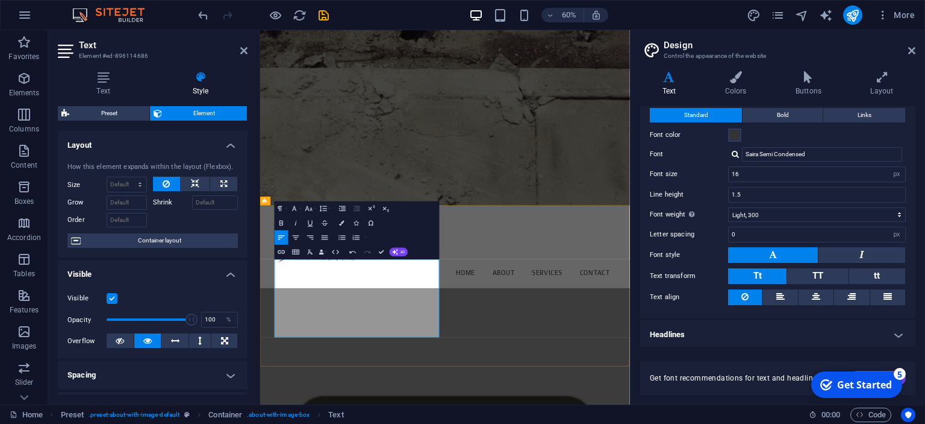
drag, startPoint x: 386, startPoint y: 448, endPoint x: 298, endPoint y: 449, distance: 88.0
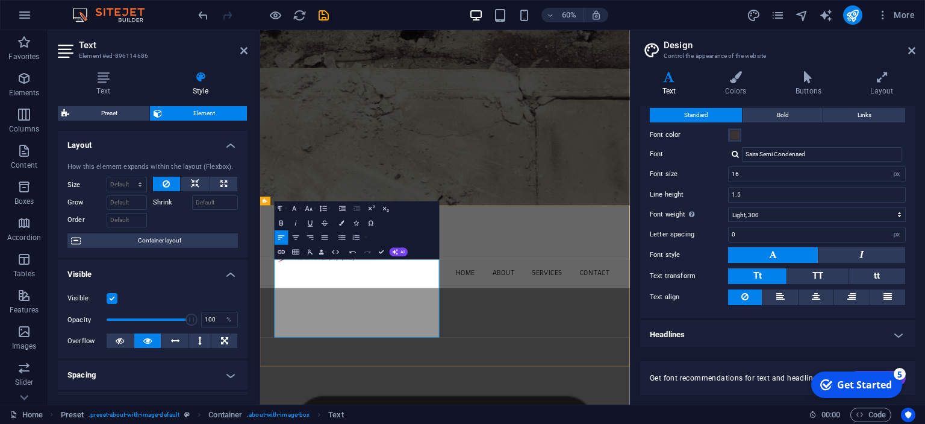
drag, startPoint x: 501, startPoint y: 534, endPoint x: 282, endPoint y: 536, distance: 219.3
click at [755, 175] on input "16" at bounding box center [817, 174] width 177 height 14
type input "18"
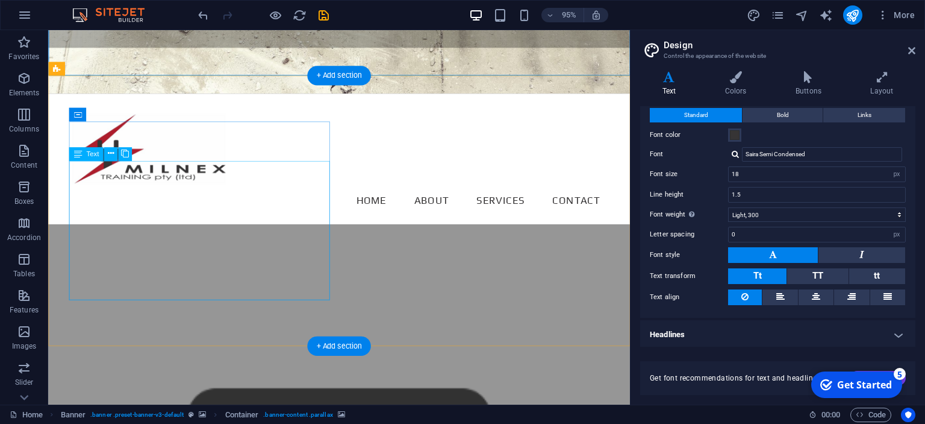
scroll to position [395, 0]
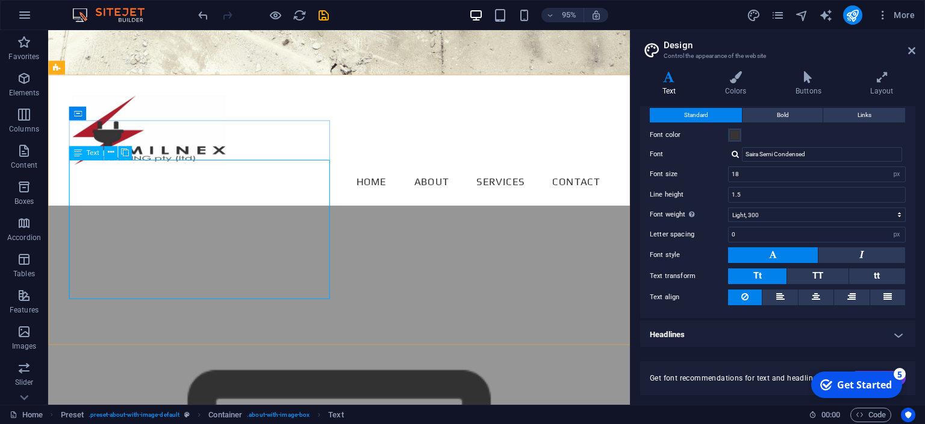
click at [85, 153] on div "Text" at bounding box center [86, 153] width 34 height 14
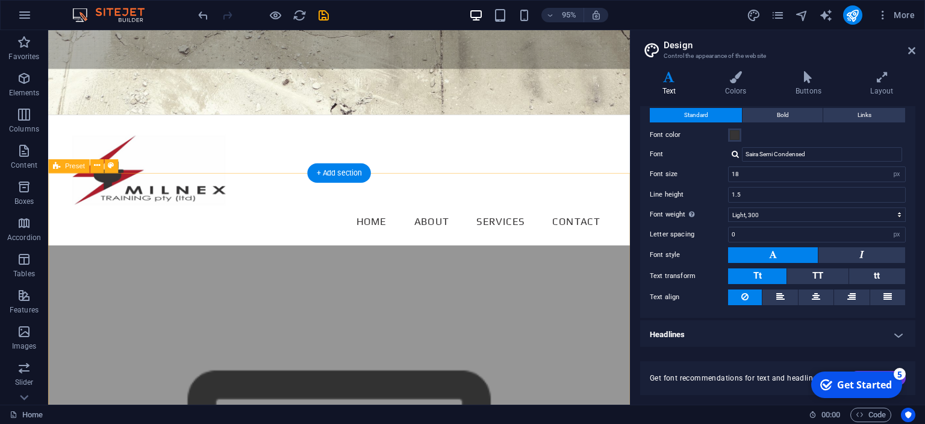
scroll to position [381, 0]
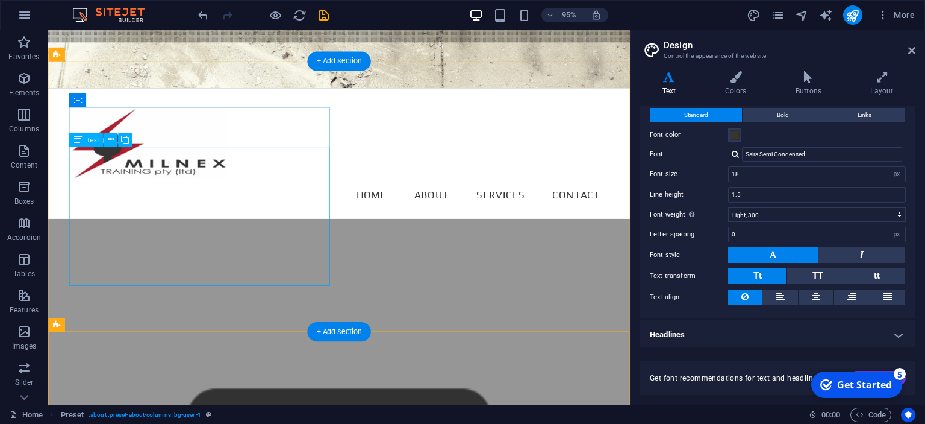
scroll to position [445, 0]
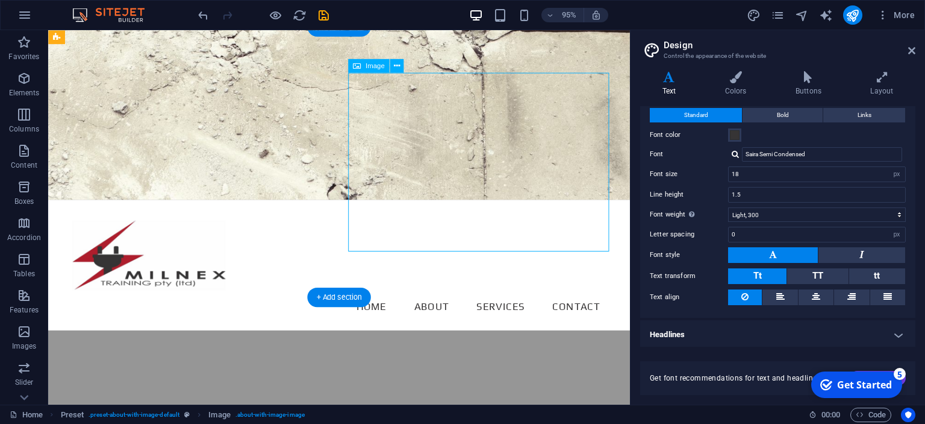
select select "%"
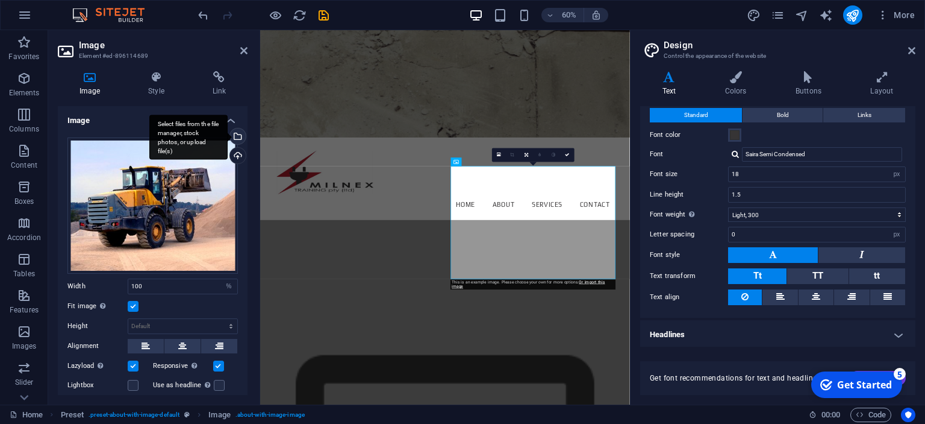
click at [240, 139] on div "Select files from the file manager, stock photos, or upload file(s)" at bounding box center [237, 137] width 18 height 18
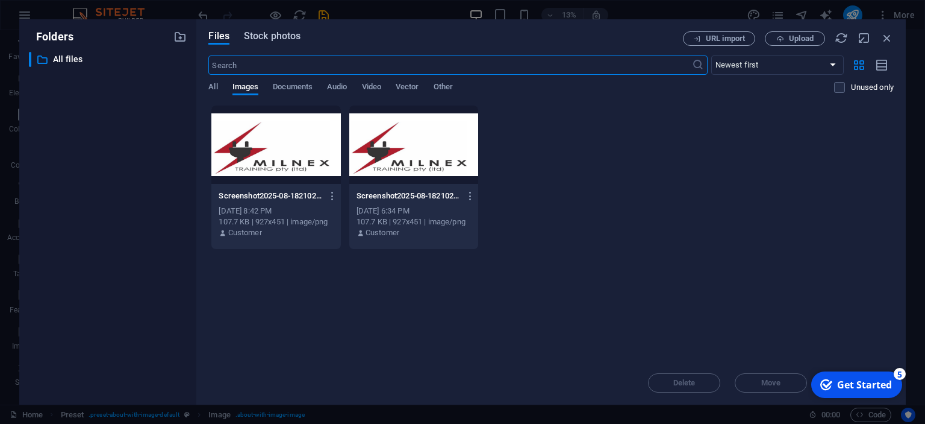
click at [281, 33] on span "Stock photos" at bounding box center [272, 36] width 57 height 14
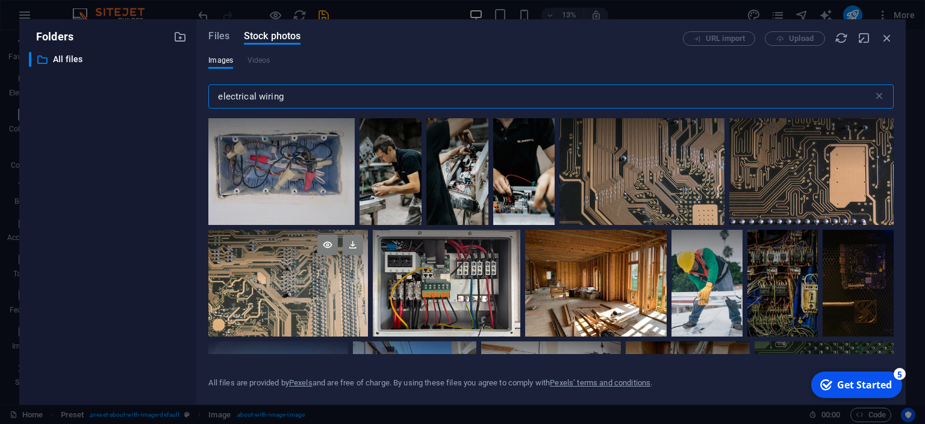
scroll to position [384, 0]
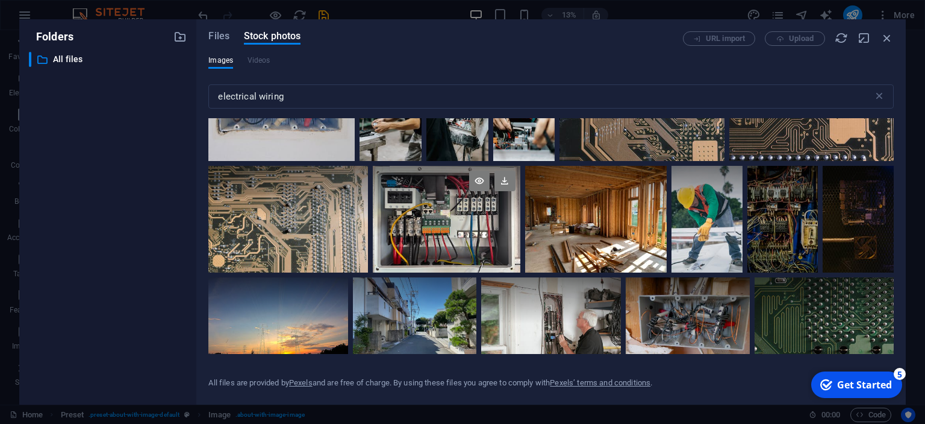
click at [449, 228] on div at bounding box center [446, 219] width 147 height 107
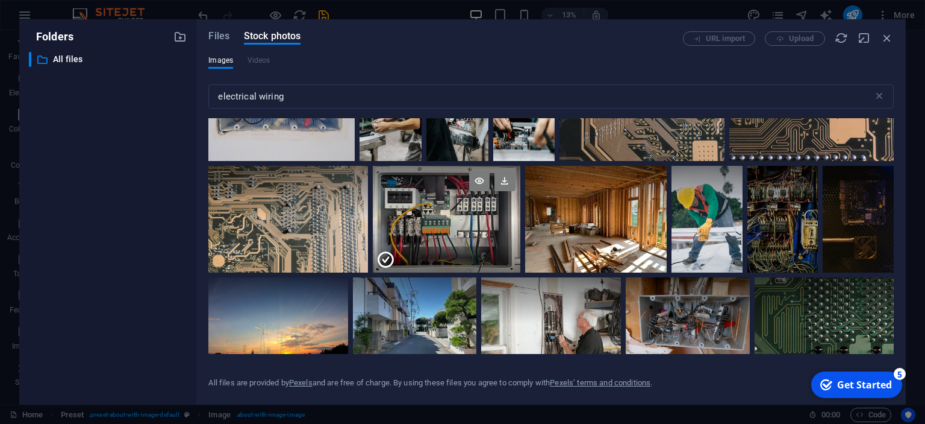
click at [439, 218] on div at bounding box center [446, 192] width 147 height 53
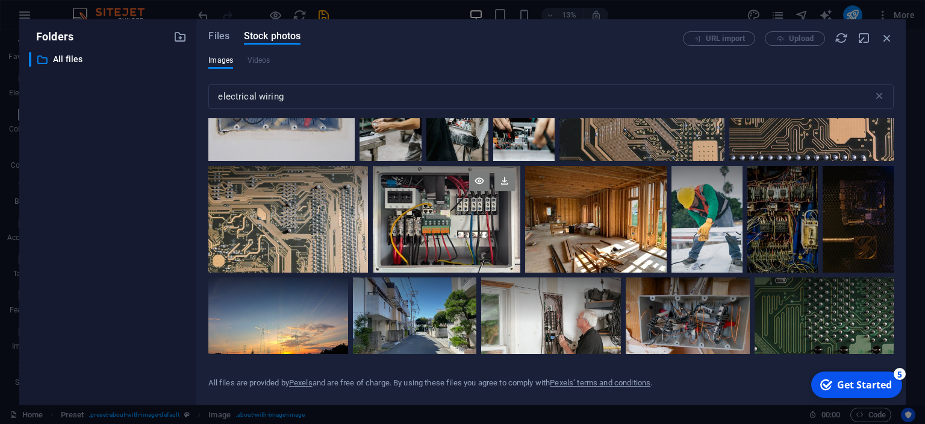
click at [439, 218] on div at bounding box center [446, 192] width 147 height 53
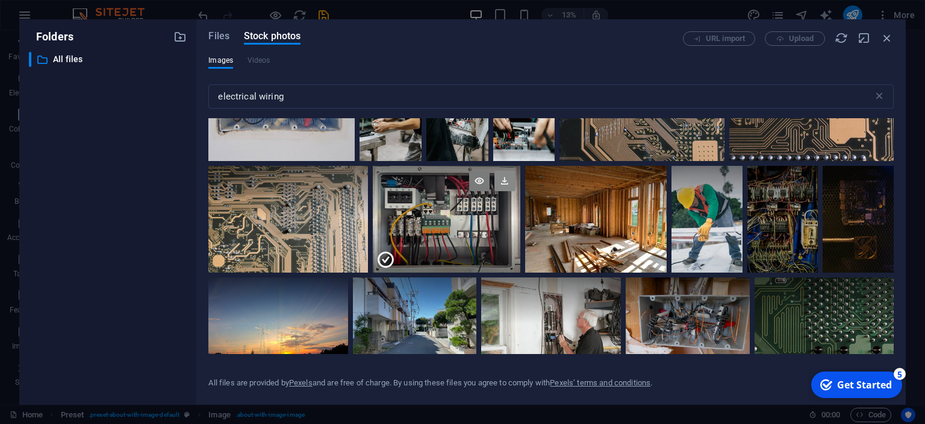
click at [505, 178] on icon at bounding box center [505, 180] width 20 height 20
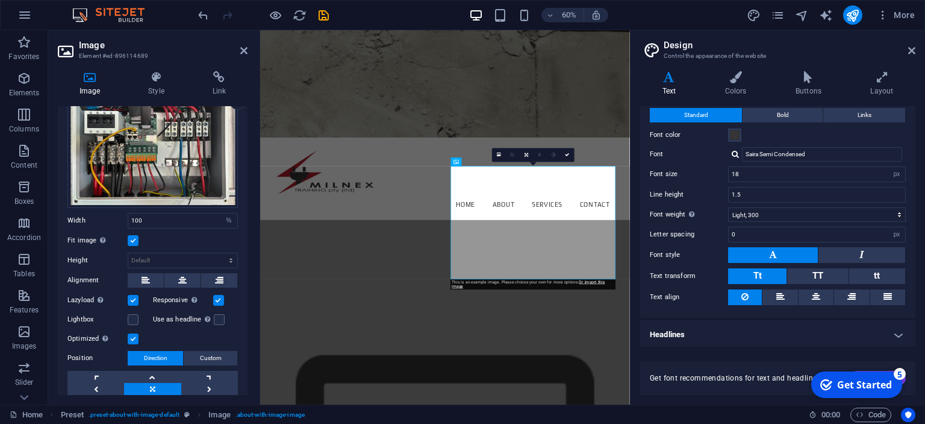
scroll to position [0, 0]
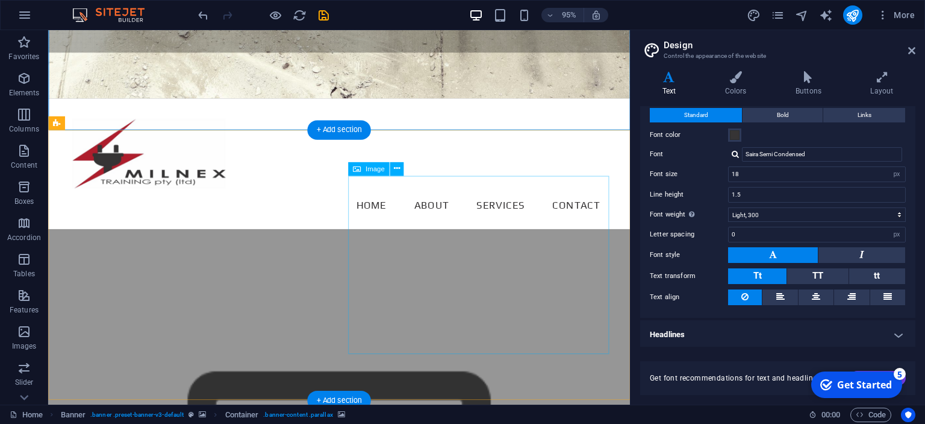
scroll to position [395, 0]
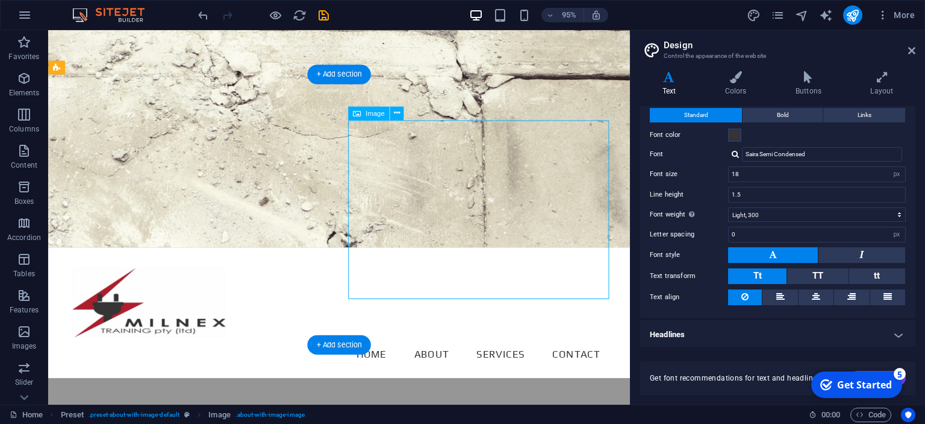
select select "%"
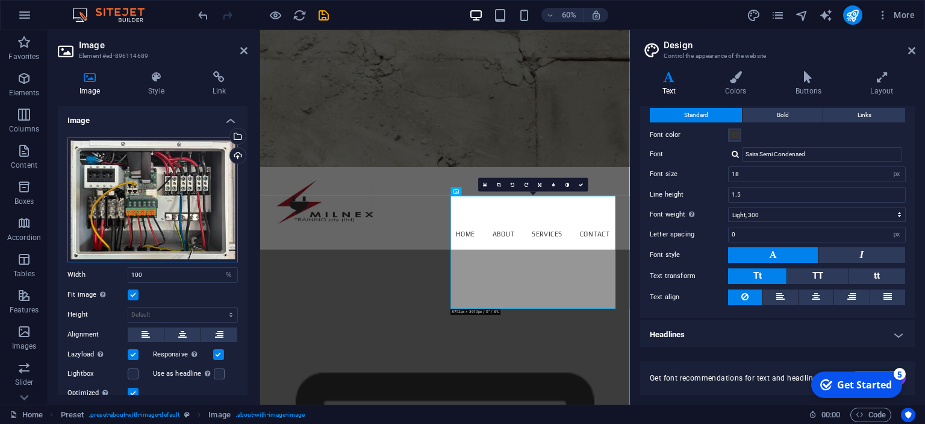
click at [169, 196] on div "Drag files here, click to choose files or select files from Files or our free s…" at bounding box center [152, 199] width 170 height 125
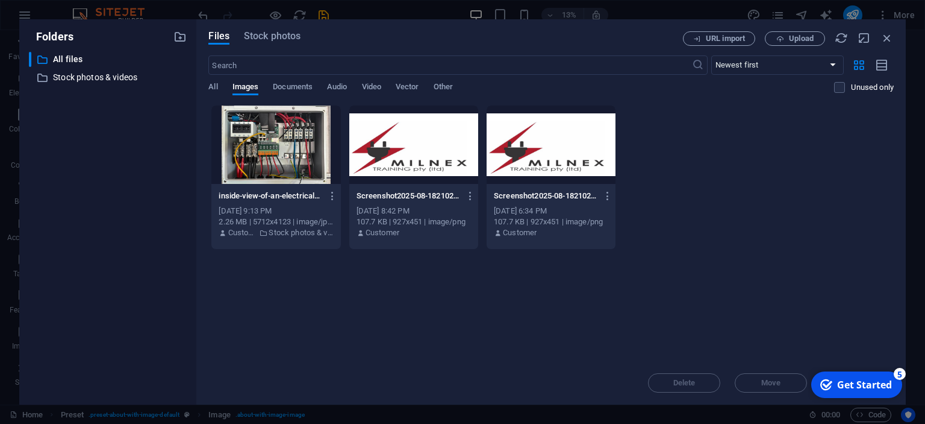
click at [261, 165] on div at bounding box center [275, 144] width 129 height 78
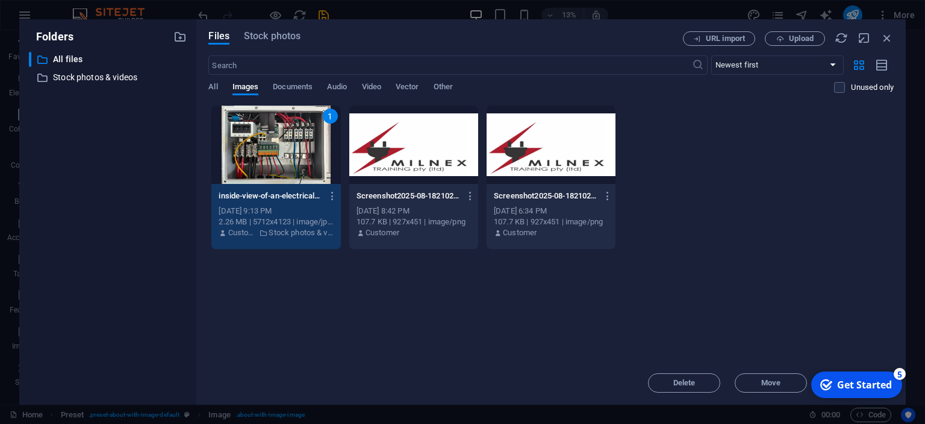
click at [747, 338] on div "Drop files here to upload them instantly 1 inside-view-of-an-electrical-control…" at bounding box center [551, 233] width 686 height 256
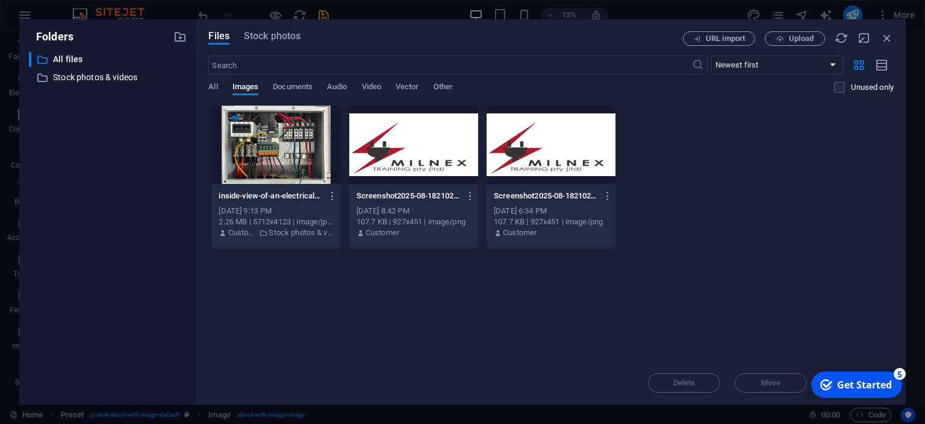
click at [263, 157] on div at bounding box center [275, 144] width 129 height 78
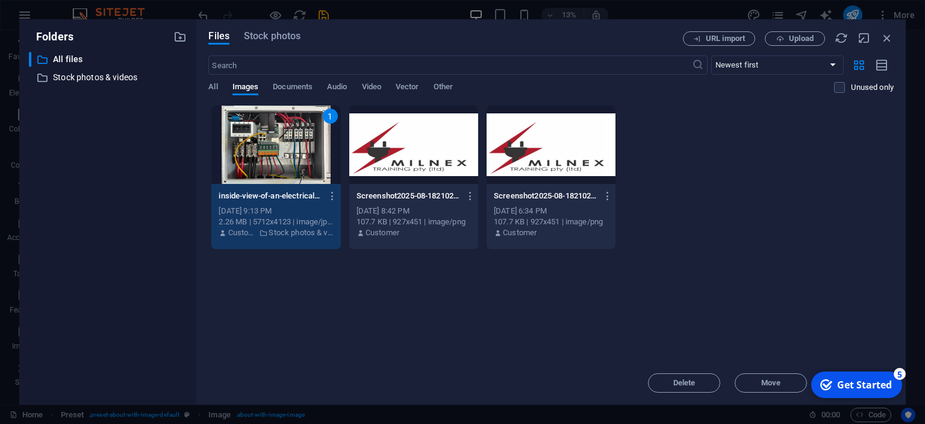
click at [263, 157] on div "1" at bounding box center [275, 144] width 129 height 78
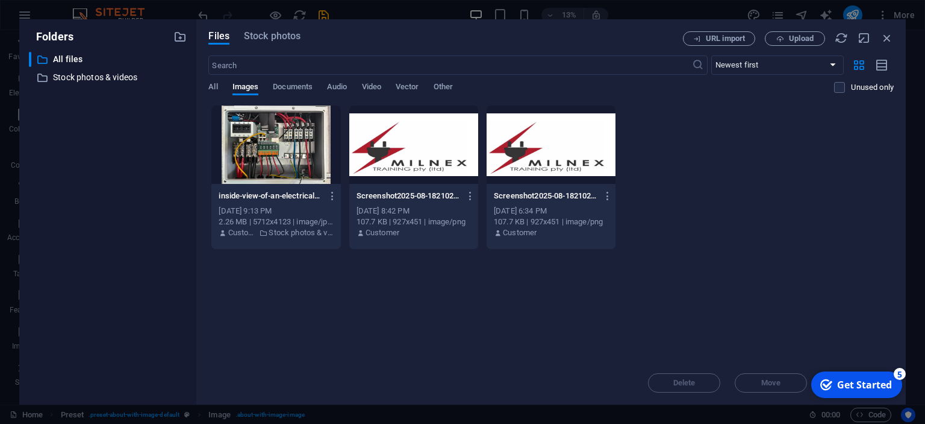
click at [263, 157] on div at bounding box center [275, 144] width 129 height 78
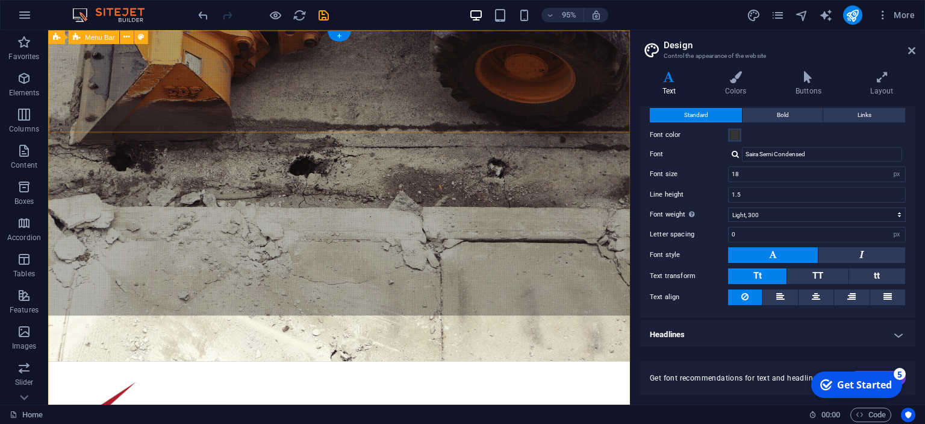
scroll to position [0, 0]
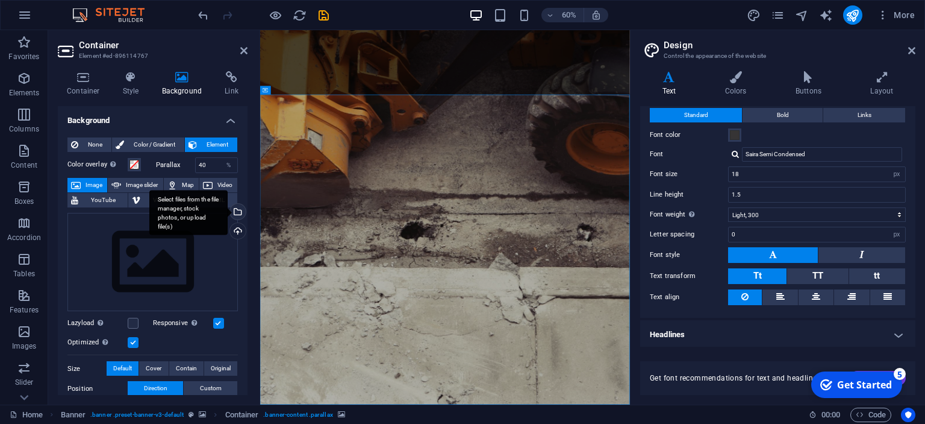
click at [233, 207] on div "Select files from the file manager, stock photos, or upload file(s)" at bounding box center [237, 213] width 18 height 18
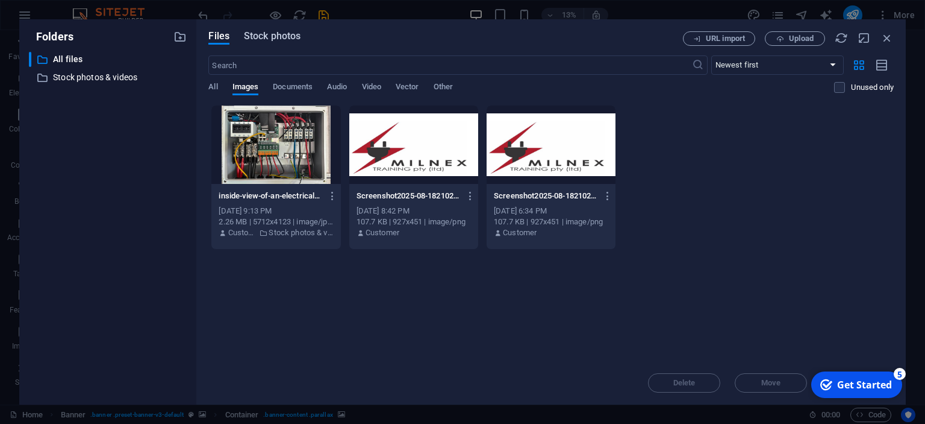
click at [271, 33] on span "Stock photos" at bounding box center [272, 36] width 57 height 14
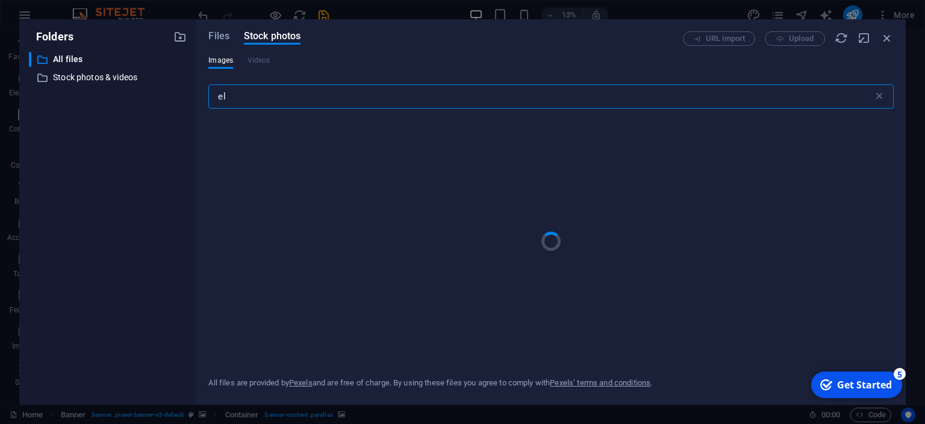
type input "e"
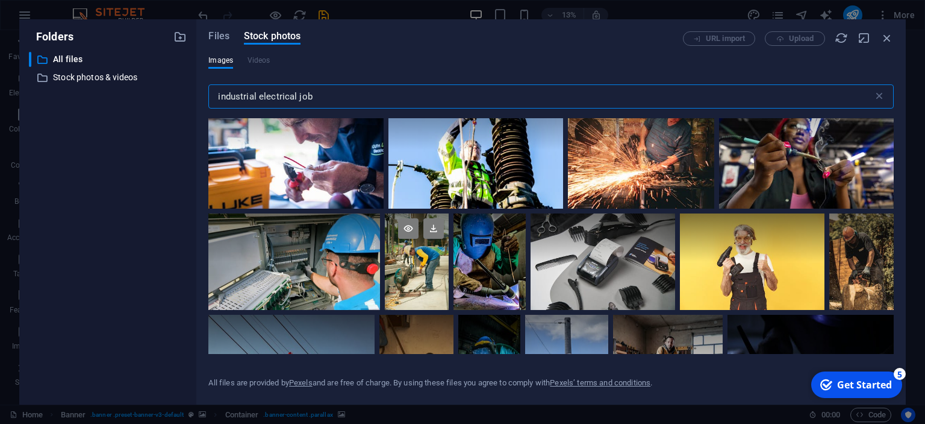
scroll to position [2198, 0]
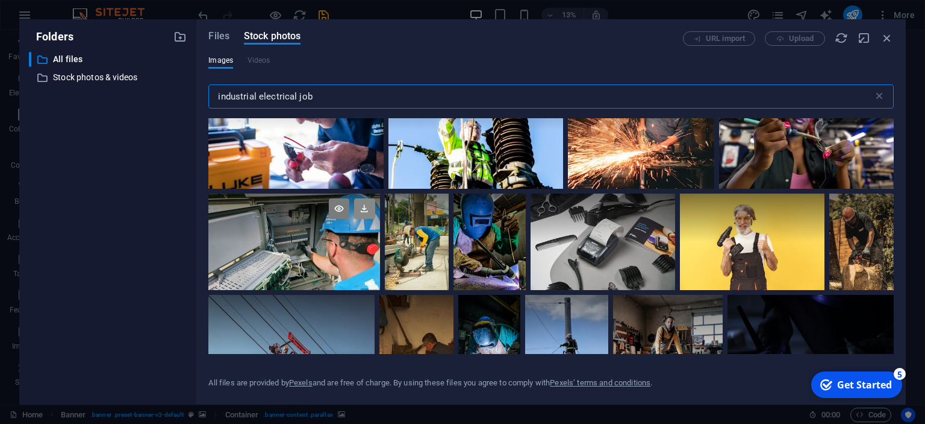
type input "industrial electrical job"
click at [370, 211] on icon at bounding box center [364, 208] width 20 height 20
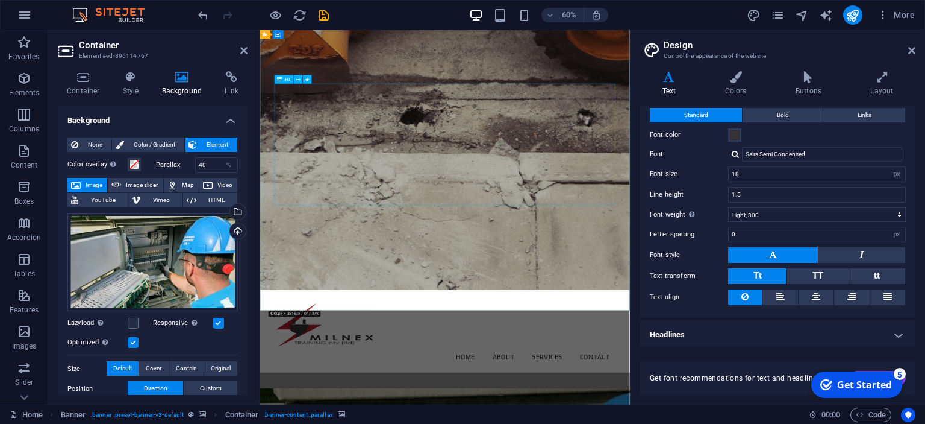
scroll to position [127, 0]
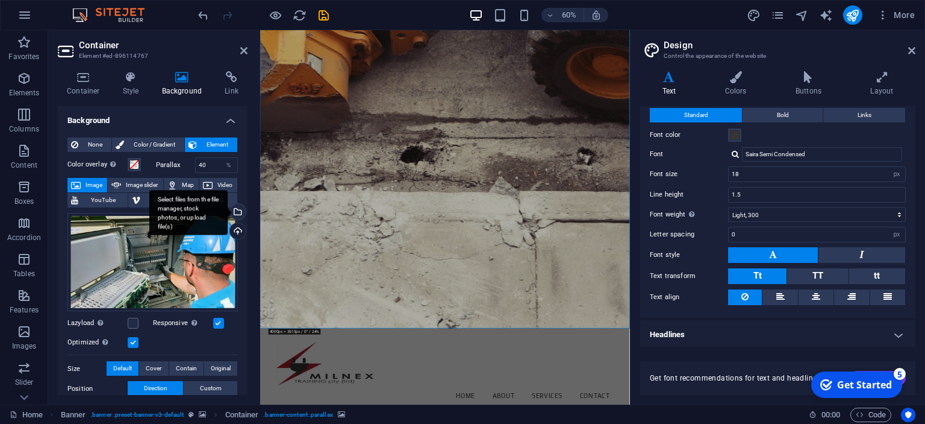
click at [237, 209] on div "Select files from the file manager, stock photos, or upload file(s)" at bounding box center [237, 213] width 18 height 18
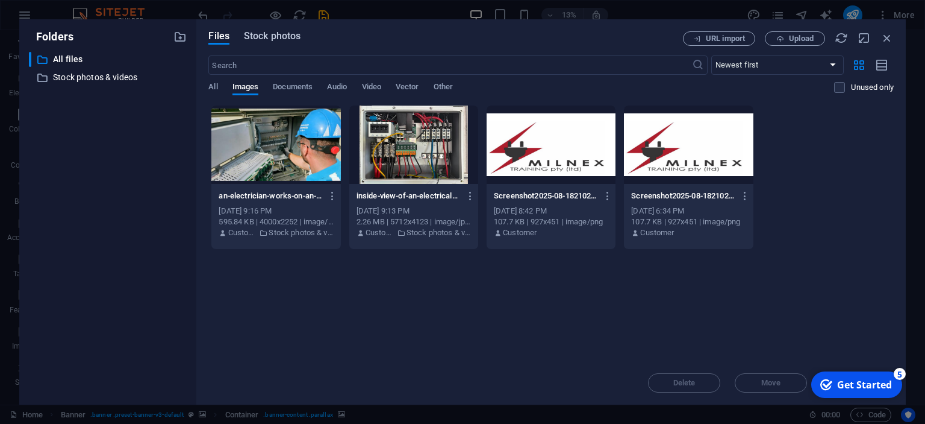
click at [272, 37] on span "Stock photos" at bounding box center [272, 36] width 57 height 14
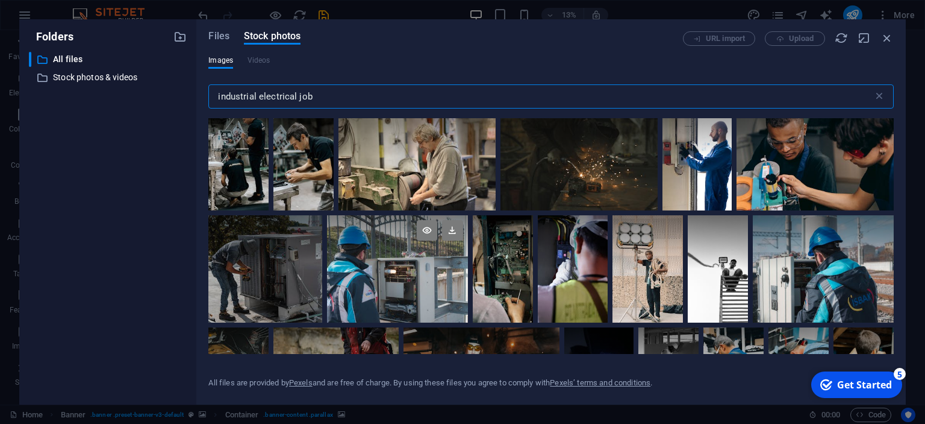
scroll to position [0, 0]
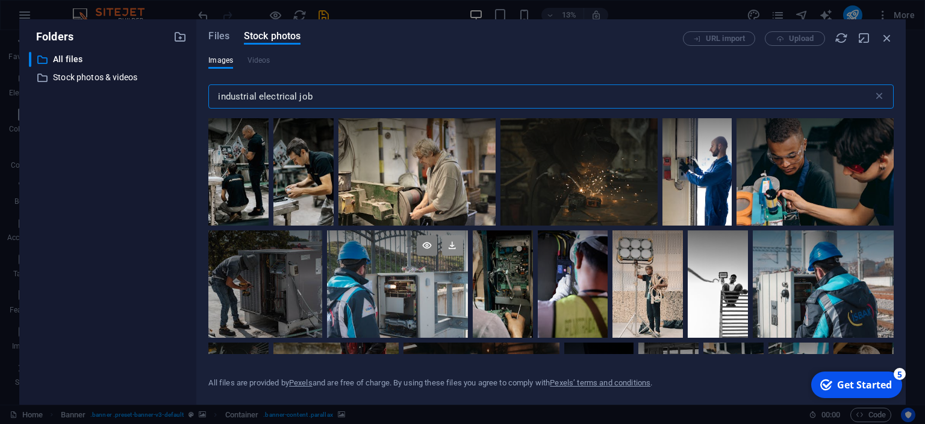
click at [455, 247] on icon at bounding box center [452, 245] width 20 height 20
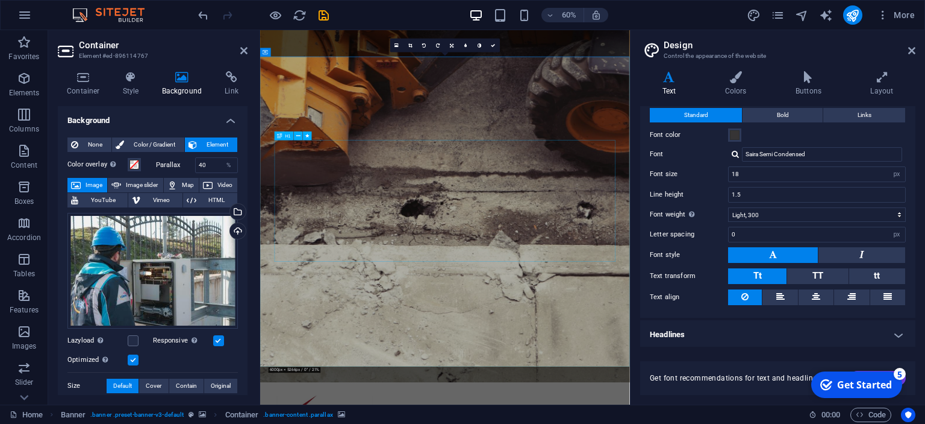
scroll to position [127, 0]
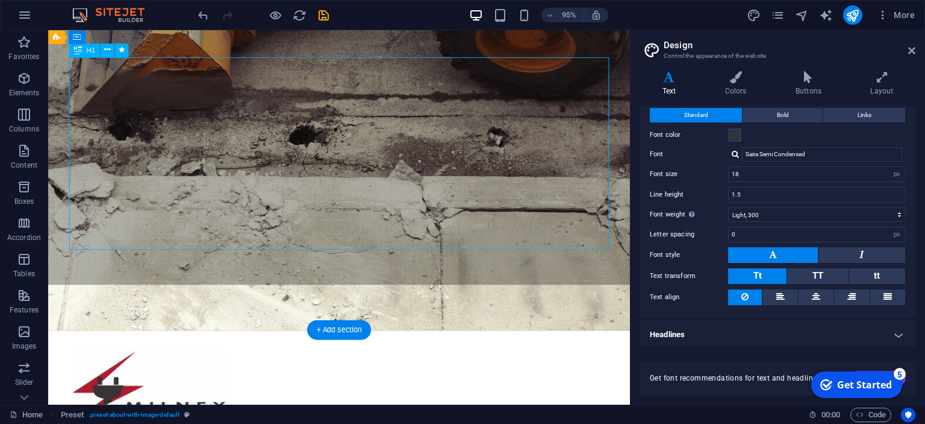
scroll to position [127, 0]
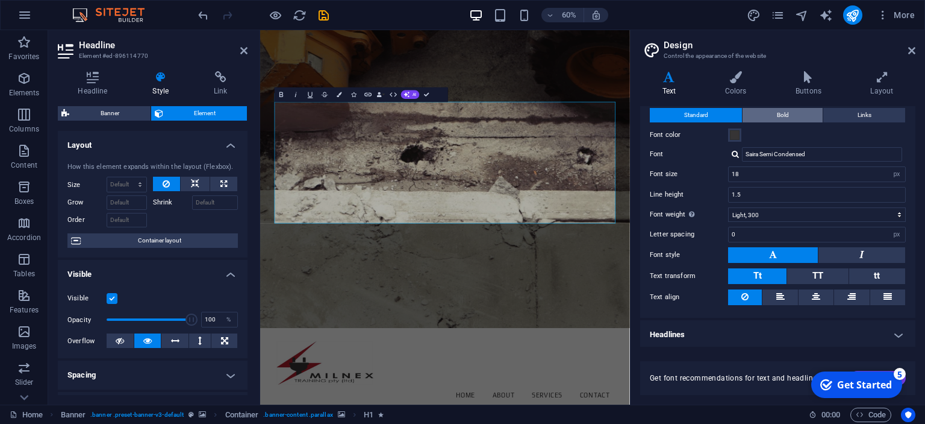
click at [789, 115] on button "Bold" at bounding box center [783, 115] width 80 height 14
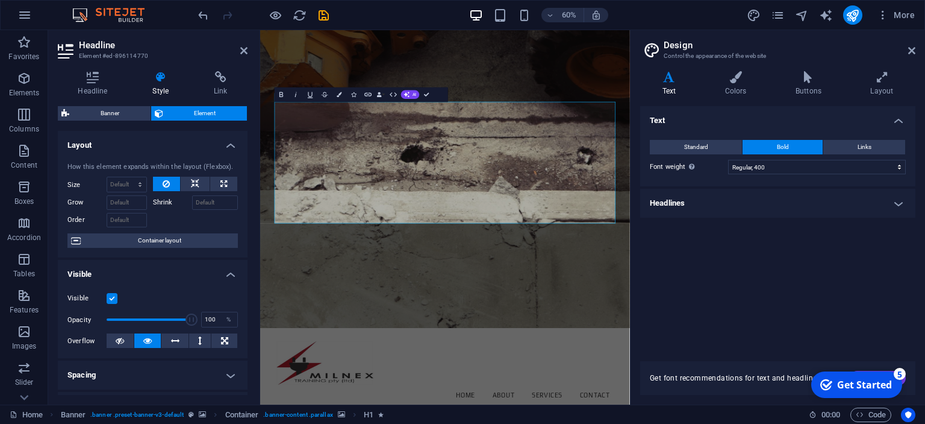
scroll to position [0, 0]
click at [748, 90] on h4 "Colors" at bounding box center [738, 83] width 70 height 25
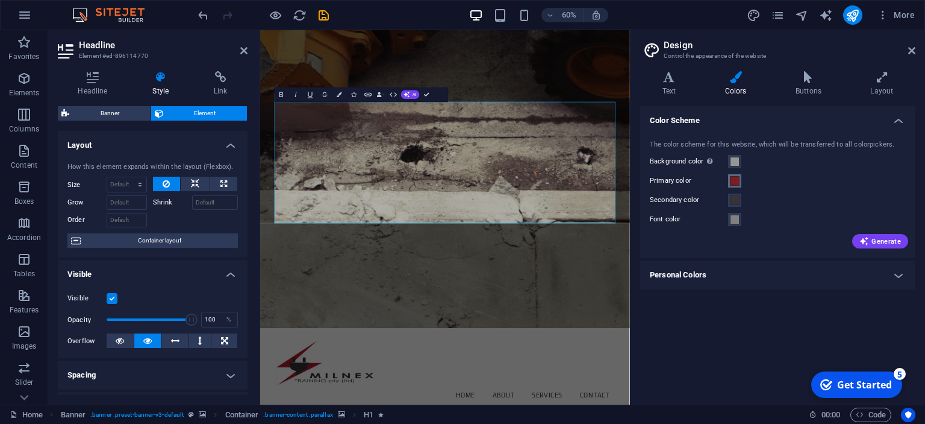
click at [734, 182] on span at bounding box center [735, 181] width 10 height 10
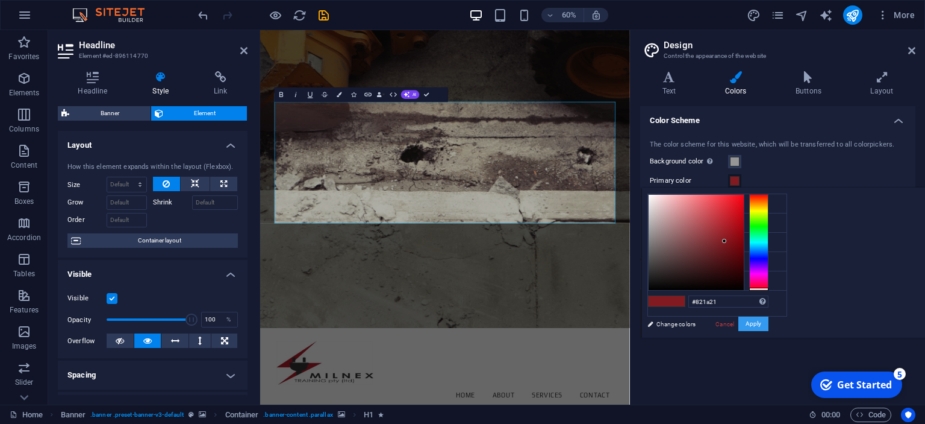
click at [769, 321] on button "Apply" at bounding box center [754, 323] width 30 height 14
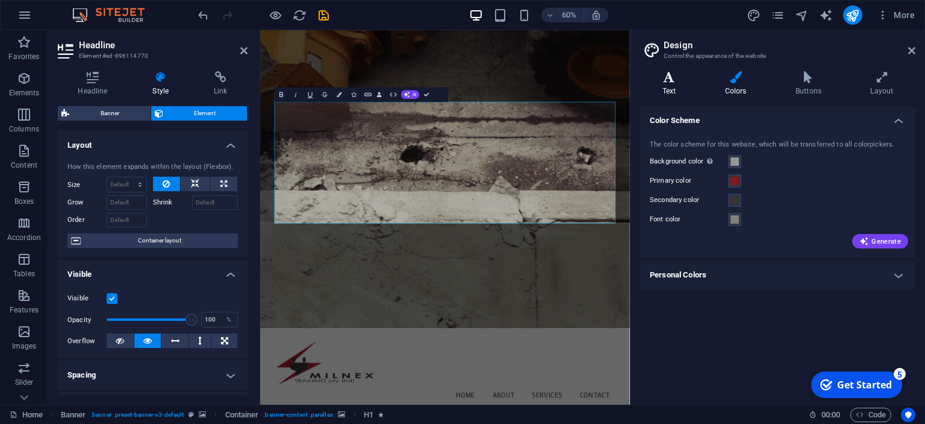
click at [669, 92] on h4 "Text" at bounding box center [671, 83] width 63 height 25
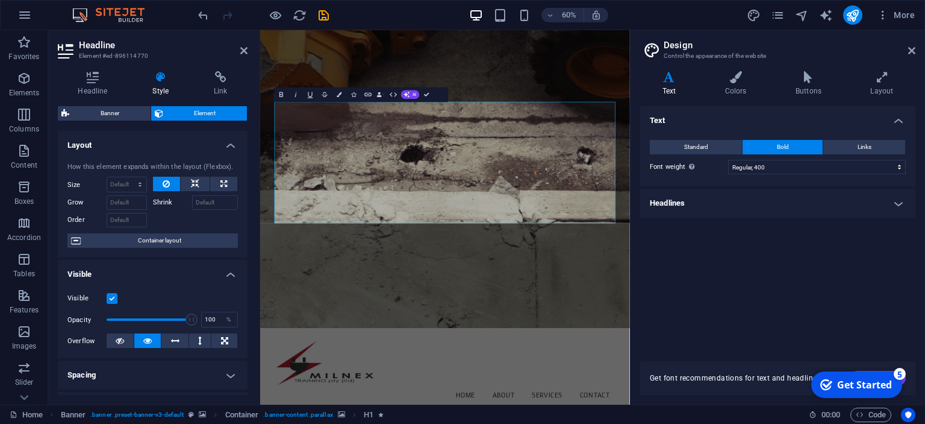
click at [766, 254] on div "Text Standard Bold Links Font color Font Saira Semi Condensed Font size 18 rem …" at bounding box center [777, 226] width 275 height 240
click at [725, 279] on div "Text Standard Bold Links Font color Font Saira Semi Condensed Font size 18 rem …" at bounding box center [777, 226] width 275 height 240
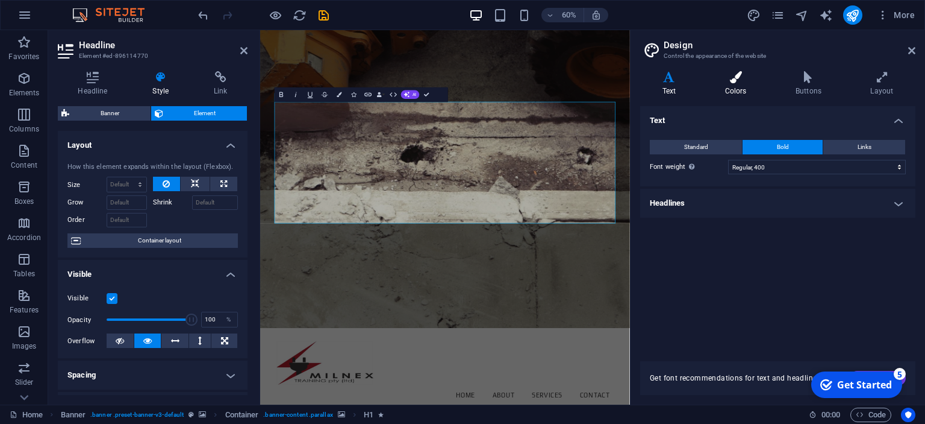
click at [742, 75] on icon at bounding box center [736, 77] width 66 height 12
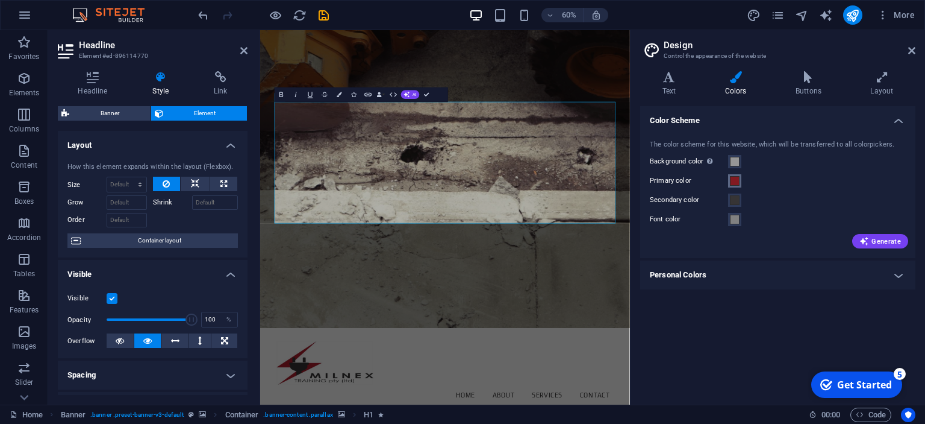
click at [737, 181] on span at bounding box center [735, 181] width 10 height 10
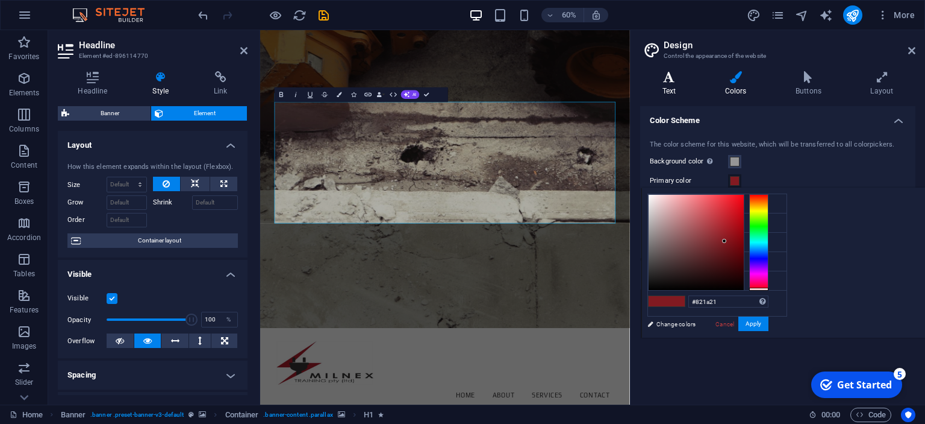
click at [664, 78] on icon at bounding box center [669, 77] width 58 height 12
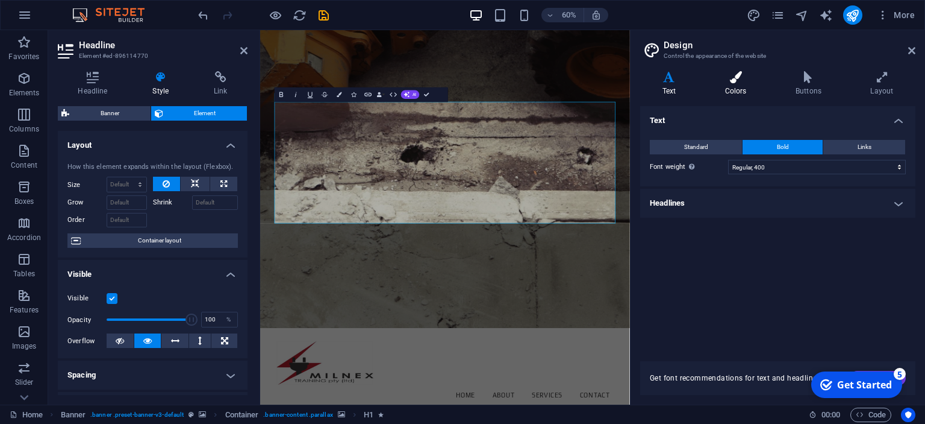
click at [737, 83] on icon at bounding box center [736, 77] width 66 height 12
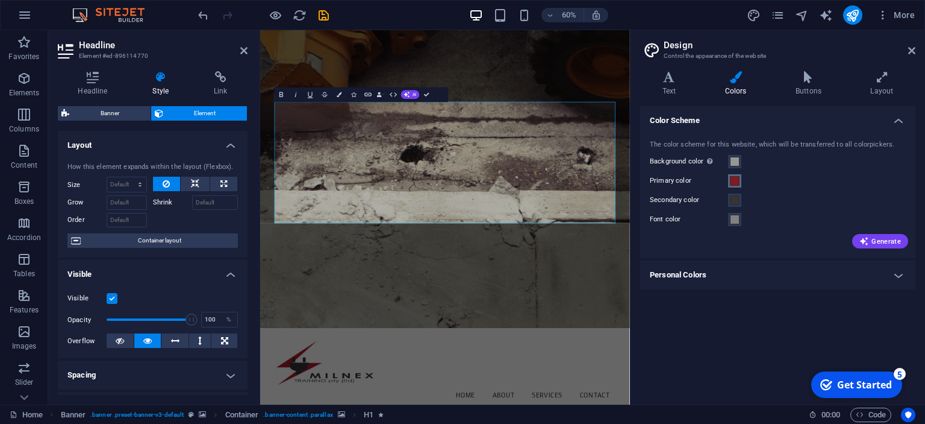
click at [734, 182] on span at bounding box center [735, 181] width 10 height 10
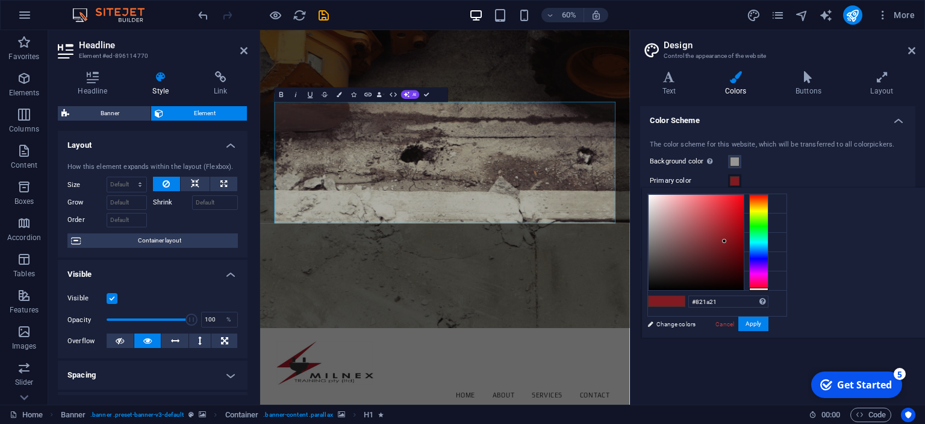
click at [734, 182] on span at bounding box center [735, 181] width 10 height 10
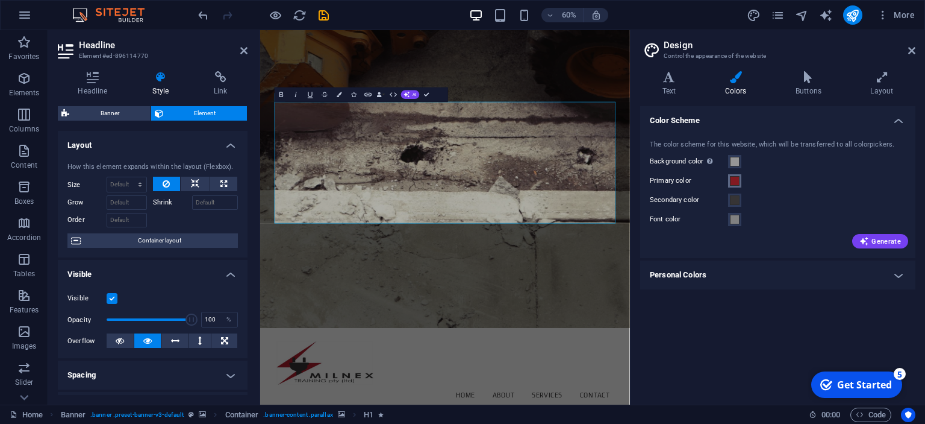
click at [734, 181] on span at bounding box center [735, 181] width 10 height 10
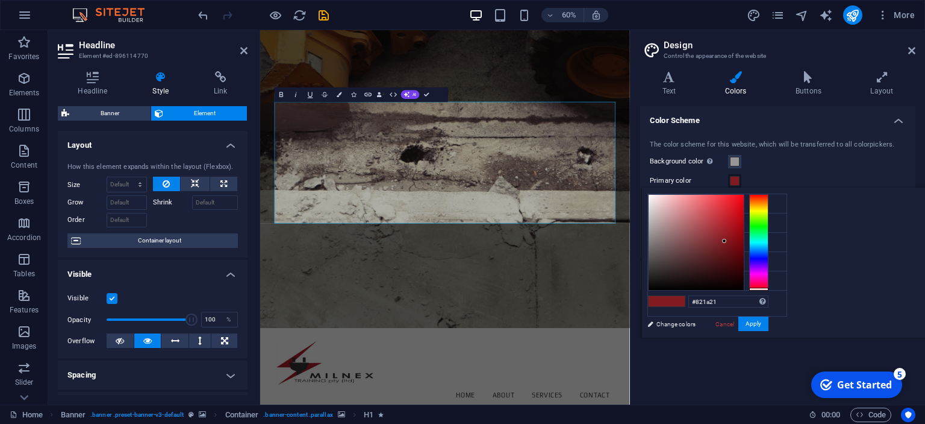
click at [736, 182] on span at bounding box center [735, 181] width 10 height 10
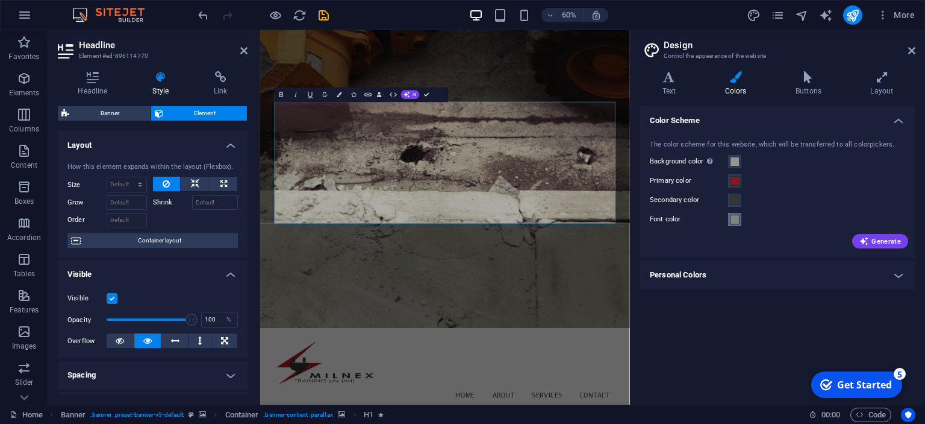
click at [736, 219] on span at bounding box center [735, 219] width 10 height 10
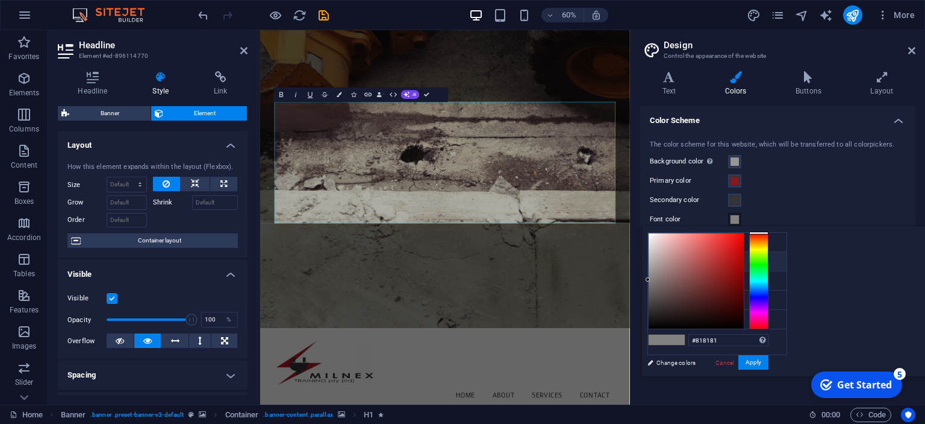
click at [698, 258] on li "Primary color #821a21" at bounding box center [717, 261] width 139 height 19
type input "#821a21"
click at [778, 189] on div "The color scheme for this website, which will be transferred to all colorpicker…" at bounding box center [778, 193] width 280 height 131
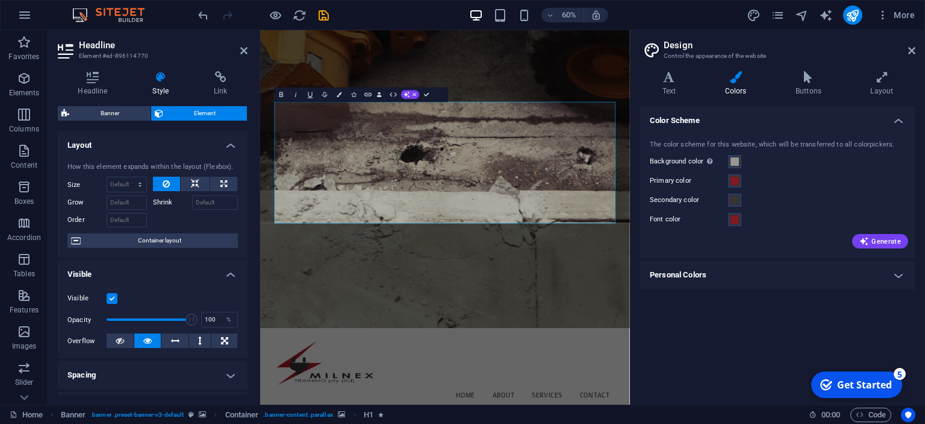
click at [802, 314] on div "Color Scheme The color scheme for this website, which will be transferred to al…" at bounding box center [777, 250] width 275 height 289
click at [731, 217] on span at bounding box center [735, 219] width 10 height 10
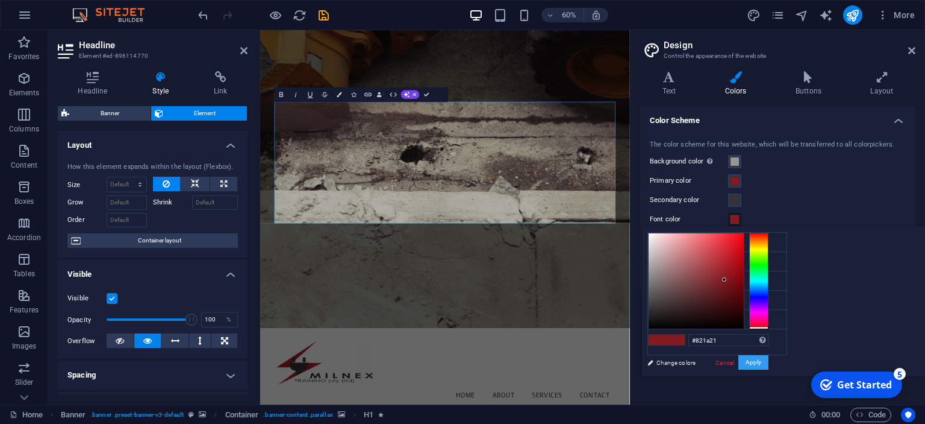
click at [769, 360] on button "Apply" at bounding box center [754, 362] width 30 height 14
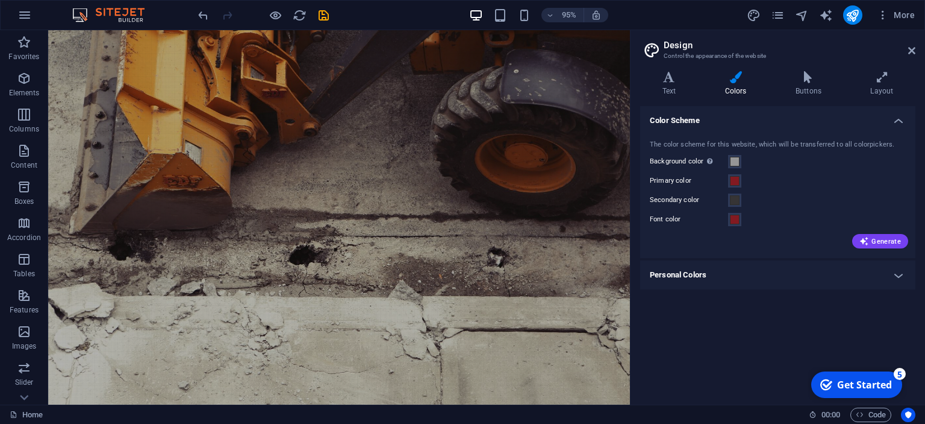
click at [845, 273] on h4 "Personal Colors" at bounding box center [777, 274] width 275 height 29
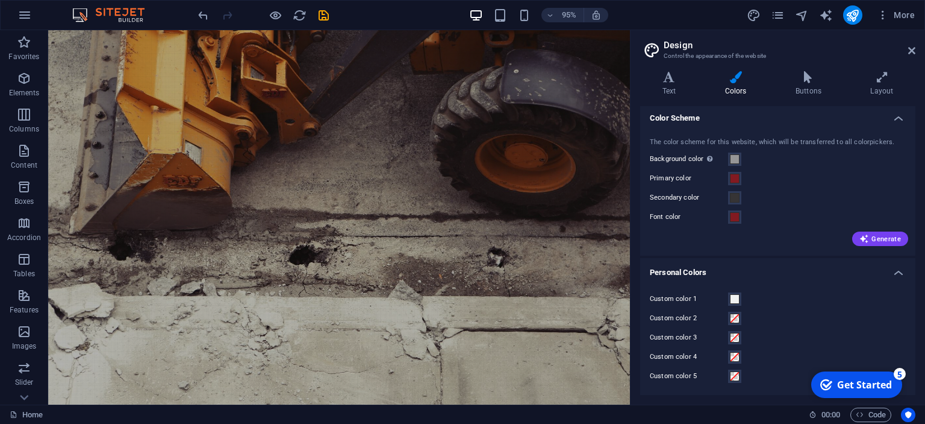
scroll to position [2, 0]
click at [899, 269] on h4 "Personal Colors" at bounding box center [777, 269] width 275 height 22
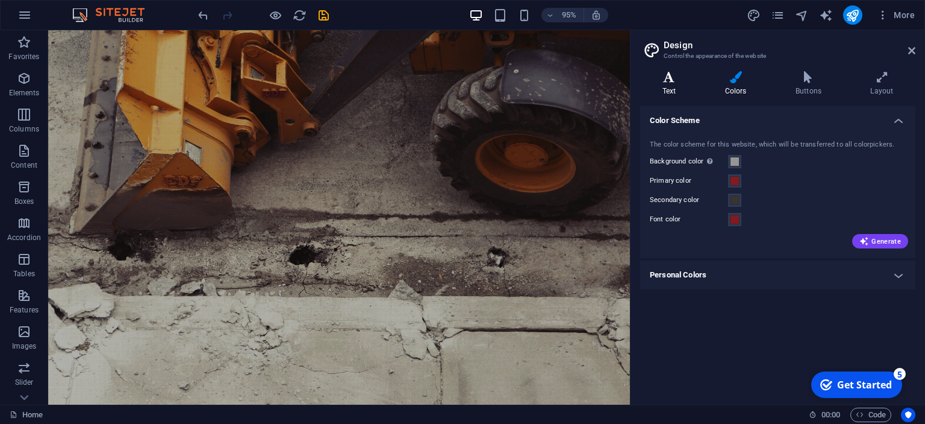
click at [674, 81] on icon at bounding box center [669, 77] width 58 height 12
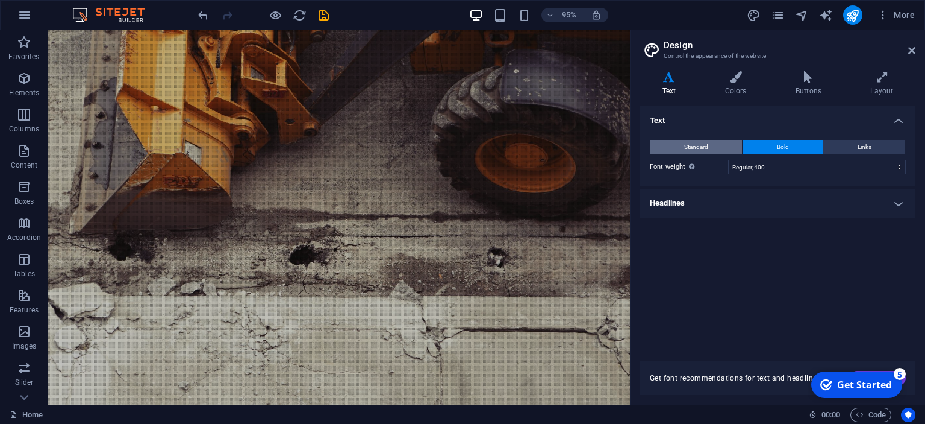
click at [721, 146] on button "Standard" at bounding box center [696, 147] width 92 height 14
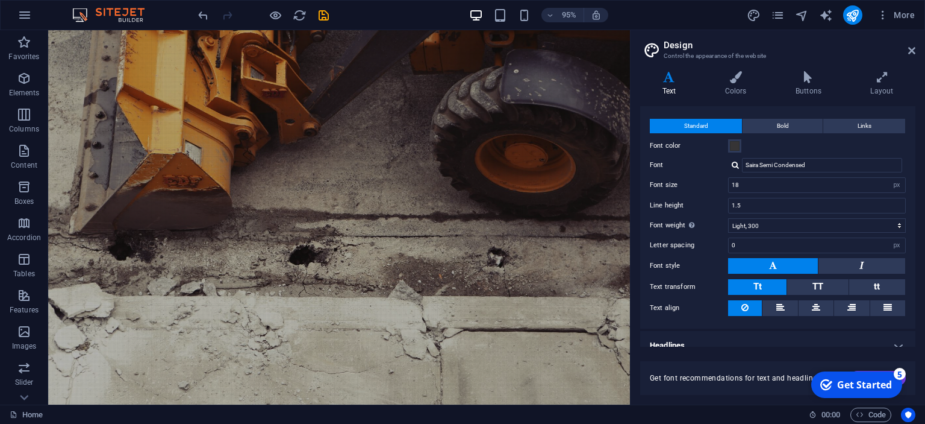
scroll to position [32, 0]
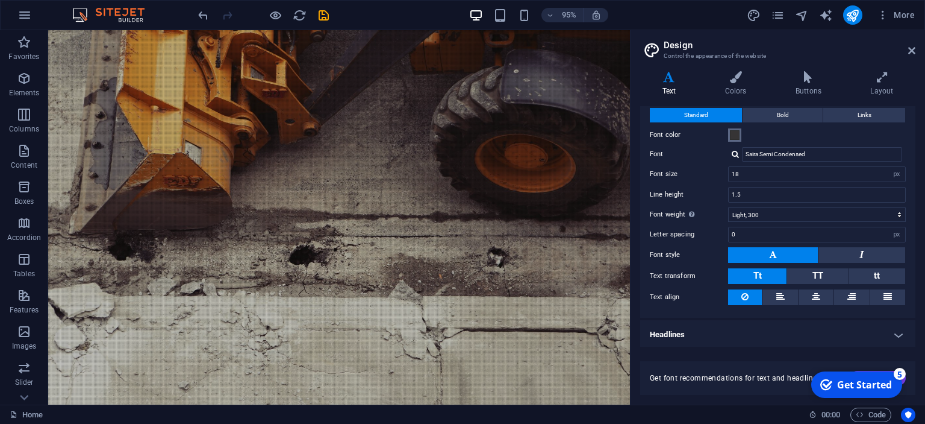
click at [732, 131] on span at bounding box center [735, 135] width 10 height 10
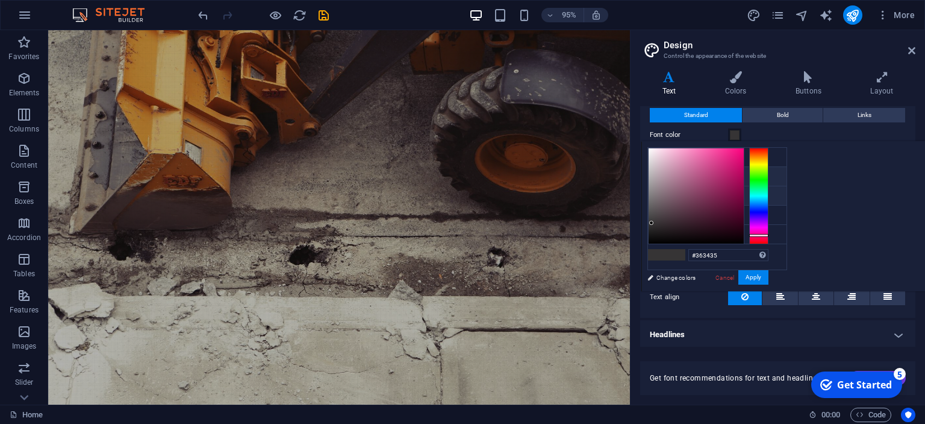
click at [674, 177] on li "Primary color #821a21" at bounding box center [717, 176] width 139 height 19
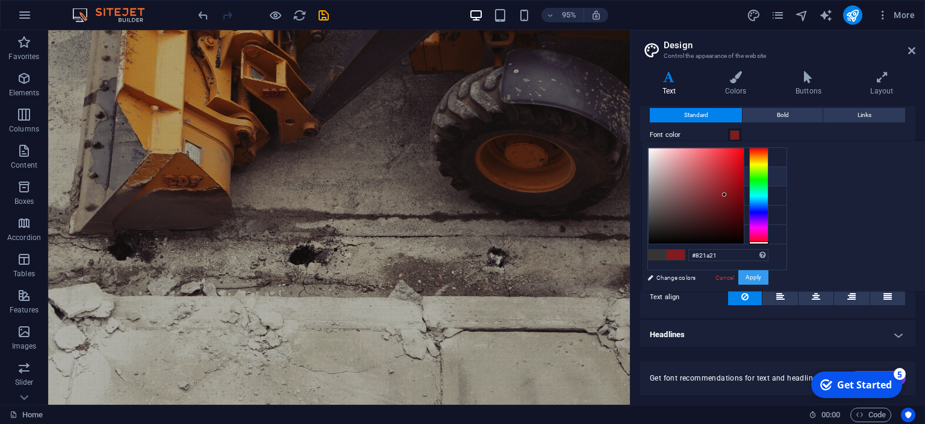
click at [769, 276] on button "Apply" at bounding box center [754, 277] width 30 height 14
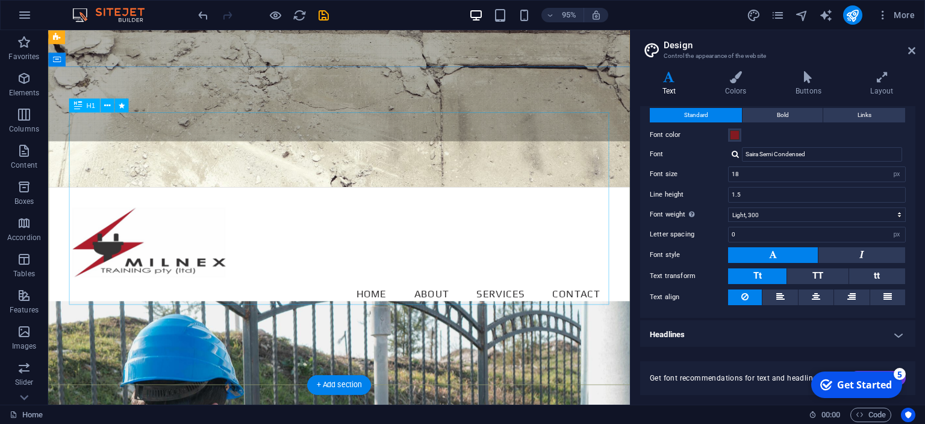
scroll to position [63, 0]
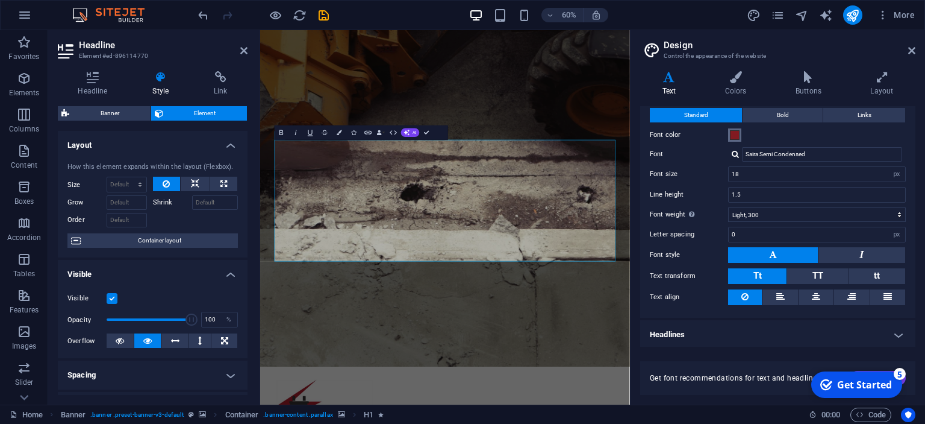
click at [733, 134] on span at bounding box center [735, 135] width 10 height 10
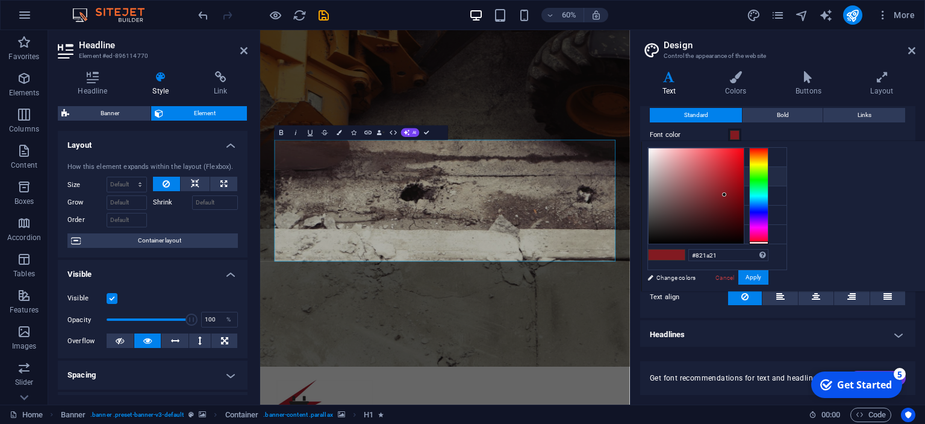
click at [684, 175] on li "Primary color #821a21" at bounding box center [717, 176] width 139 height 19
click at [769, 276] on button "Apply" at bounding box center [754, 277] width 30 height 14
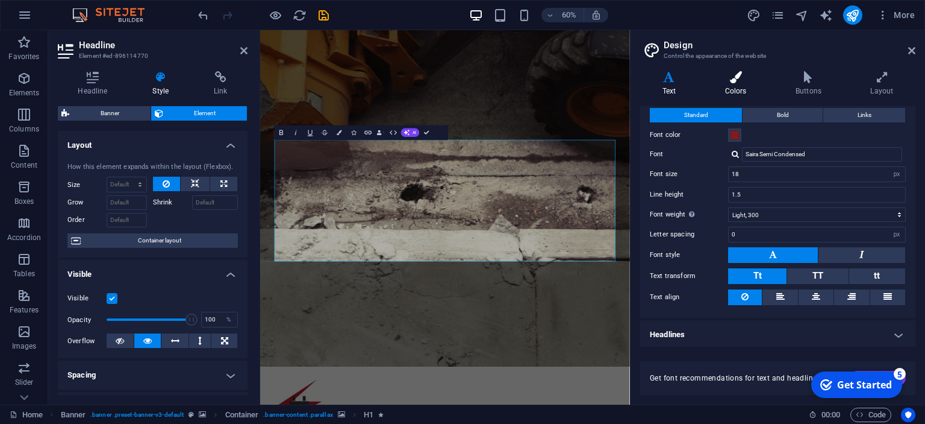
click at [737, 83] on icon at bounding box center [736, 77] width 66 height 12
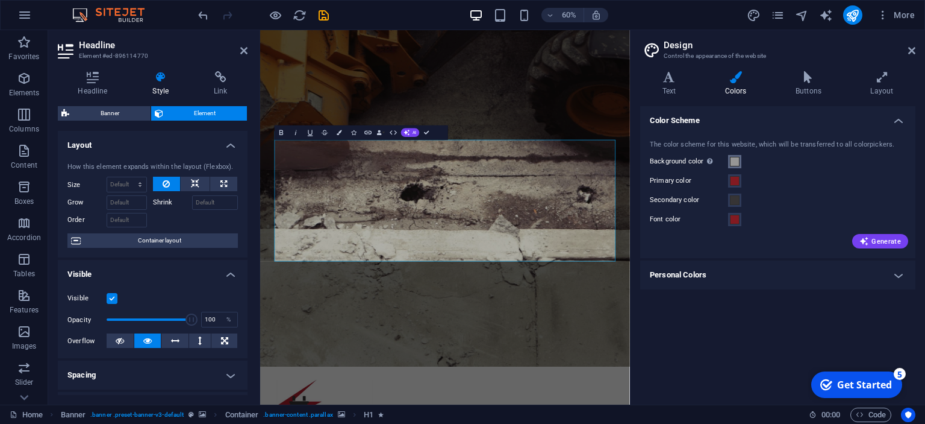
click at [736, 161] on span at bounding box center [735, 162] width 10 height 10
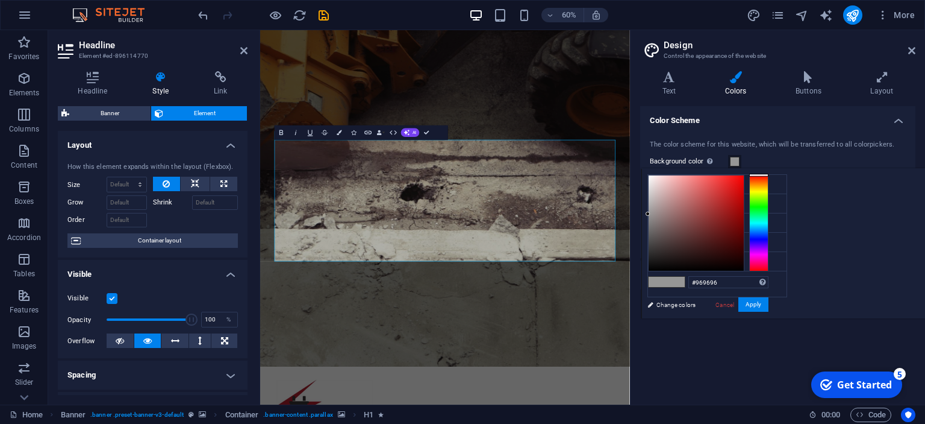
click at [736, 161] on span at bounding box center [735, 162] width 10 height 10
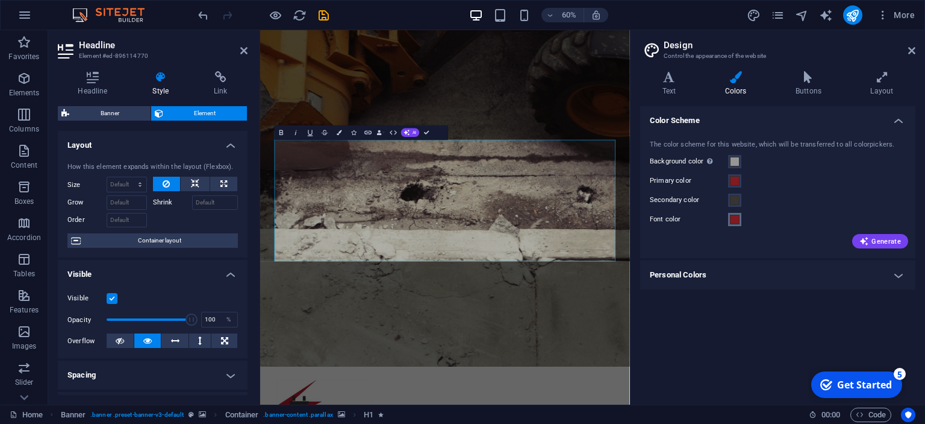
click at [734, 222] on span at bounding box center [735, 219] width 10 height 10
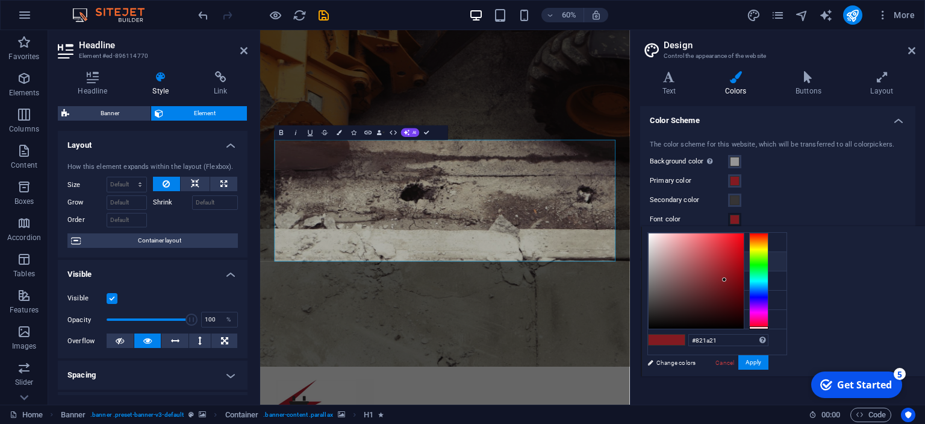
click at [676, 260] on li "Primary color #821a21" at bounding box center [717, 261] width 139 height 19
click at [755, 184] on div "Primary color" at bounding box center [778, 181] width 256 height 14
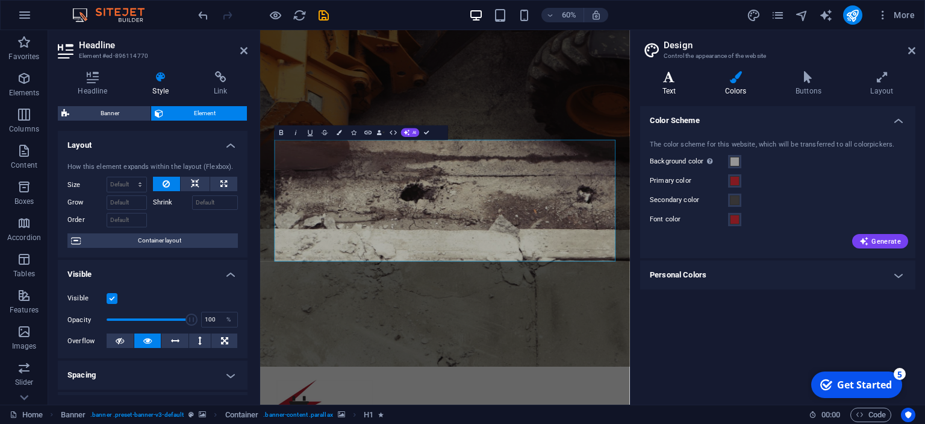
click at [657, 73] on icon at bounding box center [669, 77] width 58 height 12
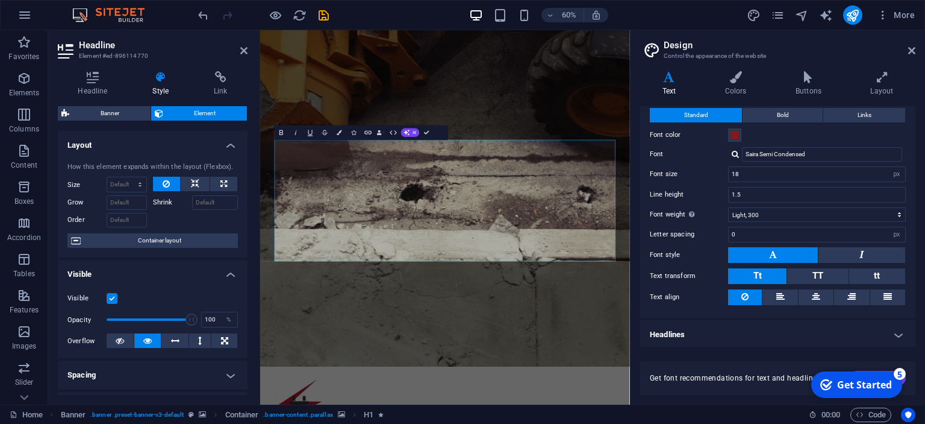
scroll to position [32, 0]
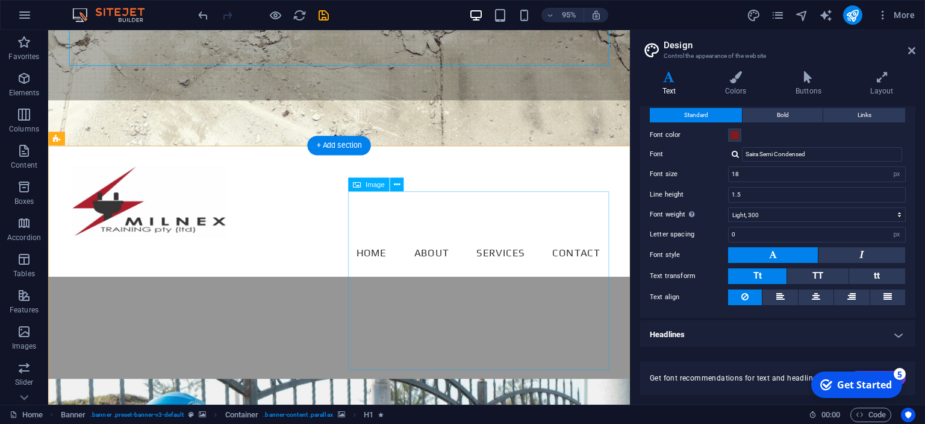
scroll to position [381, 0]
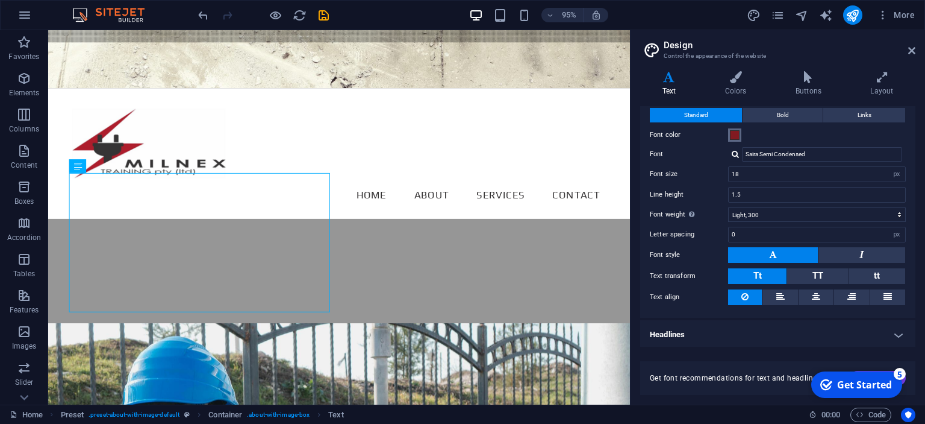
click at [736, 133] on span at bounding box center [735, 135] width 10 height 10
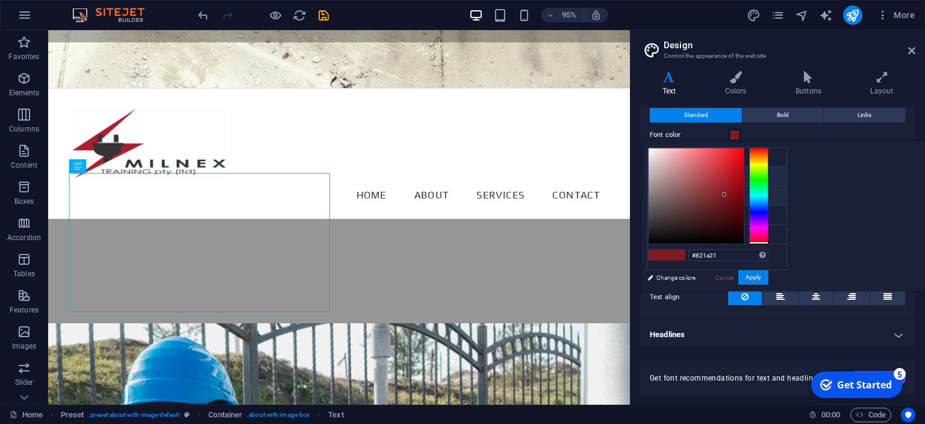
click at [669, 196] on li "Secondary color #363435" at bounding box center [717, 195] width 139 height 19
type input "#363435"
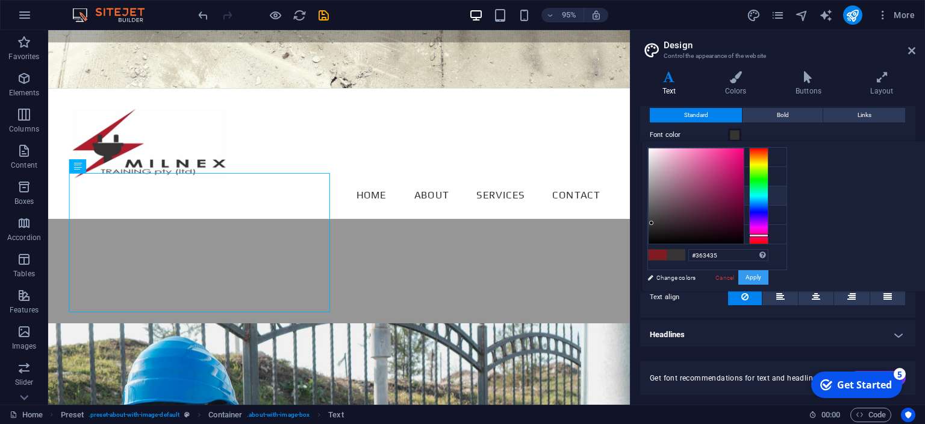
click at [769, 274] on button "Apply" at bounding box center [754, 277] width 30 height 14
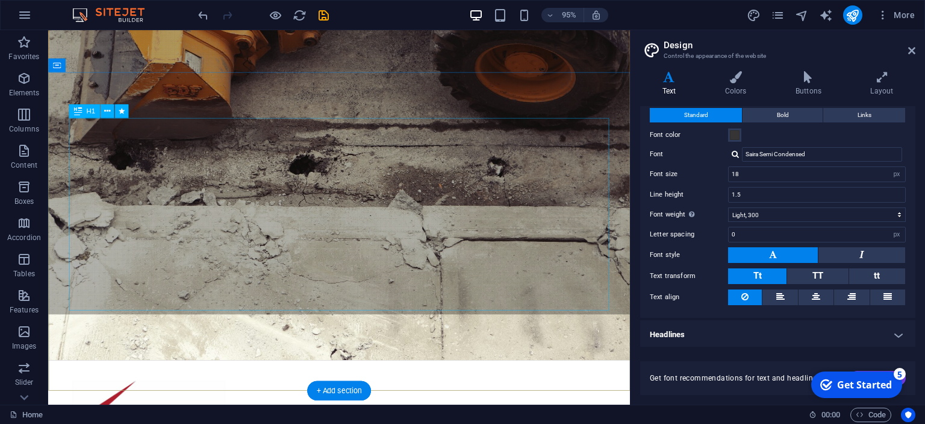
scroll to position [127, 0]
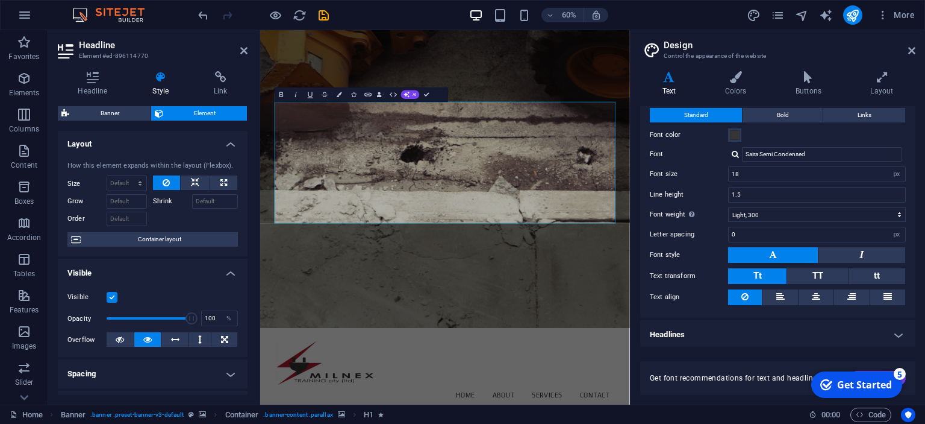
scroll to position [0, 0]
click at [155, 82] on icon at bounding box center [161, 77] width 57 height 12
click at [96, 83] on icon at bounding box center [93, 77] width 70 height 12
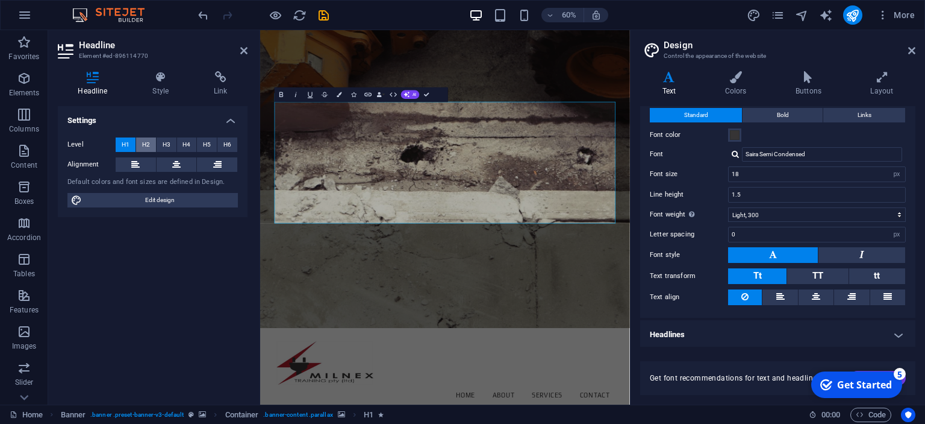
click at [139, 141] on button "H2" at bounding box center [146, 144] width 20 height 14
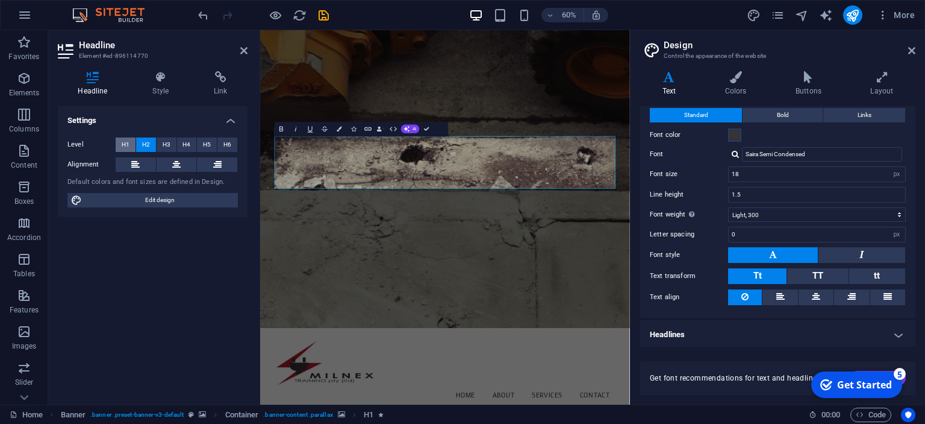
click at [129, 145] on span "H1" at bounding box center [126, 144] width 8 height 14
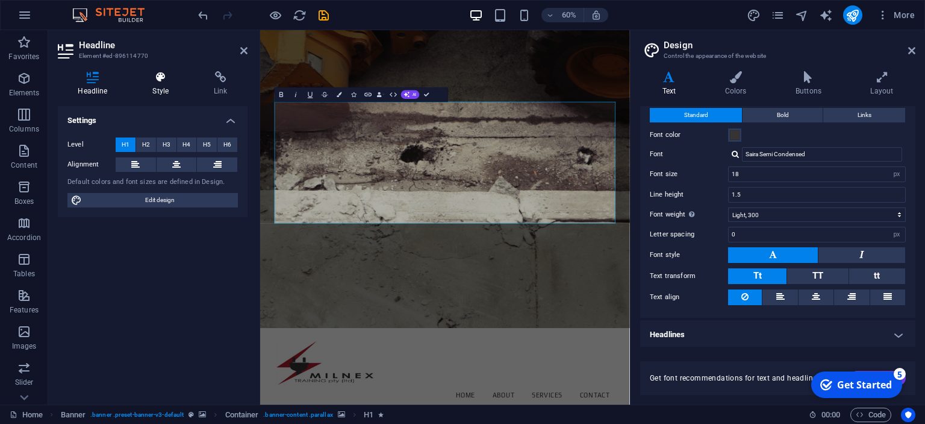
click at [170, 86] on h4 "Style" at bounding box center [163, 83] width 61 height 25
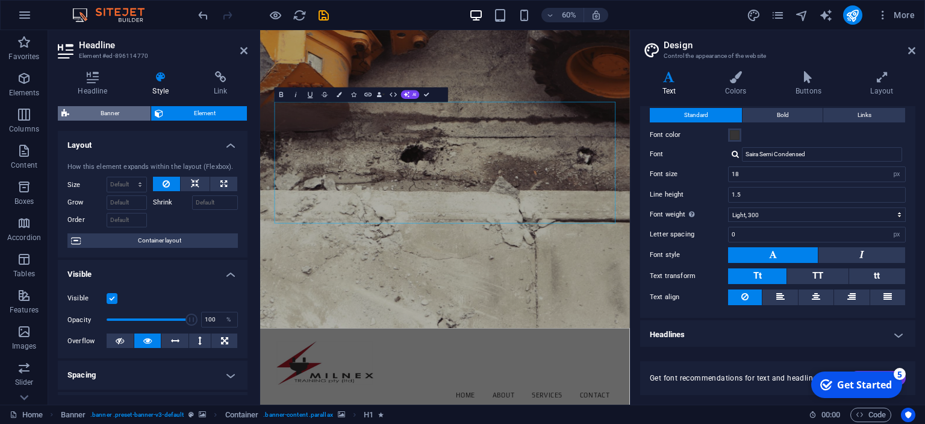
click at [128, 115] on span "Banner" at bounding box center [110, 113] width 74 height 14
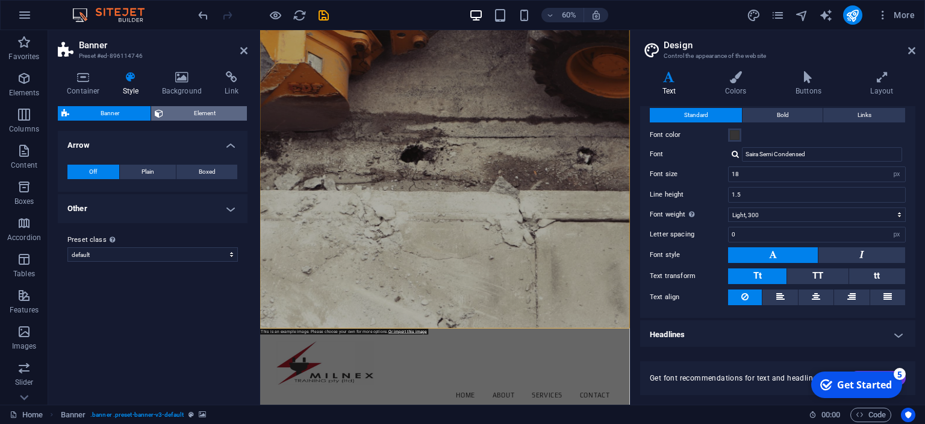
click at [181, 112] on span "Element" at bounding box center [205, 113] width 77 height 14
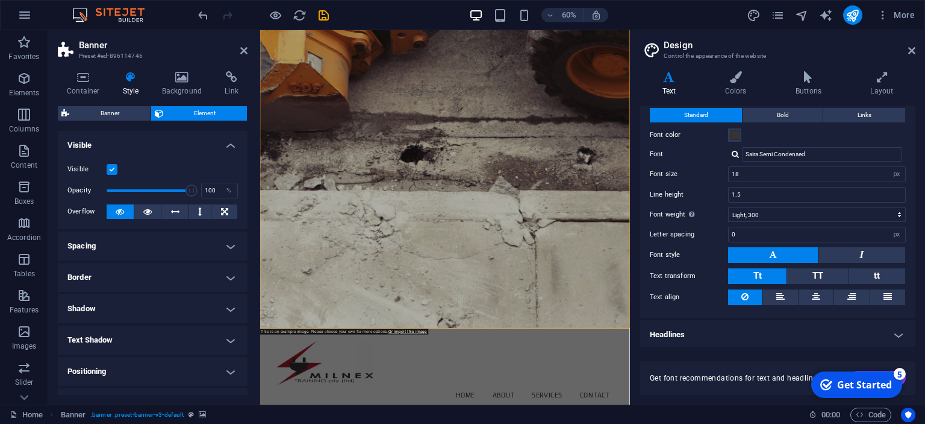
click at [131, 84] on h4 "Style" at bounding box center [133, 83] width 39 height 25
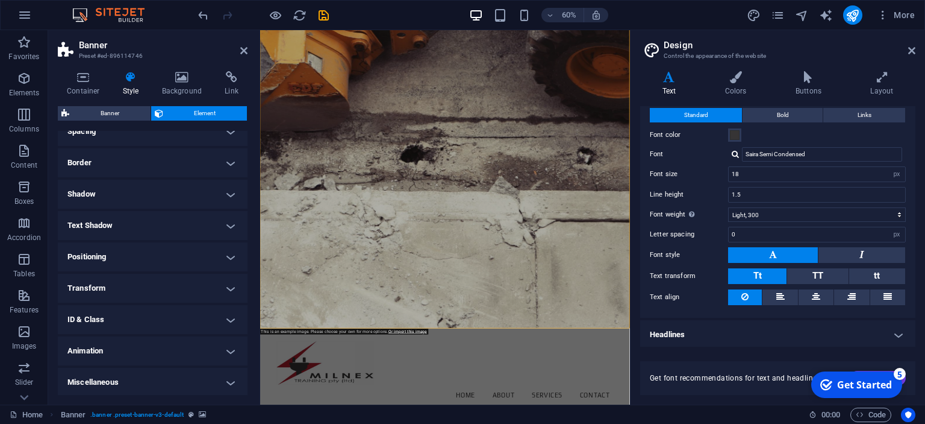
scroll to position [116, 0]
click at [233, 377] on h4 "Miscellaneous" at bounding box center [153, 380] width 190 height 29
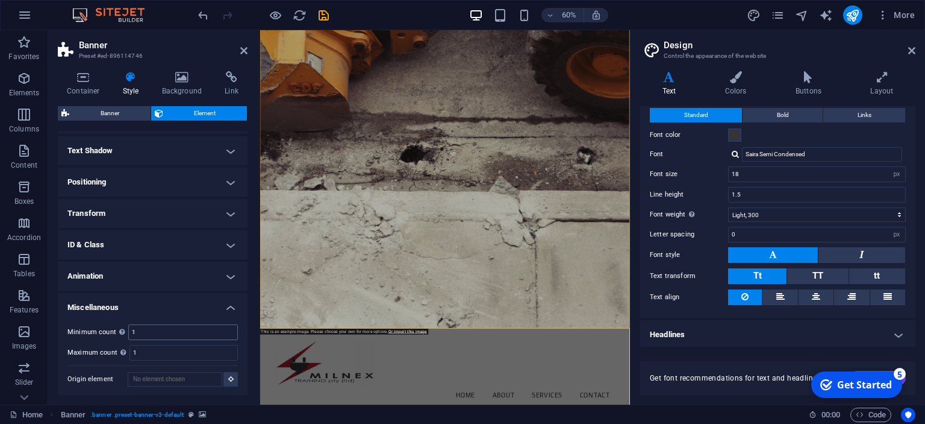
scroll to position [190, 0]
click at [228, 303] on h4 "Miscellaneous" at bounding box center [153, 303] width 190 height 22
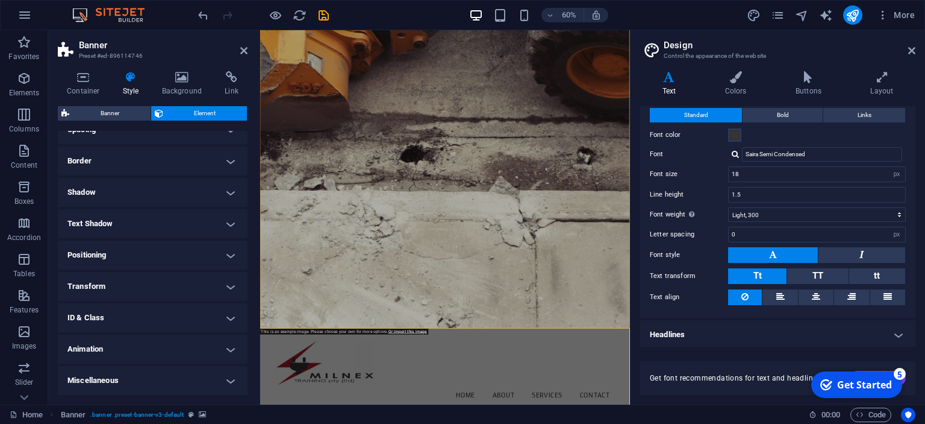
scroll to position [116, 0]
click at [235, 191] on h4 "Shadow" at bounding box center [153, 192] width 190 height 29
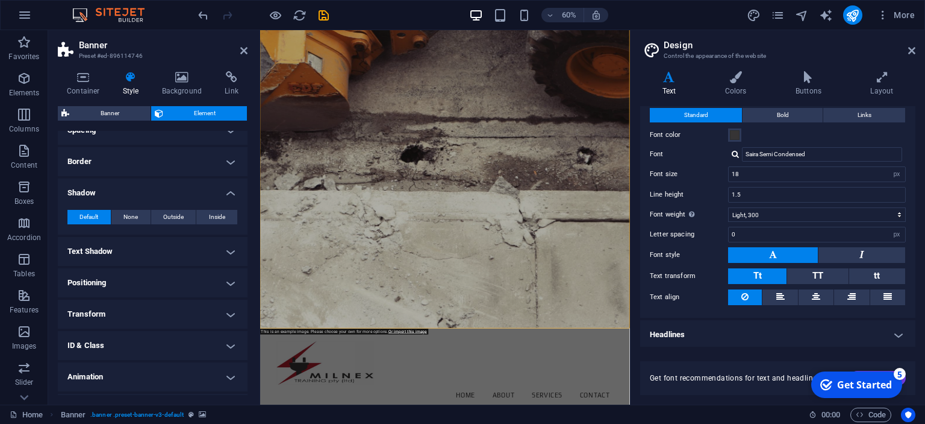
click at [235, 191] on h4 "Shadow" at bounding box center [153, 189] width 190 height 22
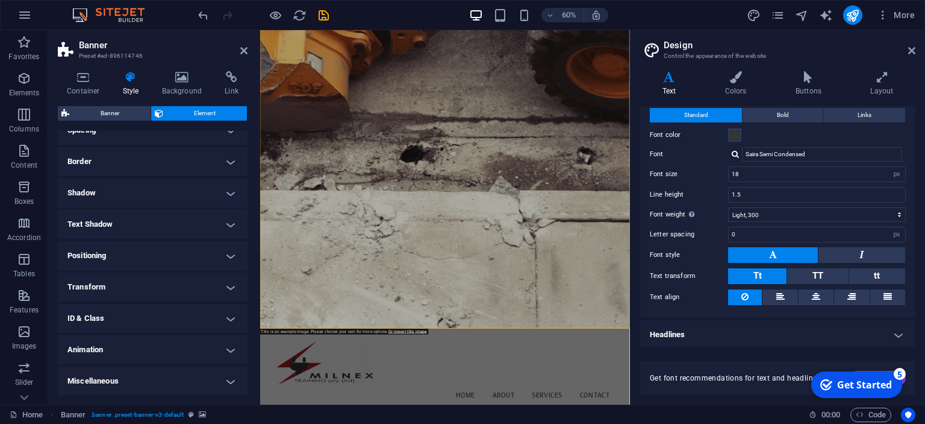
click at [235, 221] on h4 "Text Shadow" at bounding box center [153, 224] width 190 height 29
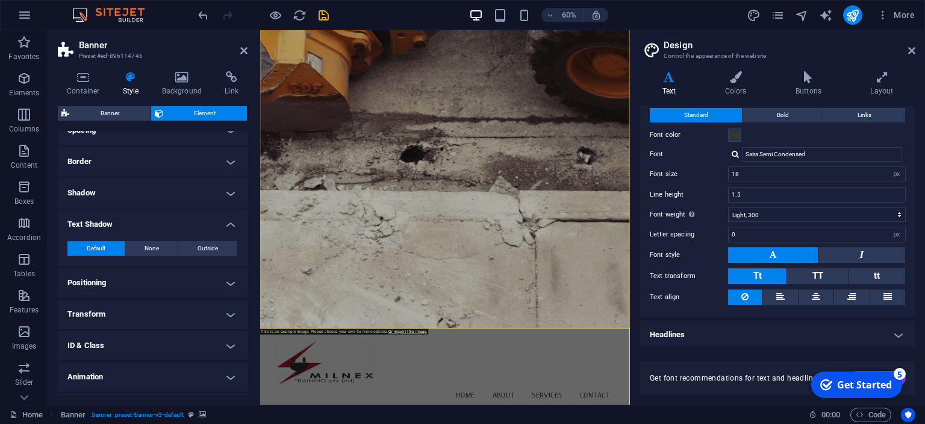
click at [235, 221] on h4 "Text Shadow" at bounding box center [153, 221] width 190 height 22
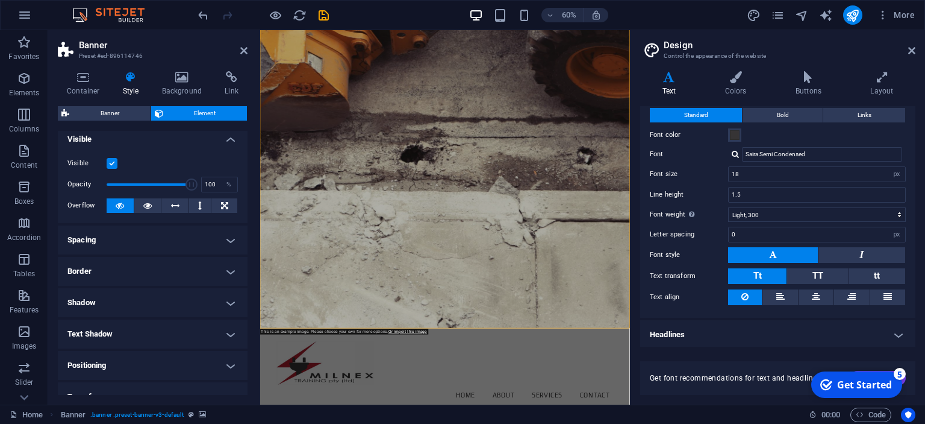
scroll to position [0, 0]
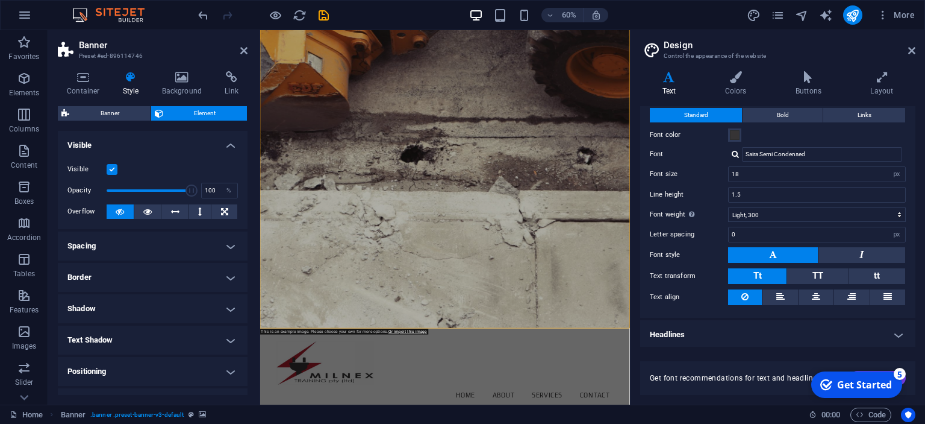
click at [230, 278] on h4 "Border" at bounding box center [153, 277] width 190 height 29
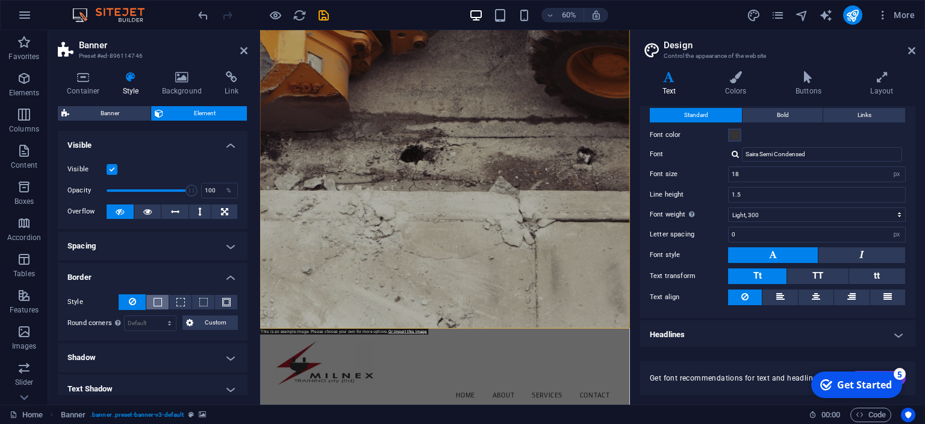
click at [161, 301] on button at bounding box center [157, 302] width 22 height 14
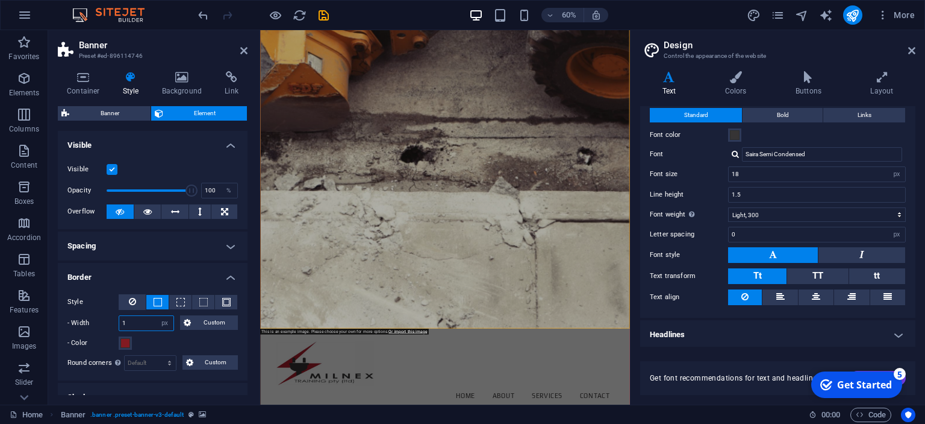
click at [140, 322] on input "1" at bounding box center [146, 323] width 54 height 14
type input "2"
click at [162, 257] on h4 "Spacing" at bounding box center [153, 245] width 190 height 29
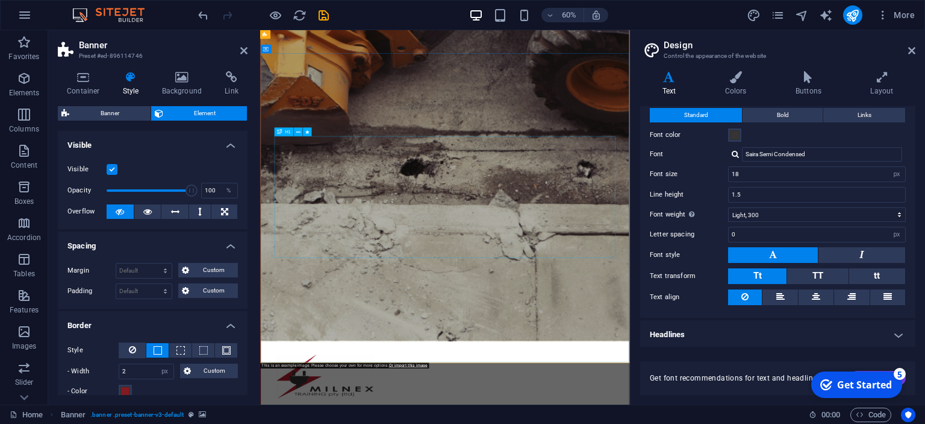
scroll to position [127, 0]
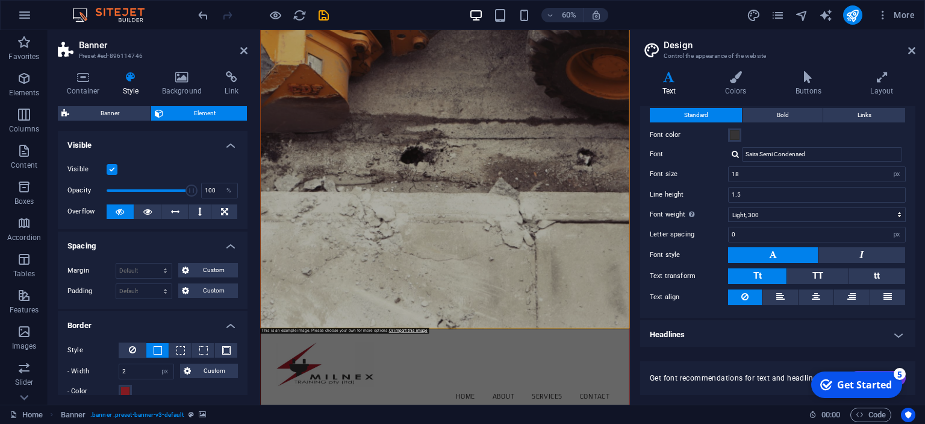
click at [741, 137] on button "Font color" at bounding box center [734, 134] width 13 height 13
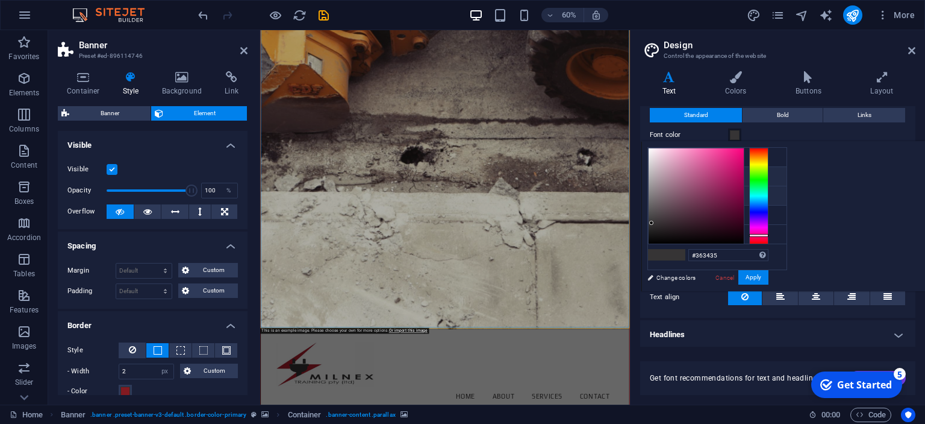
click at [674, 177] on li "Primary color #821a21" at bounding box center [717, 176] width 139 height 19
type input "#821a21"
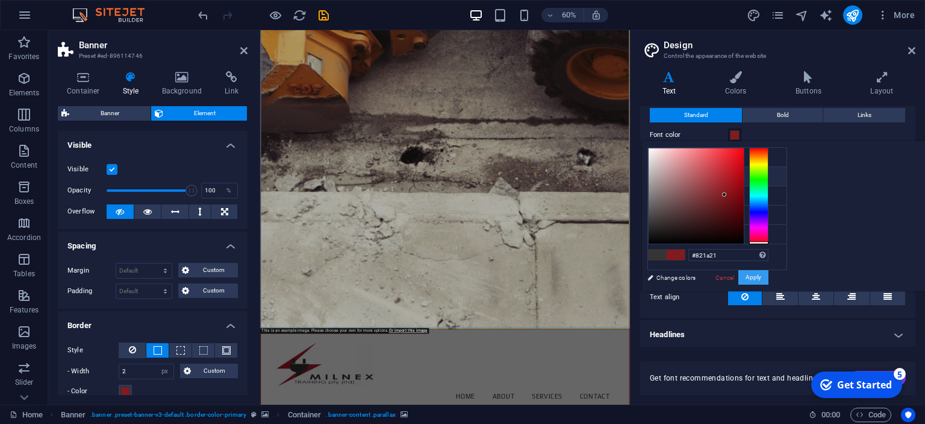
click at [769, 276] on button "Apply" at bounding box center [754, 277] width 30 height 14
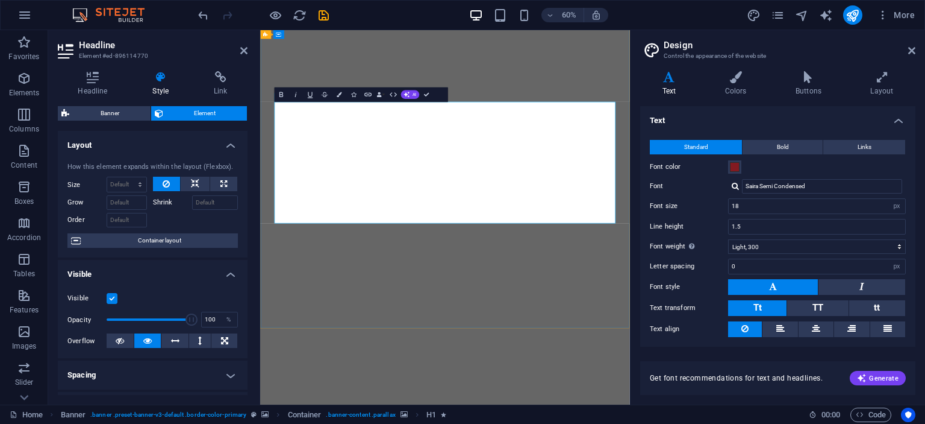
select select "px"
select select "300"
select select "px"
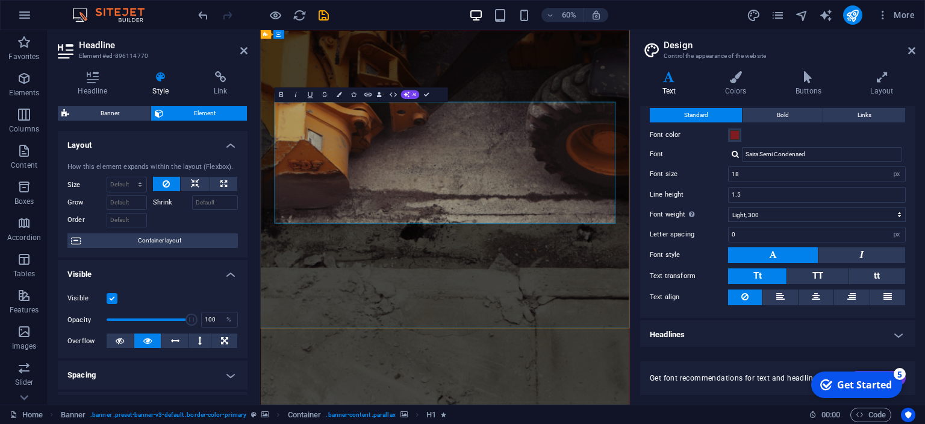
scroll to position [127, 0]
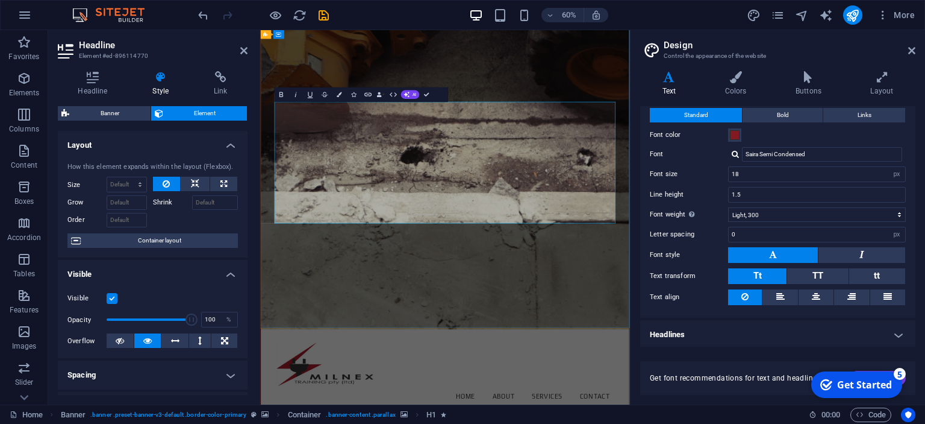
drag, startPoint x: 786, startPoint y: 328, endPoint x: 287, endPoint y: 217, distance: 511.7
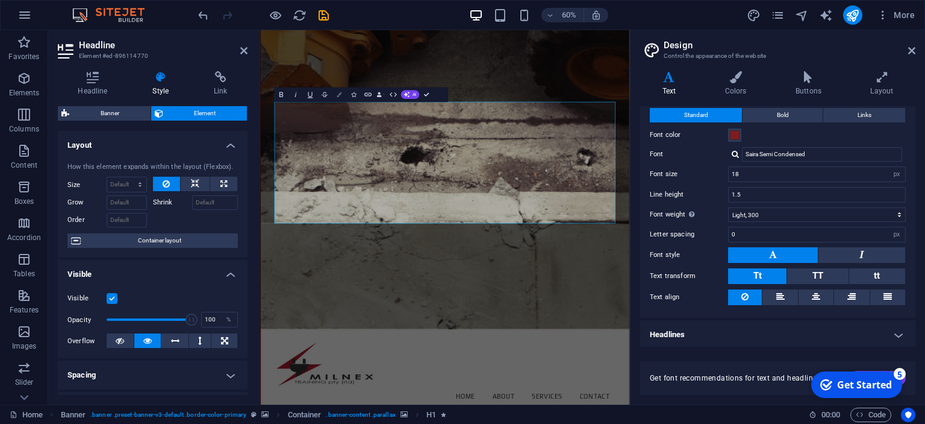
click at [338, 95] on icon "button" at bounding box center [339, 94] width 5 height 5
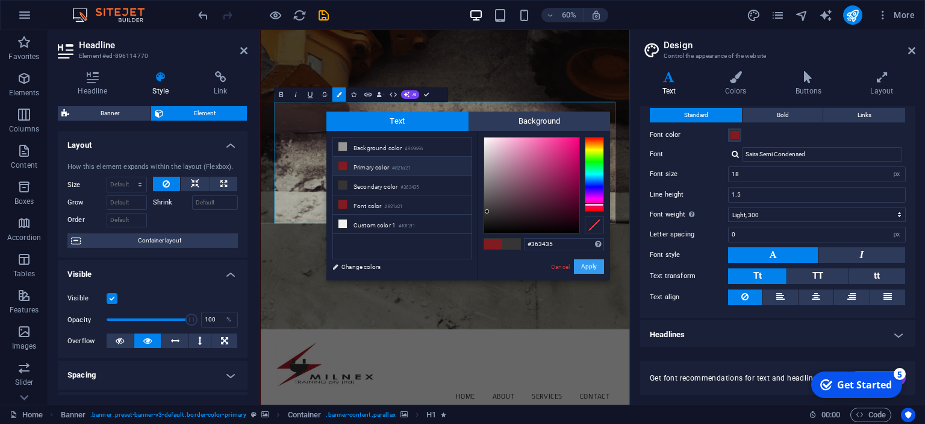
click at [587, 263] on button "Apply" at bounding box center [589, 266] width 30 height 14
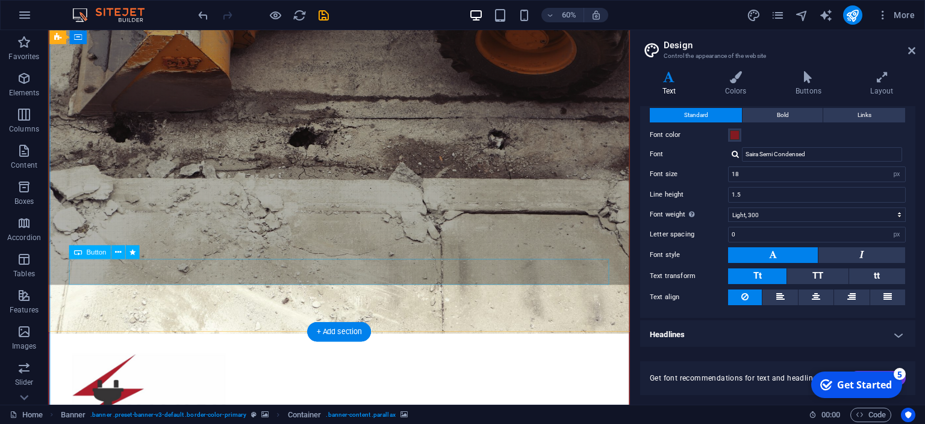
scroll to position [127, 0]
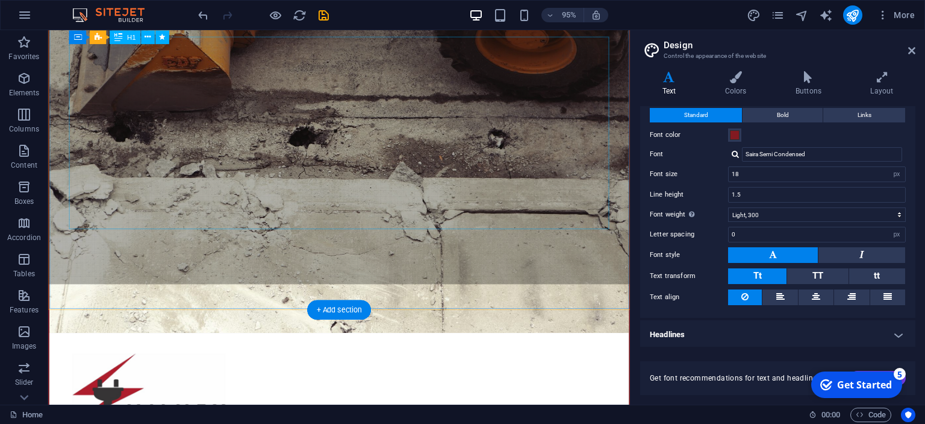
scroll to position [63, 0]
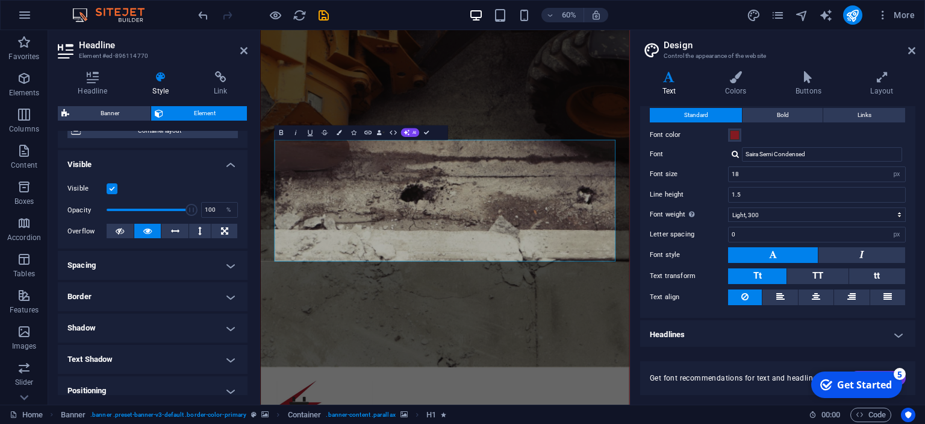
scroll to position [164, 0]
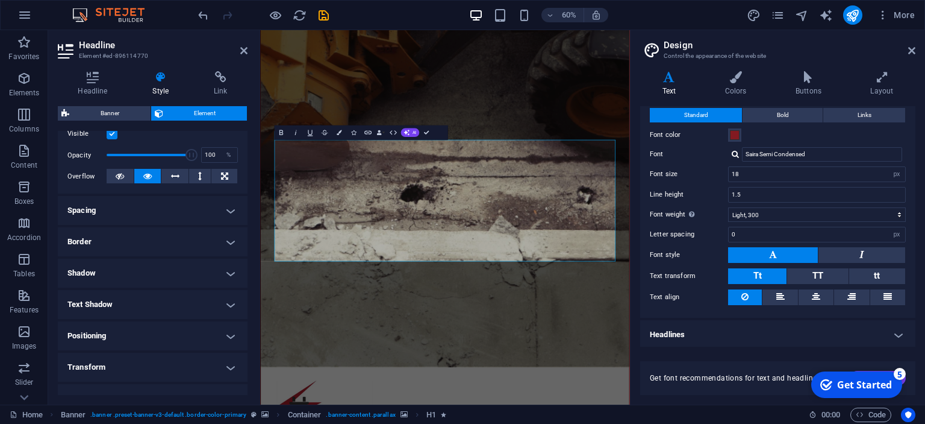
click at [230, 241] on h4 "Border" at bounding box center [153, 241] width 190 height 29
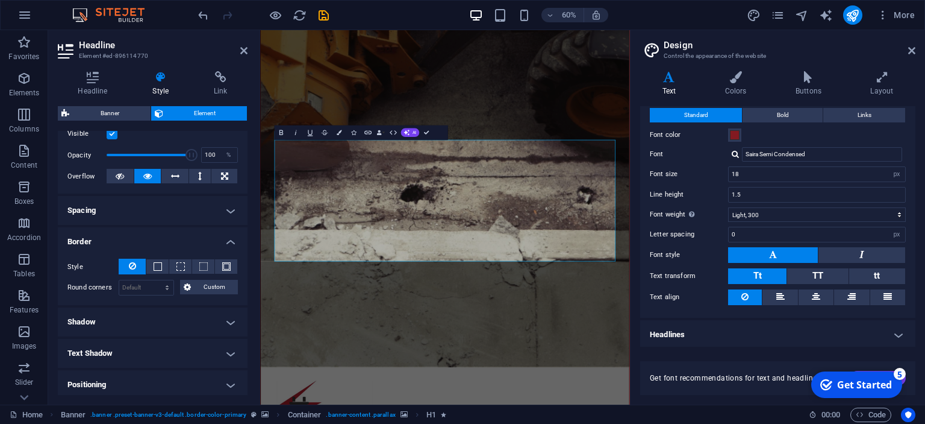
click at [228, 240] on h4 "Border" at bounding box center [153, 238] width 190 height 22
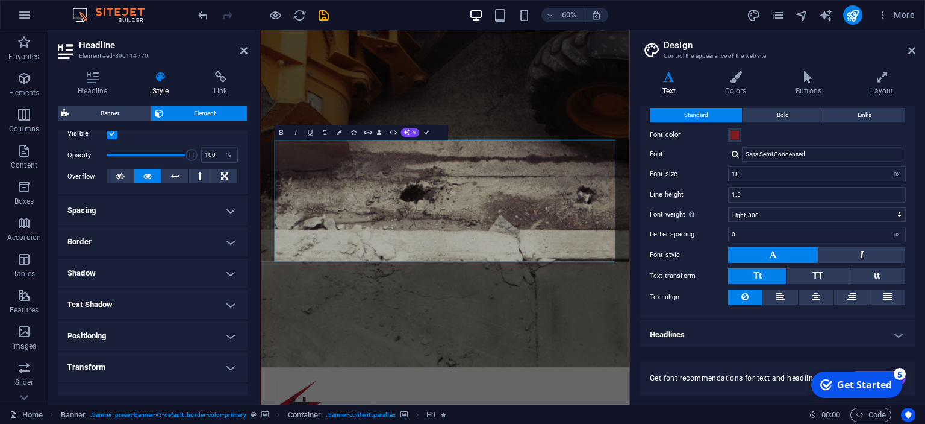
click at [231, 271] on h4 "Shadow" at bounding box center [153, 272] width 190 height 29
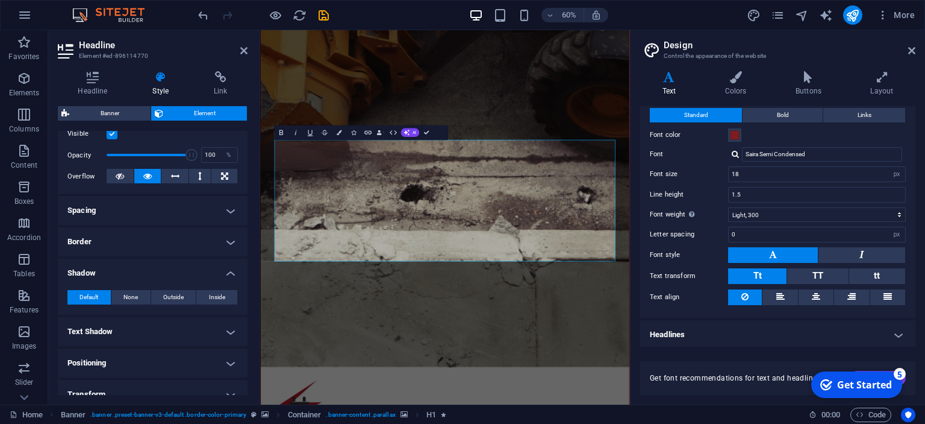
click at [233, 271] on h4 "Shadow" at bounding box center [153, 269] width 190 height 22
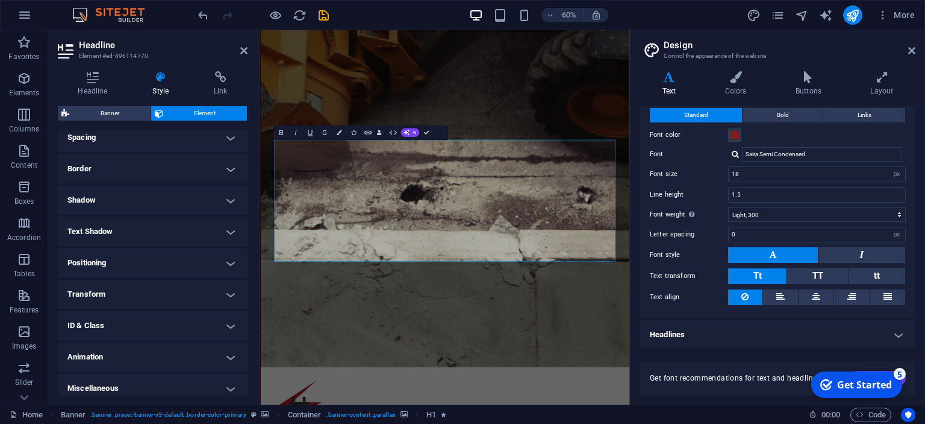
scroll to position [245, 0]
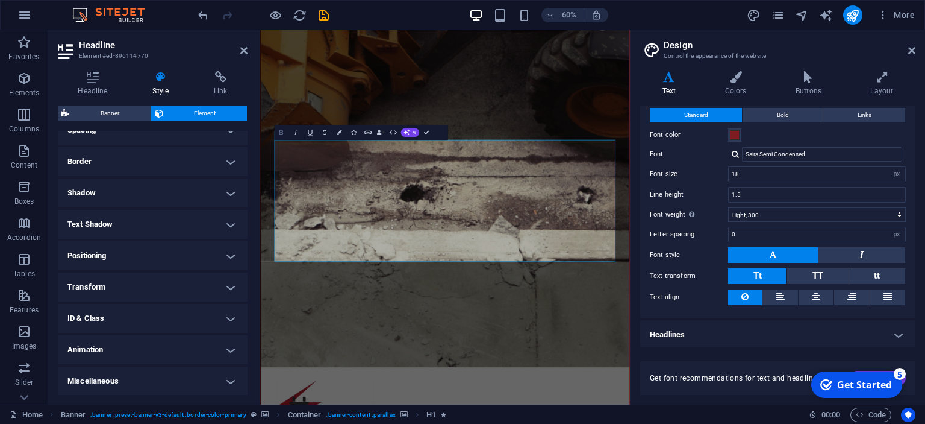
click at [283, 133] on icon "button" at bounding box center [282, 132] width 4 height 5
click at [339, 135] on icon "button" at bounding box center [339, 132] width 5 height 5
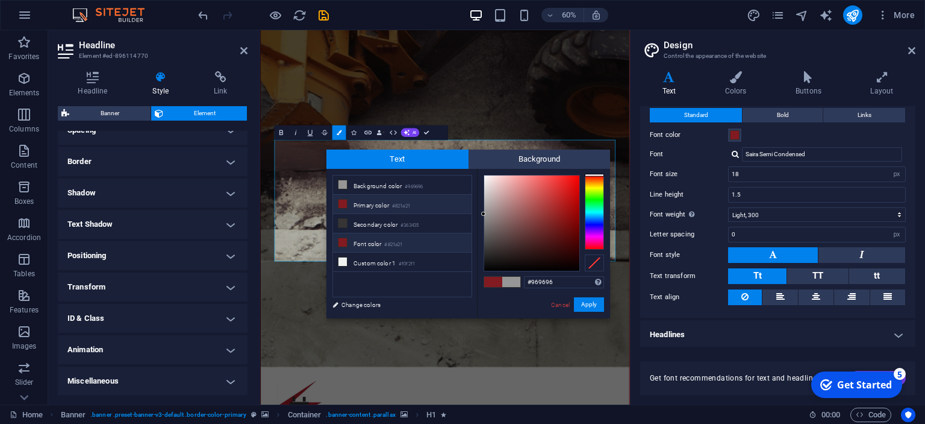
click at [375, 242] on li "Font color #821a21" at bounding box center [402, 242] width 139 height 19
type input "#821a21"
click at [587, 305] on button "Apply" at bounding box center [589, 304] width 30 height 14
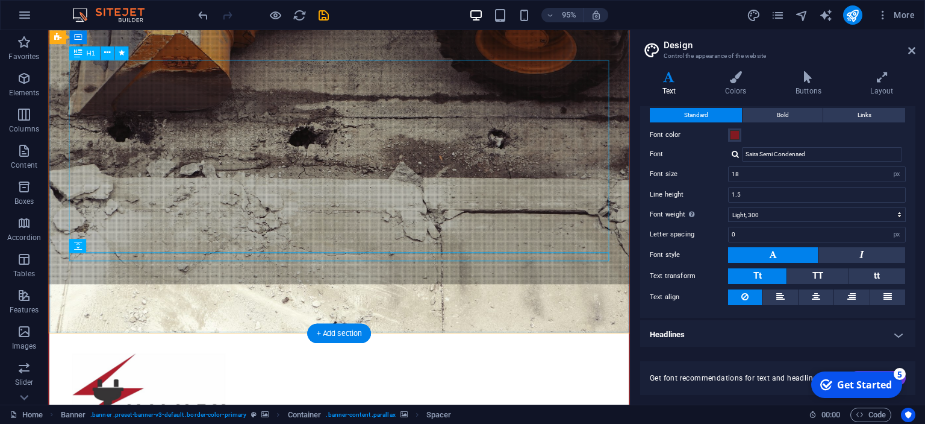
scroll to position [63, 0]
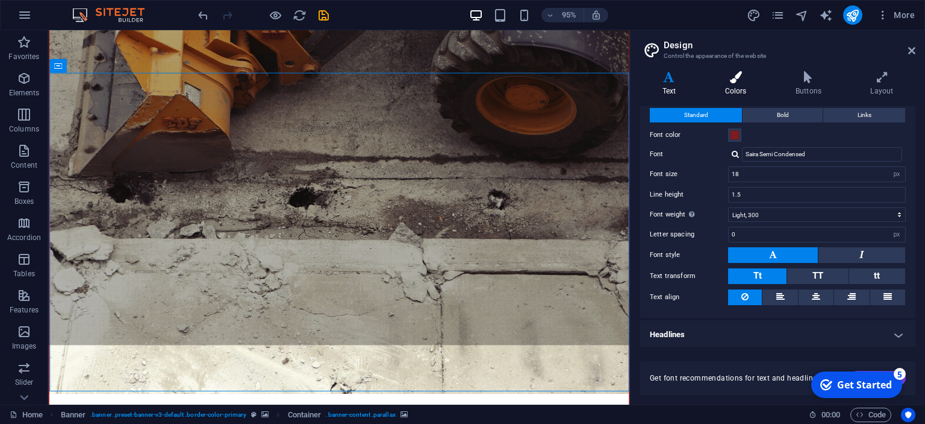
click at [744, 84] on h4 "Colors" at bounding box center [738, 83] width 70 height 25
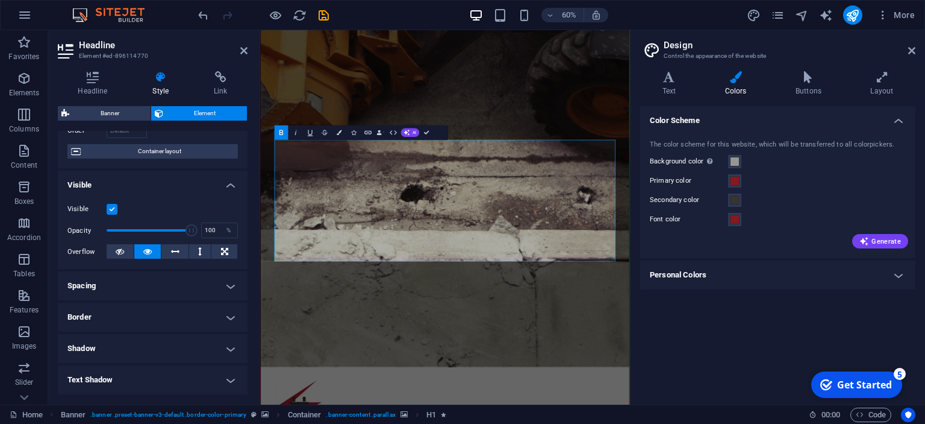
scroll to position [110, 0]
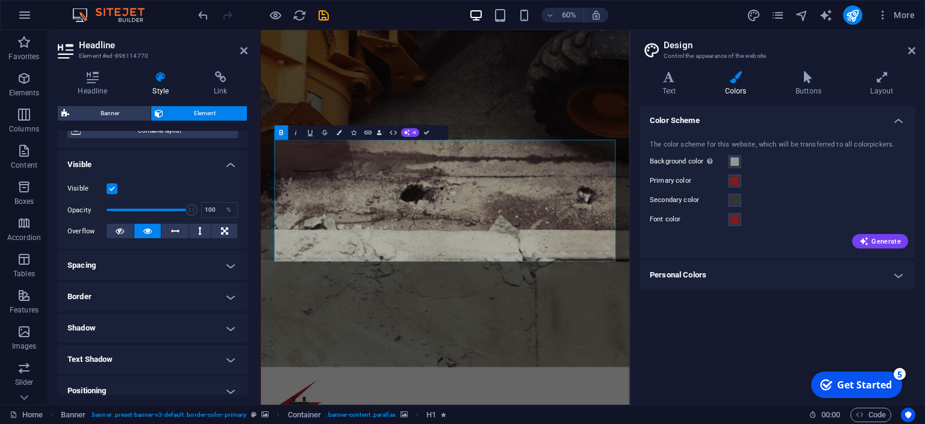
click at [230, 295] on h4 "Border" at bounding box center [153, 296] width 190 height 29
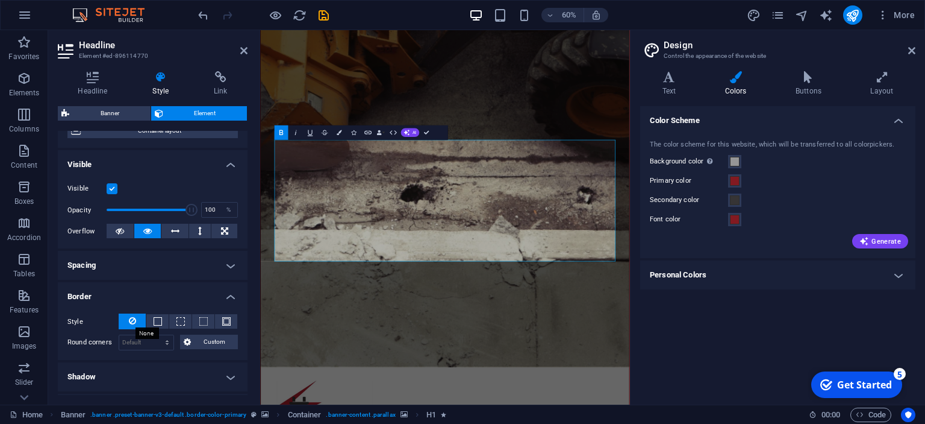
click at [132, 319] on icon at bounding box center [132, 320] width 7 height 14
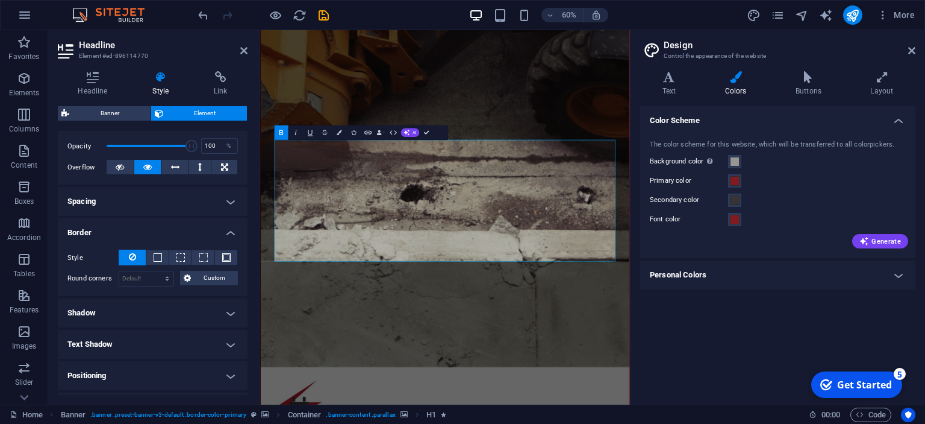
scroll to position [219, 0]
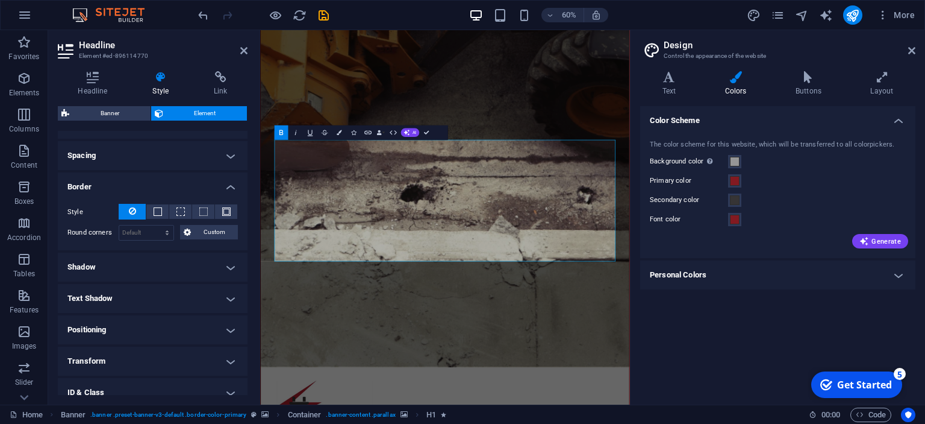
click at [233, 293] on h4 "Text Shadow" at bounding box center [153, 298] width 190 height 29
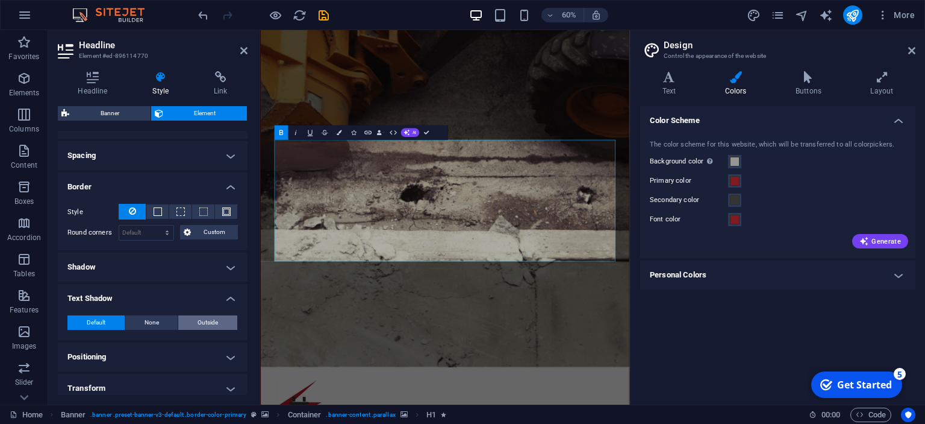
click at [202, 322] on span "Outside" at bounding box center [208, 322] width 20 height 14
type input "rgba(0, 0, 0, 0.2)"
type input "2"
type input "4"
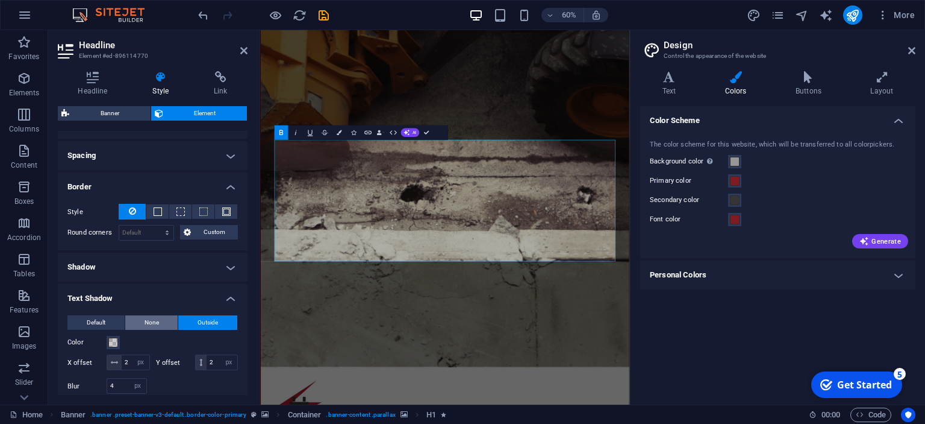
scroll to position [275, 0]
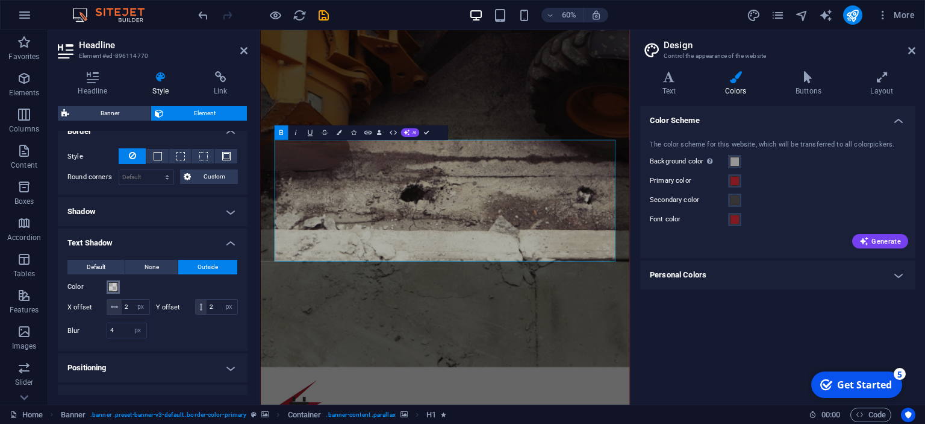
click at [118, 284] on button "Color" at bounding box center [113, 286] width 13 height 13
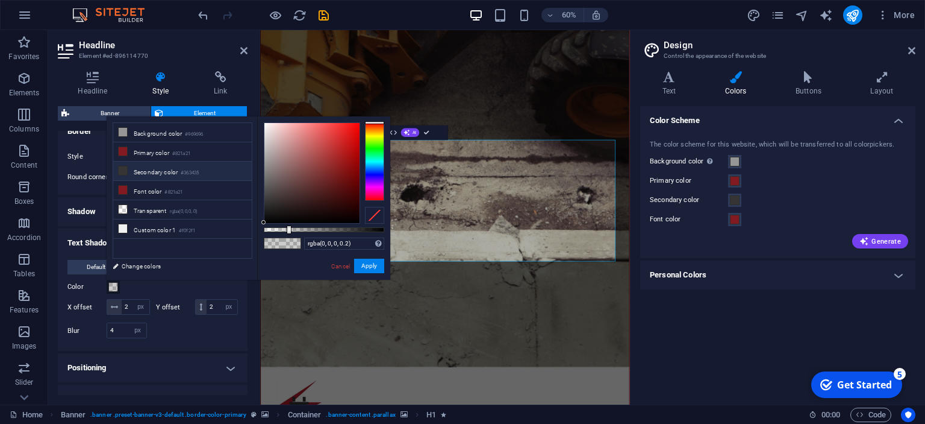
click at [148, 171] on li "Secondary color #363435" at bounding box center [182, 170] width 139 height 19
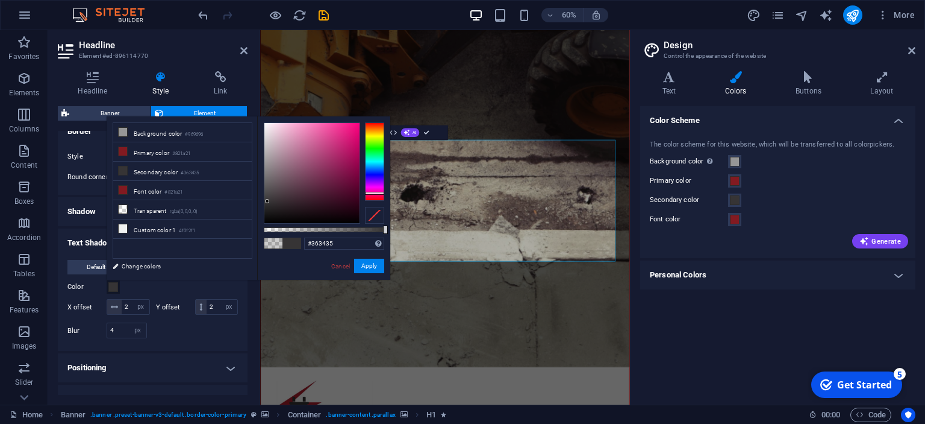
scroll to position [330, 0]
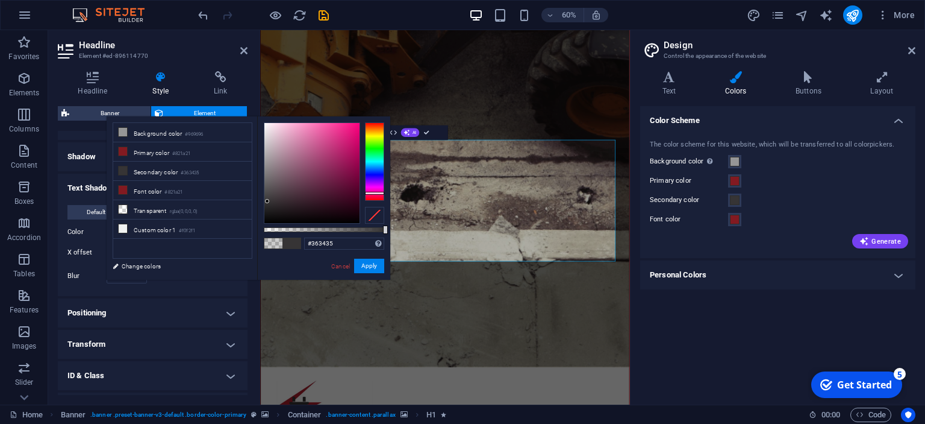
click at [272, 239] on span at bounding box center [273, 243] width 18 height 10
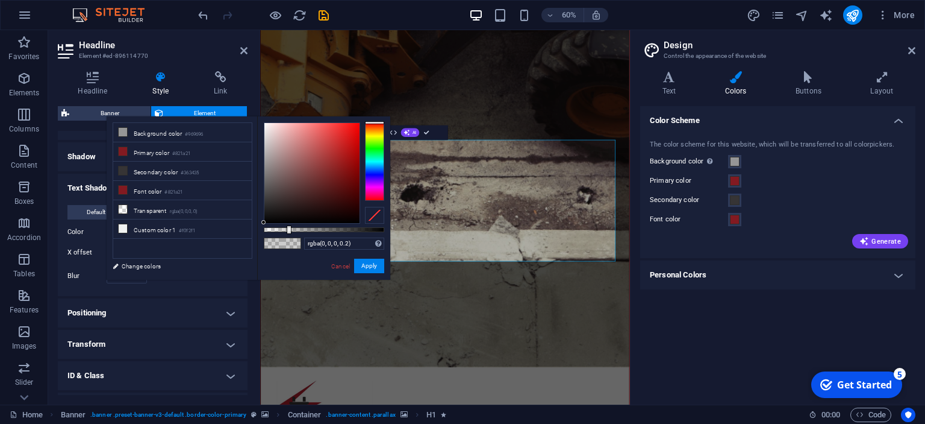
click at [272, 239] on span at bounding box center [273, 243] width 18 height 10
click at [148, 207] on li "Transparent rgba(0,0,0,.0)" at bounding box center [182, 209] width 139 height 19
click at [146, 192] on li "Font color #821a21" at bounding box center [182, 190] width 139 height 19
type input "#821a21"
click at [373, 269] on button "Apply" at bounding box center [369, 265] width 30 height 14
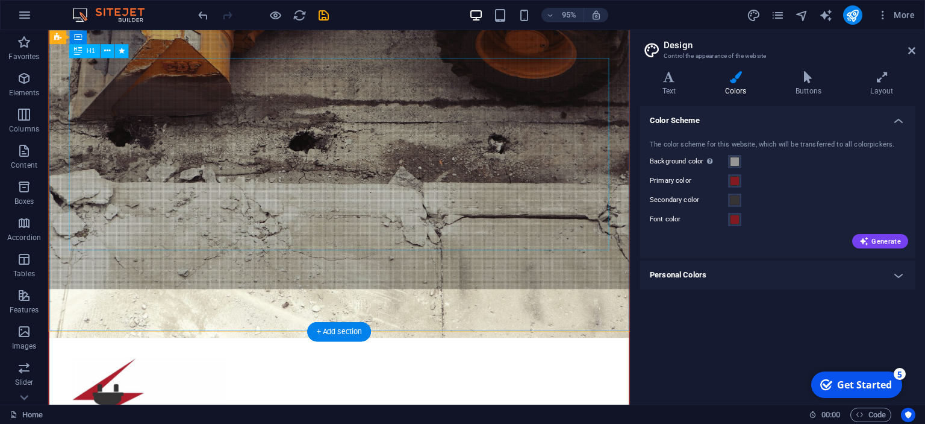
scroll to position [127, 0]
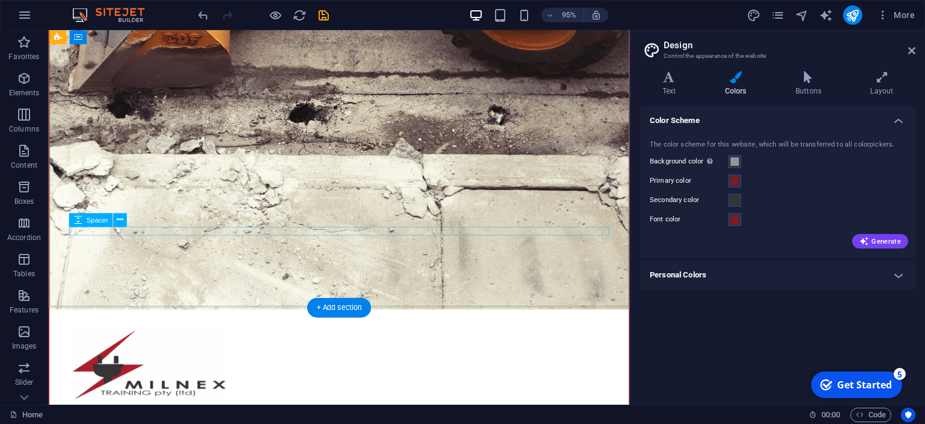
scroll to position [0, 0]
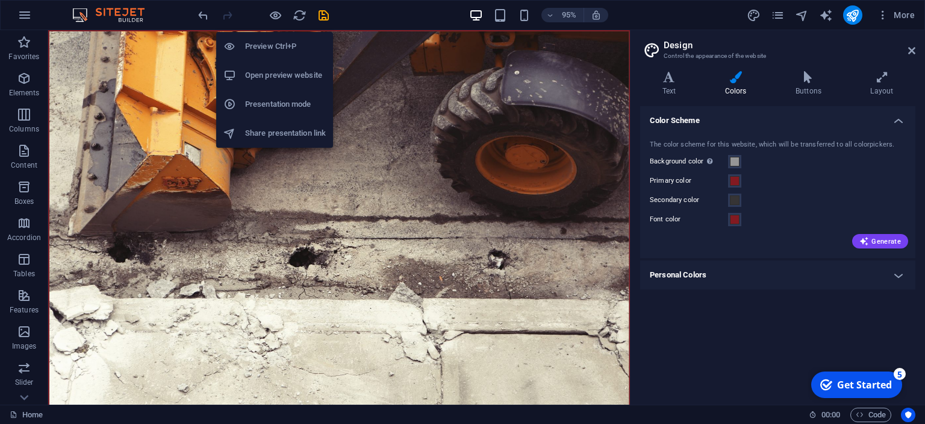
click at [267, 67] on li "Open preview website" at bounding box center [274, 75] width 117 height 29
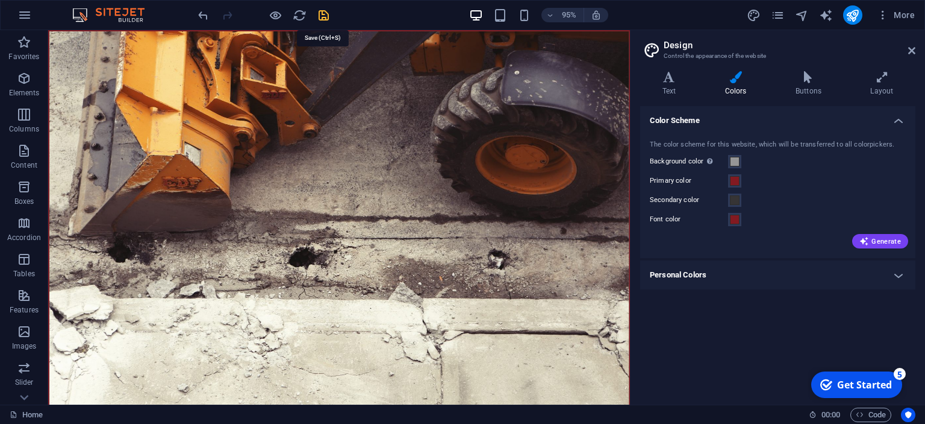
click at [323, 13] on icon "save" at bounding box center [324, 15] width 14 height 14
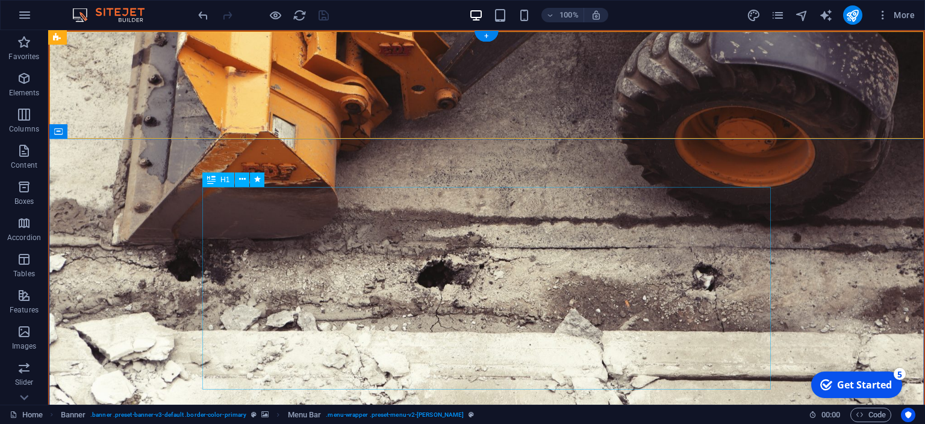
drag, startPoint x: 283, startPoint y: 257, endPoint x: 283, endPoint y: 247, distance: 9.7
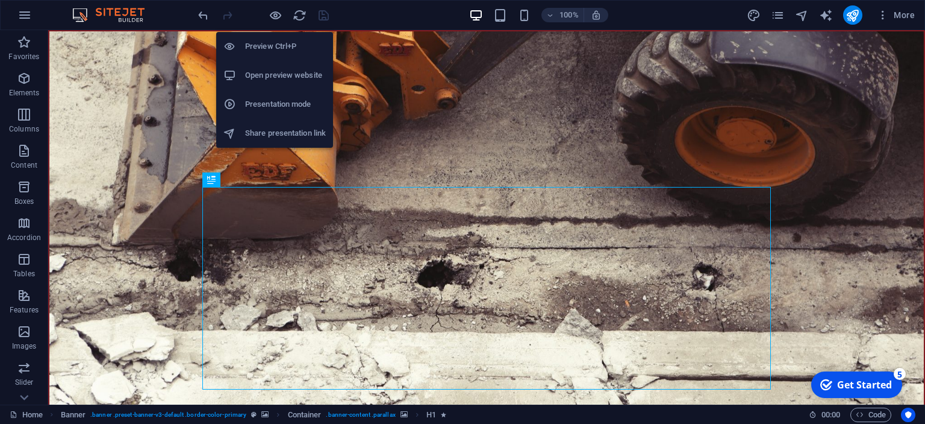
click at [270, 75] on h6 "Open preview website" at bounding box center [285, 75] width 81 height 14
